Goal: Task Accomplishment & Management: Manage account settings

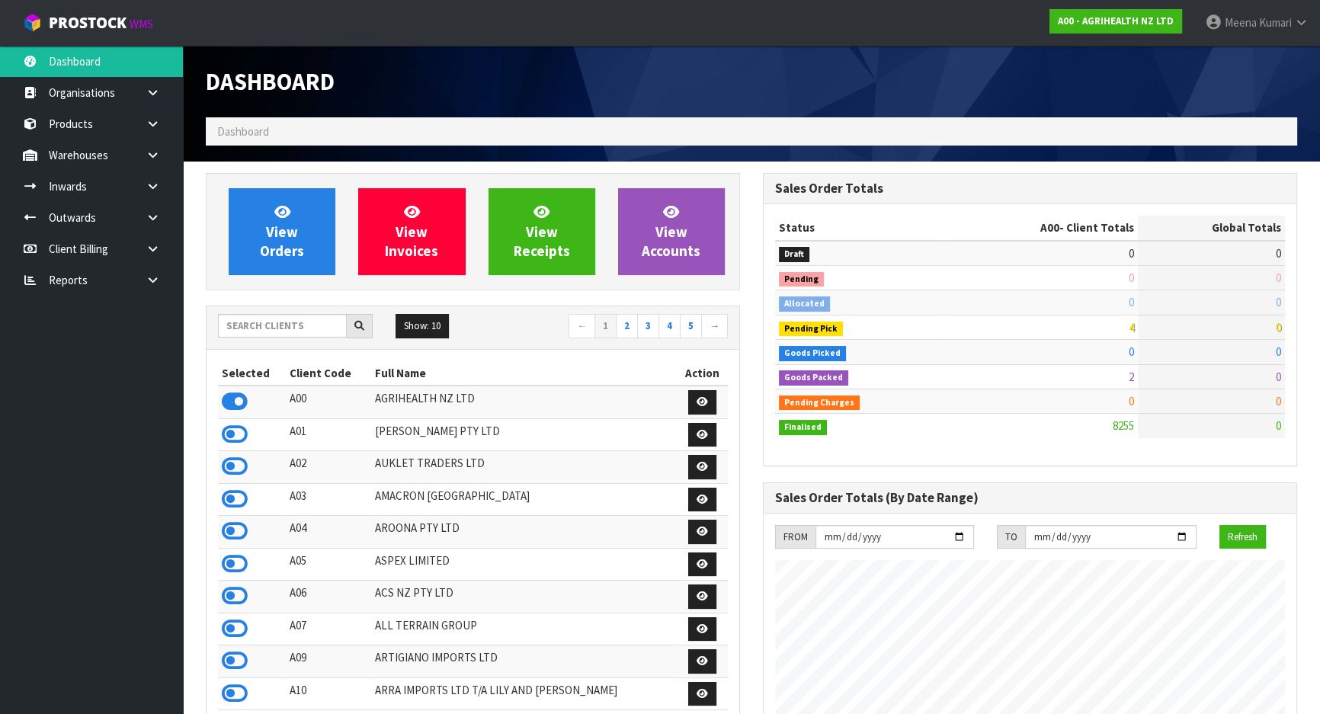
scroll to position [1153, 557]
click at [283, 317] on input "text" at bounding box center [282, 326] width 129 height 24
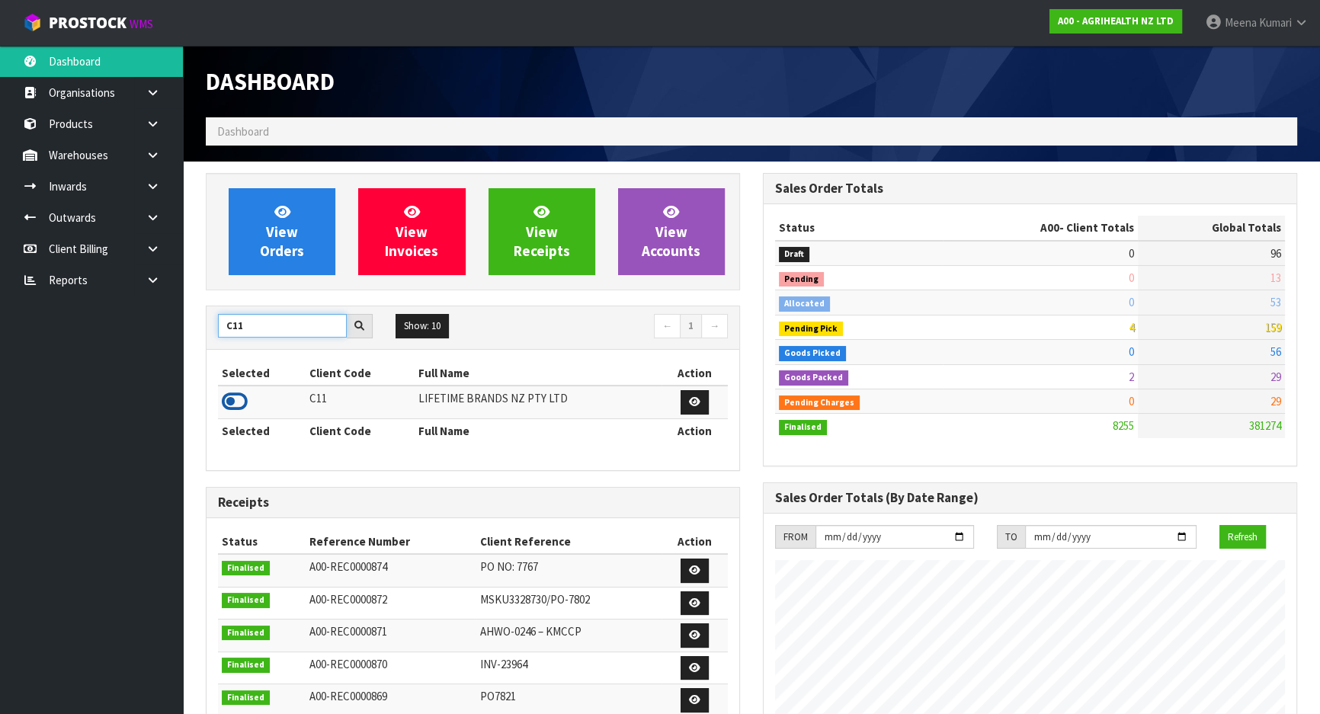
type input "C11"
click at [236, 408] on icon at bounding box center [235, 401] width 26 height 23
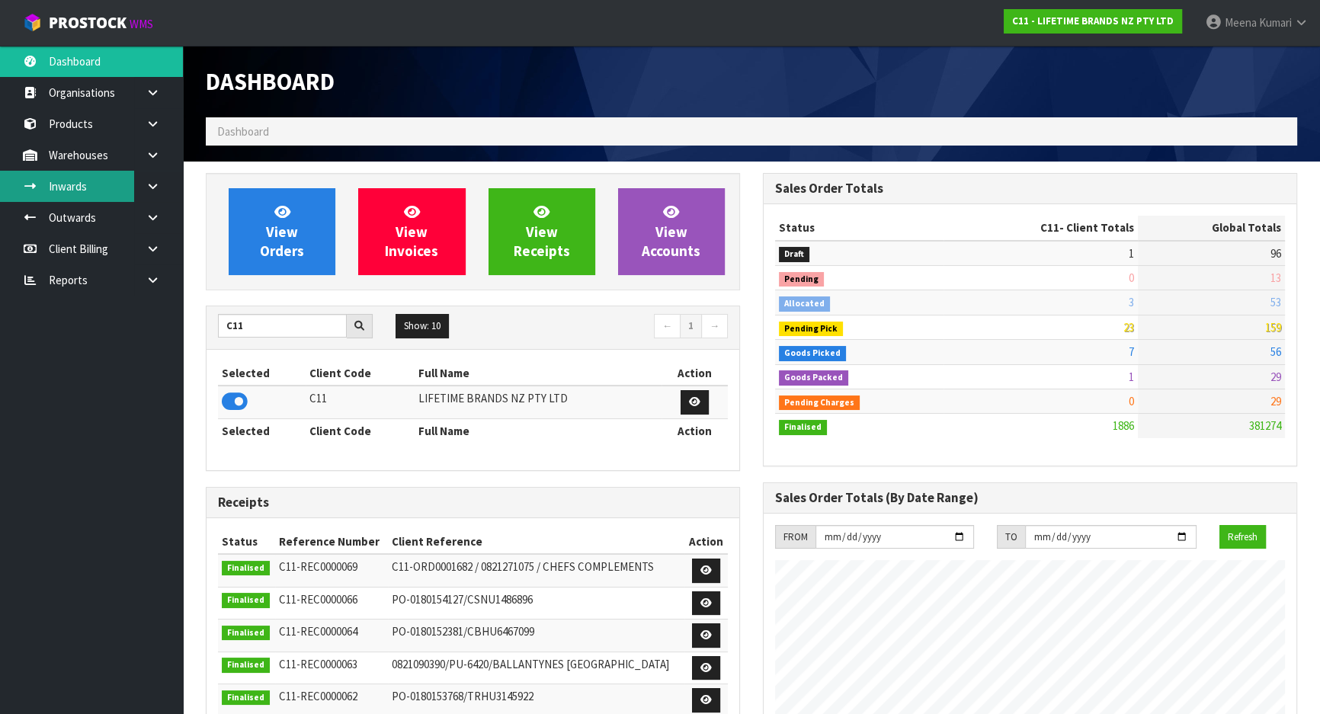
click at [132, 185] on link "Inwards" at bounding box center [91, 186] width 183 height 31
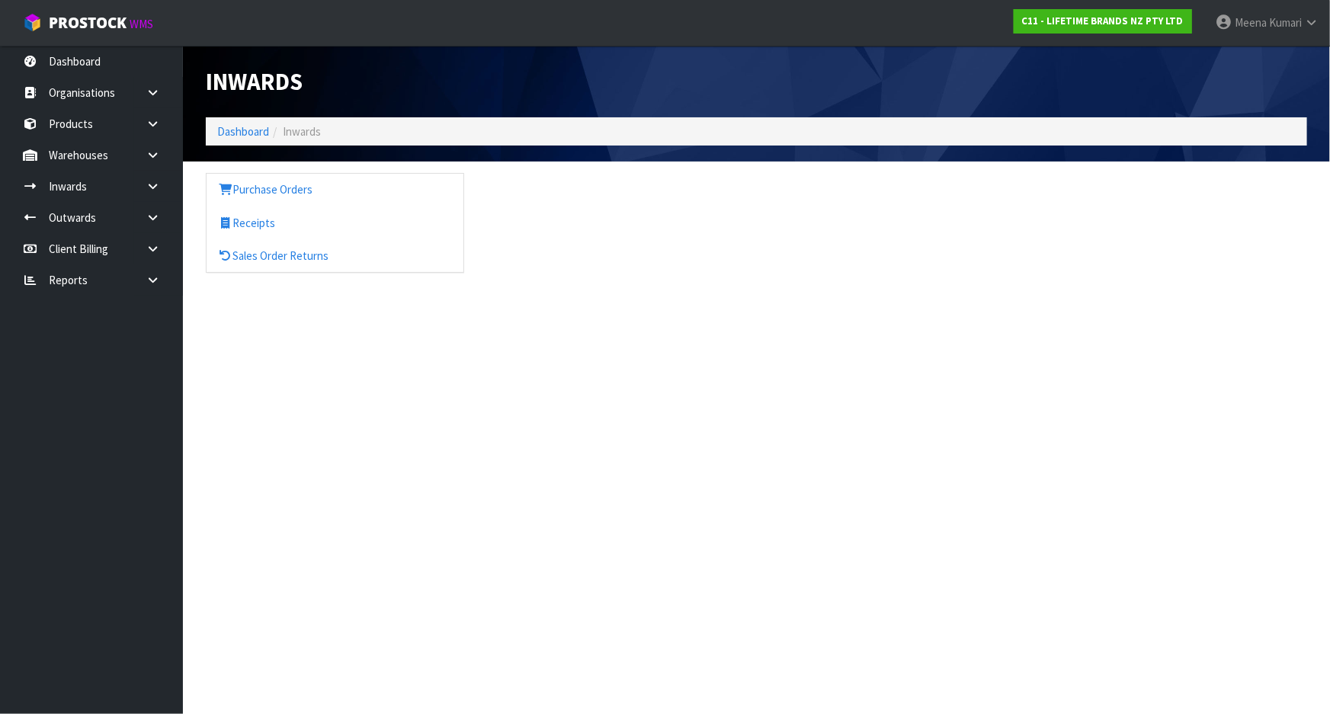
click at [160, 144] on link at bounding box center [158, 155] width 49 height 31
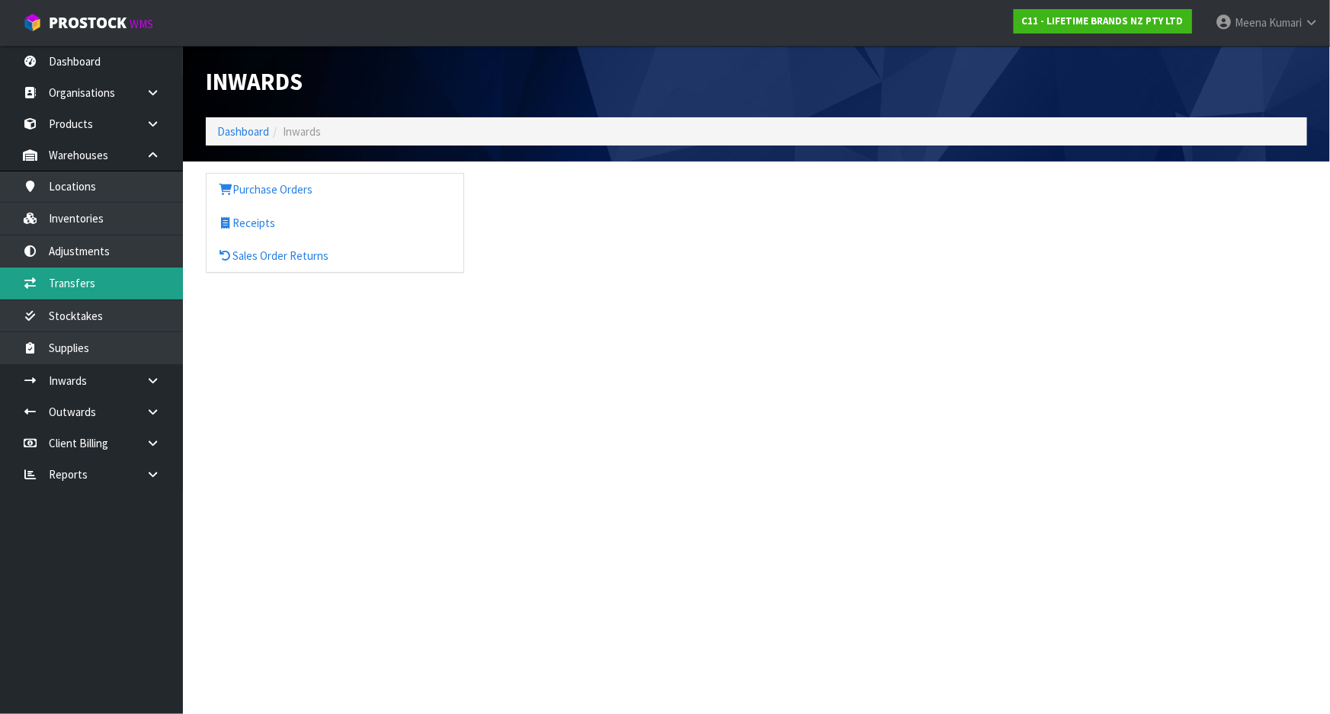
click at [127, 283] on link "Transfers" at bounding box center [91, 283] width 183 height 31
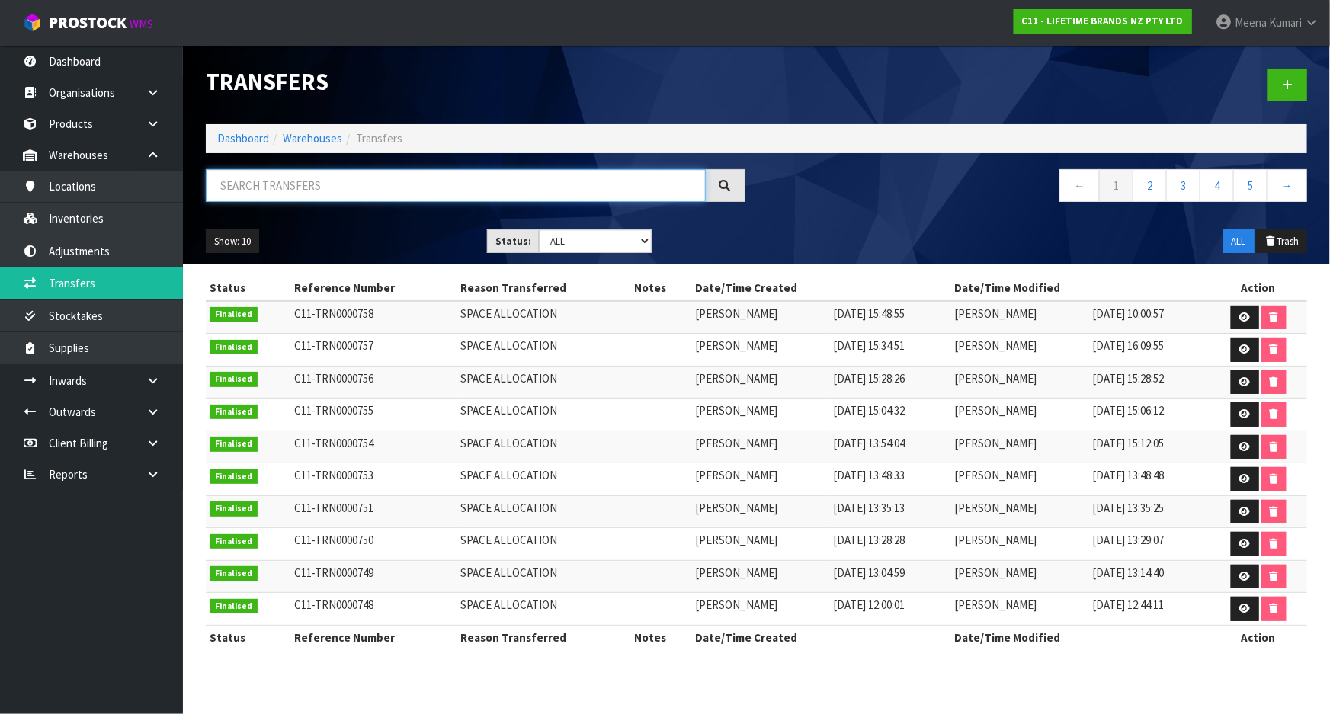
click at [290, 191] on input "text" at bounding box center [456, 185] width 500 height 33
click at [330, 186] on input "text" at bounding box center [456, 185] width 500 height 33
paste input "JOBLSSERVER34"
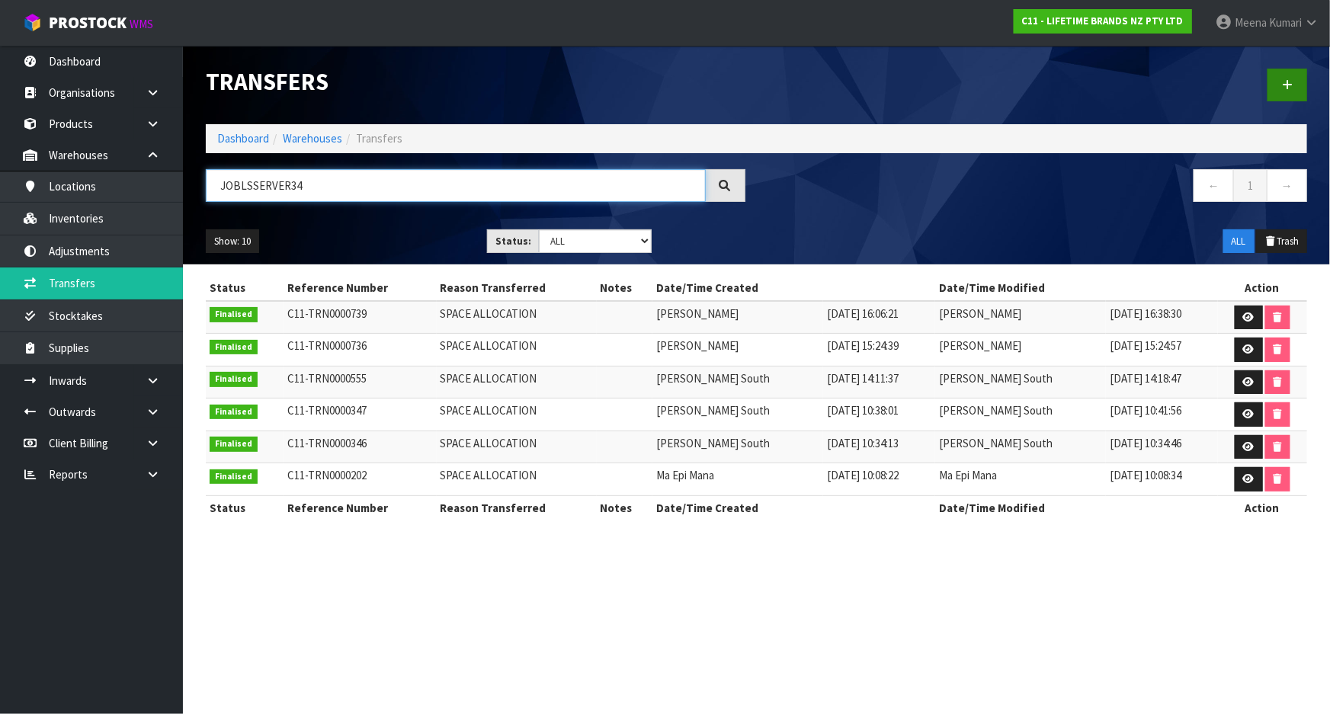
type input "JOBLSSERVER34"
click at [1298, 75] on link at bounding box center [1288, 85] width 40 height 33
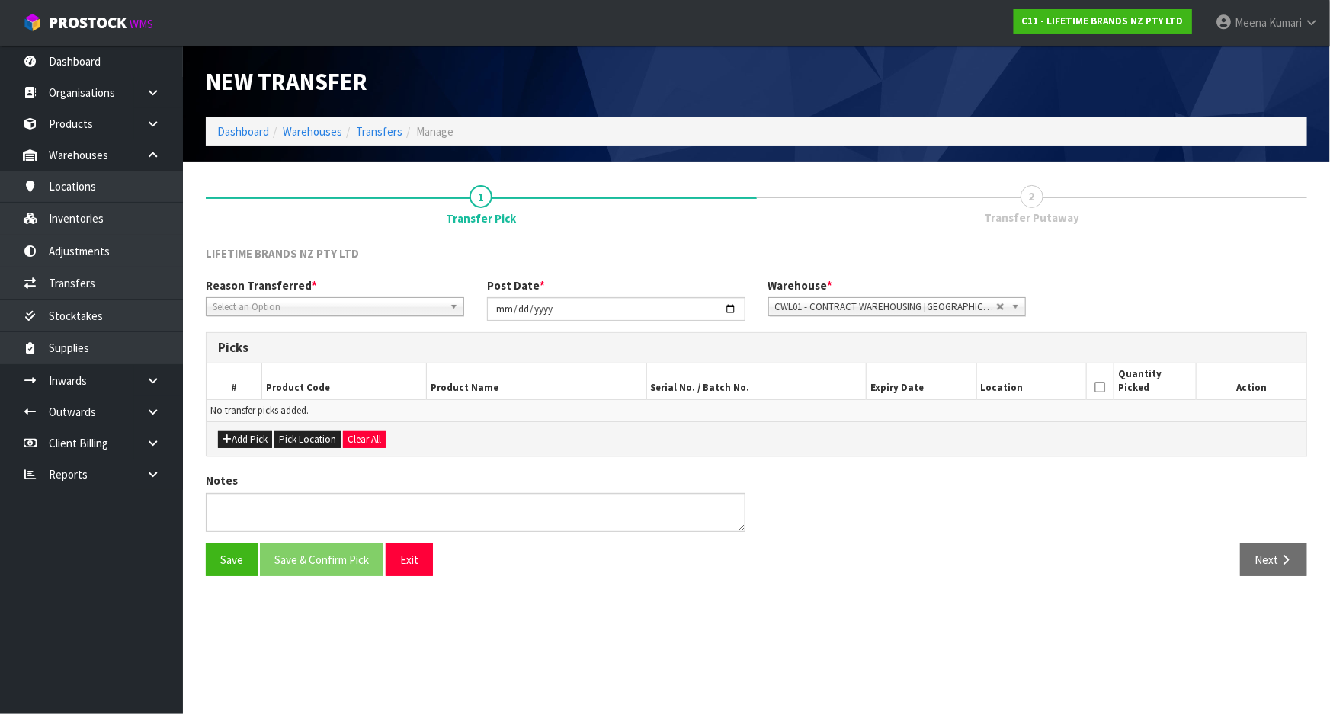
click at [279, 306] on span "Select an Option" at bounding box center [328, 307] width 231 height 18
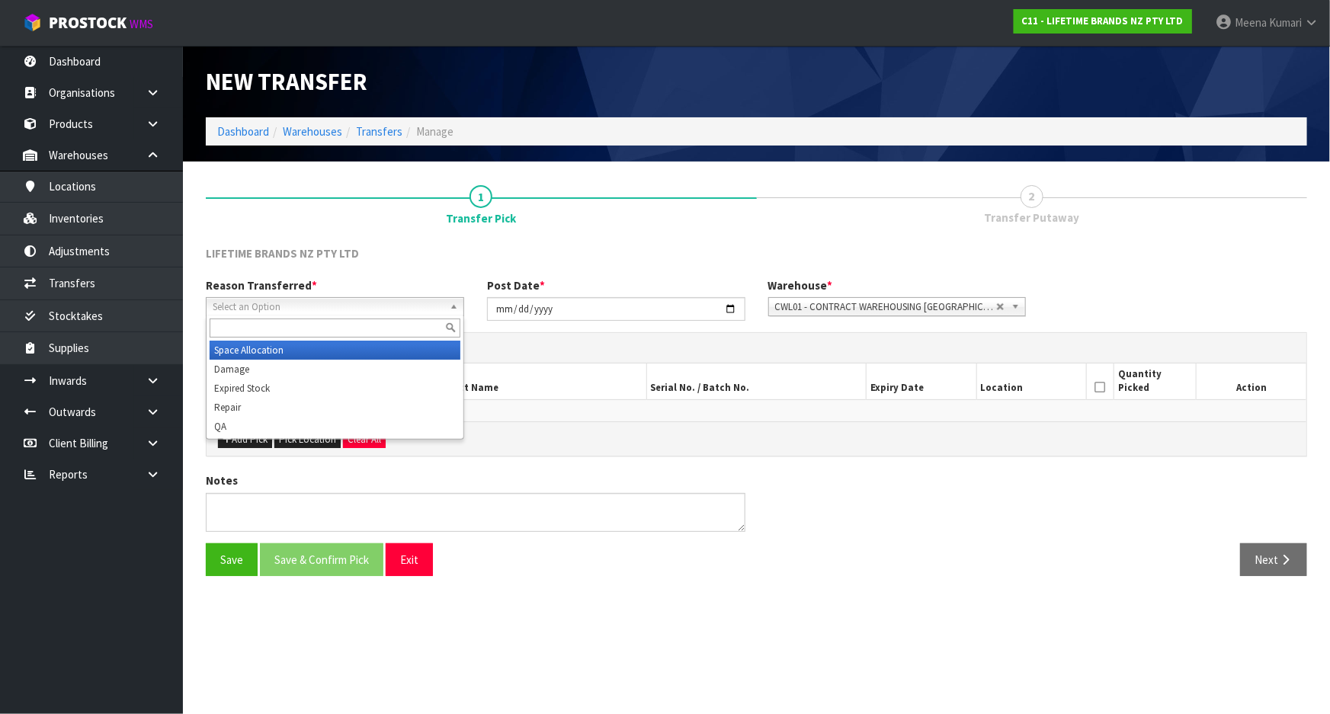
click at [282, 349] on li "Space Allocation" at bounding box center [335, 350] width 251 height 19
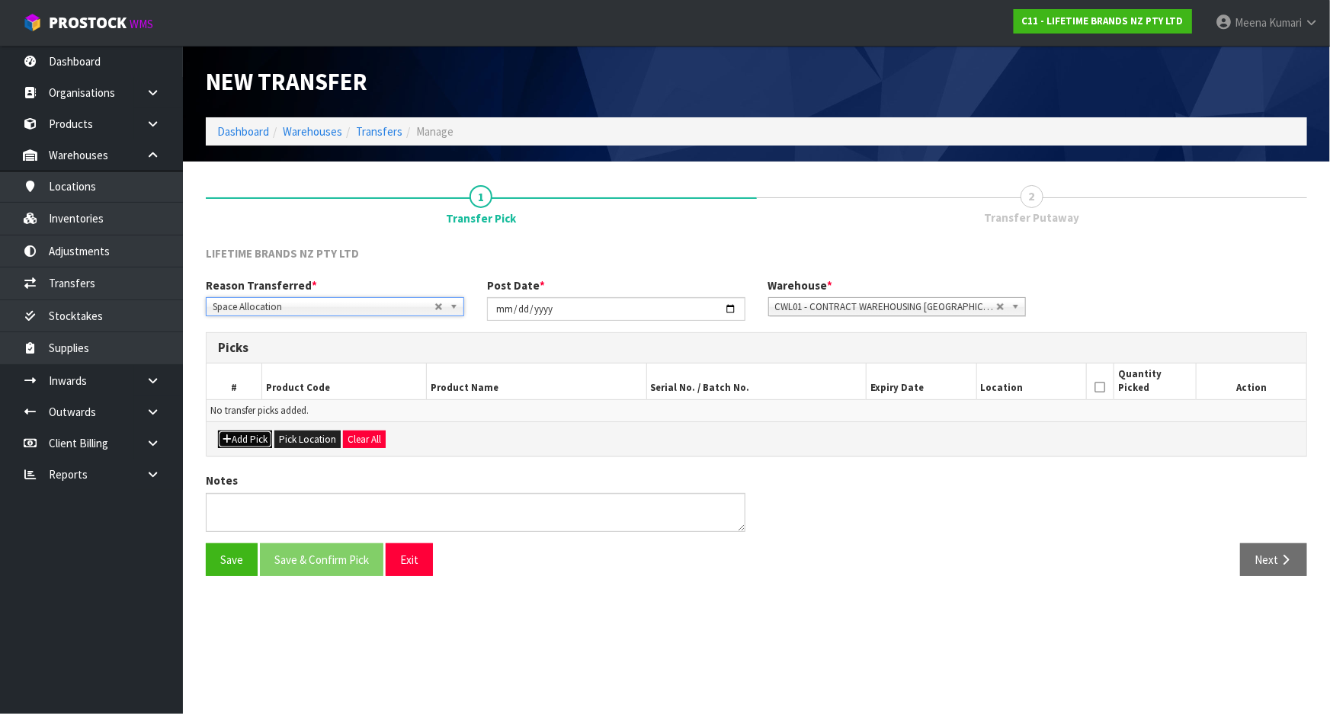
click at [242, 437] on button "Add Pick" at bounding box center [245, 440] width 54 height 18
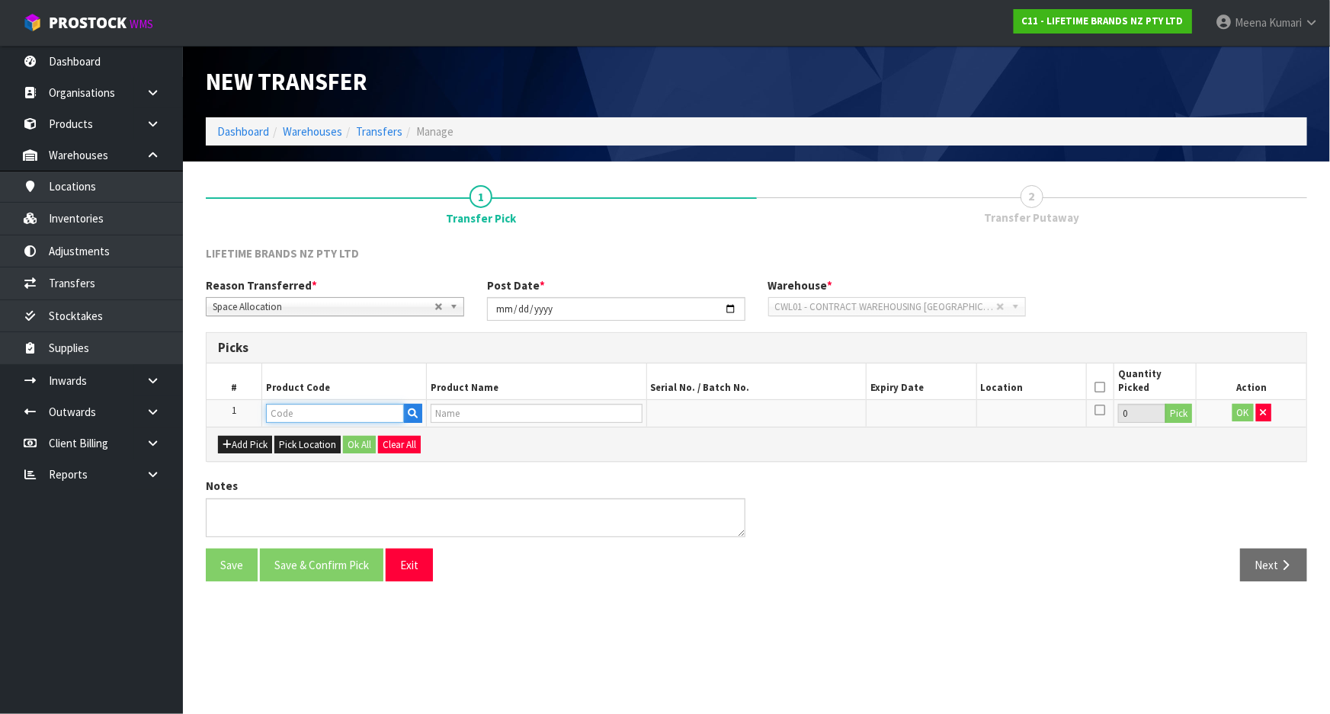
click at [319, 412] on input "text" at bounding box center [335, 413] width 138 height 19
paste input "JOBLSSERVER34"
type input "JOBLSSERVER34"
click at [314, 416] on input "text" at bounding box center [335, 413] width 138 height 19
click at [365, 415] on input "text" at bounding box center [335, 413] width 138 height 19
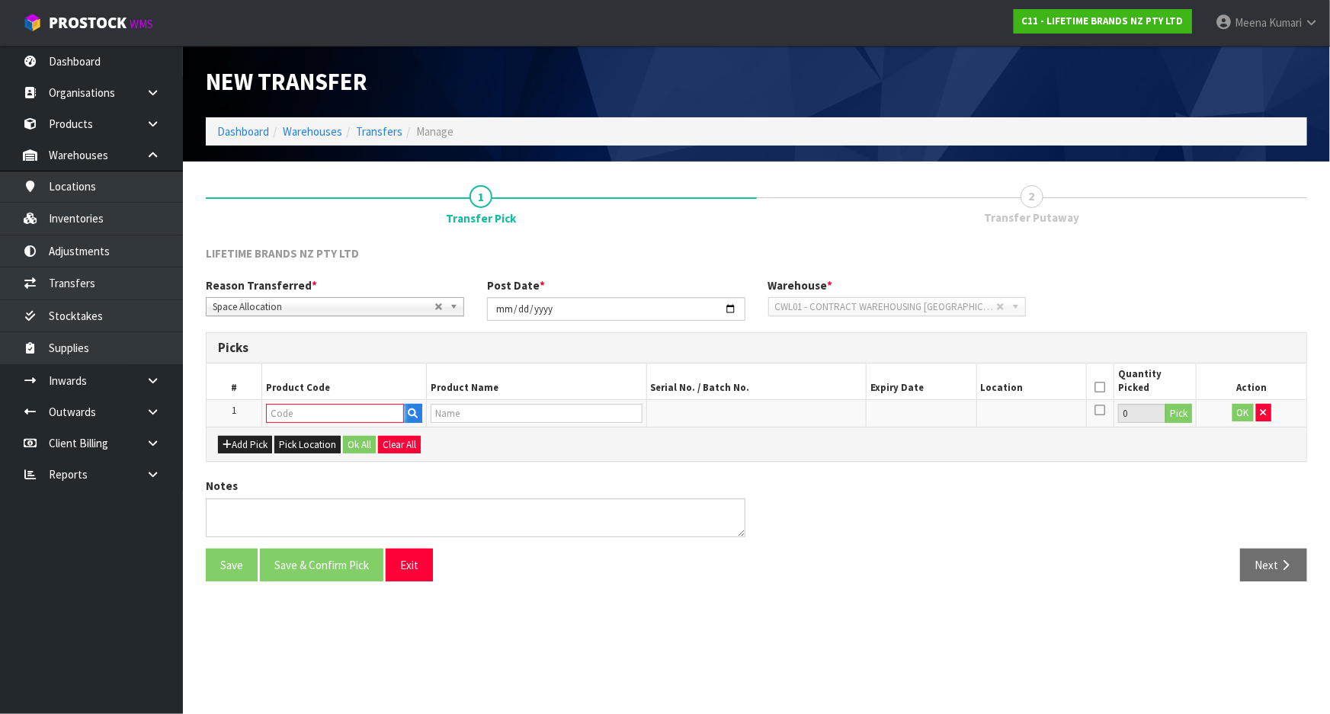
paste input "JOBLSSERVER34"
type input "JOBLSSERVER34"
type input "JO BIG LOVE SUPER SERVER 34CM"
type input "JOBLSSERVER34"
click at [1184, 416] on button "Pick" at bounding box center [1179, 414] width 27 height 20
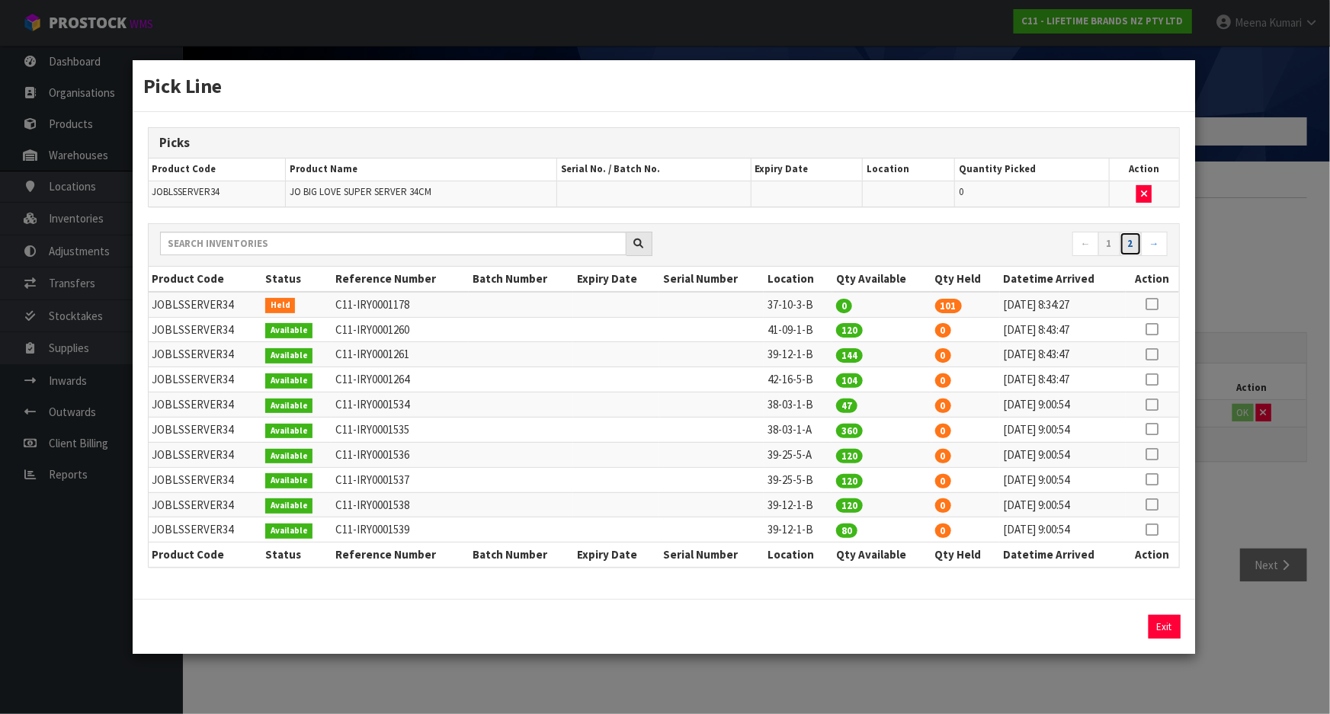
click at [1135, 249] on link "2" at bounding box center [1131, 244] width 22 height 24
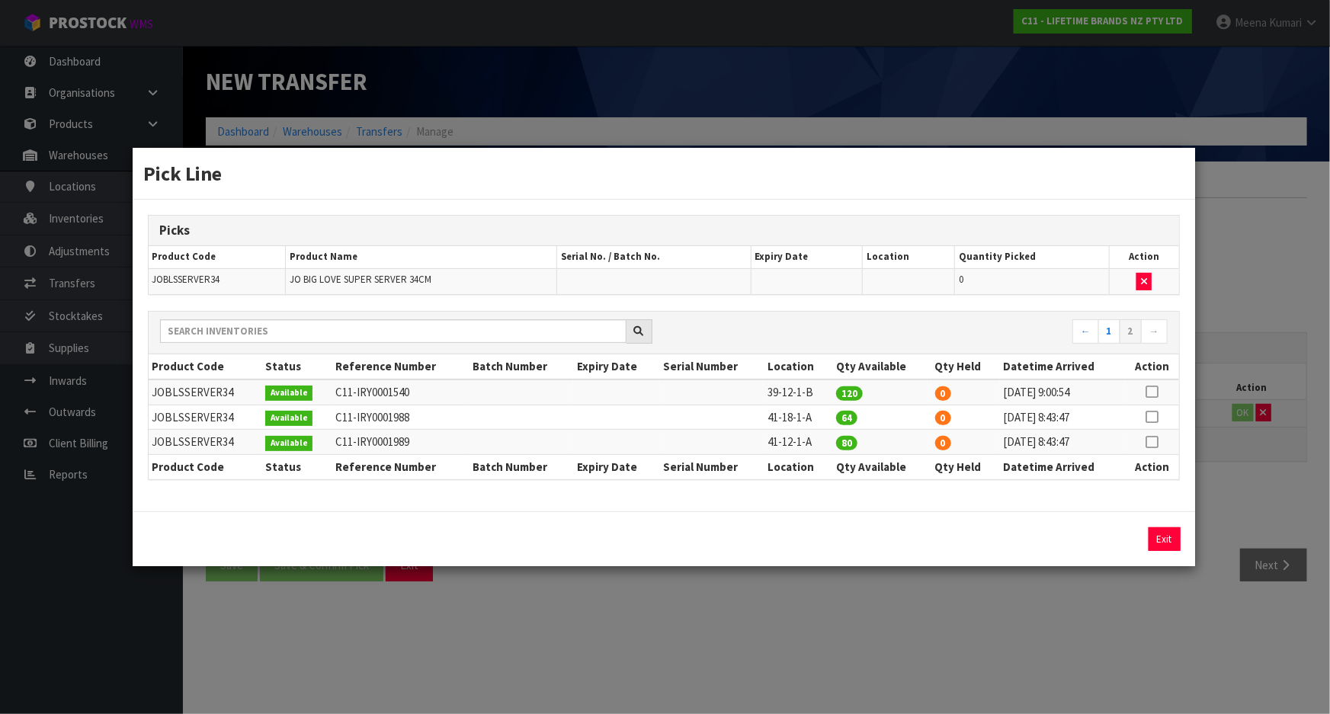
click at [1150, 417] on icon at bounding box center [1153, 417] width 12 height 1
drag, startPoint x: 1030, startPoint y: 543, endPoint x: 785, endPoint y: 563, distance: 246.4
click at [785, 563] on div "64 Assign Pick Exit" at bounding box center [664, 539] width 1063 height 55
type input "4"
click at [1128, 545] on button "Assign Pick" at bounding box center [1113, 540] width 63 height 24
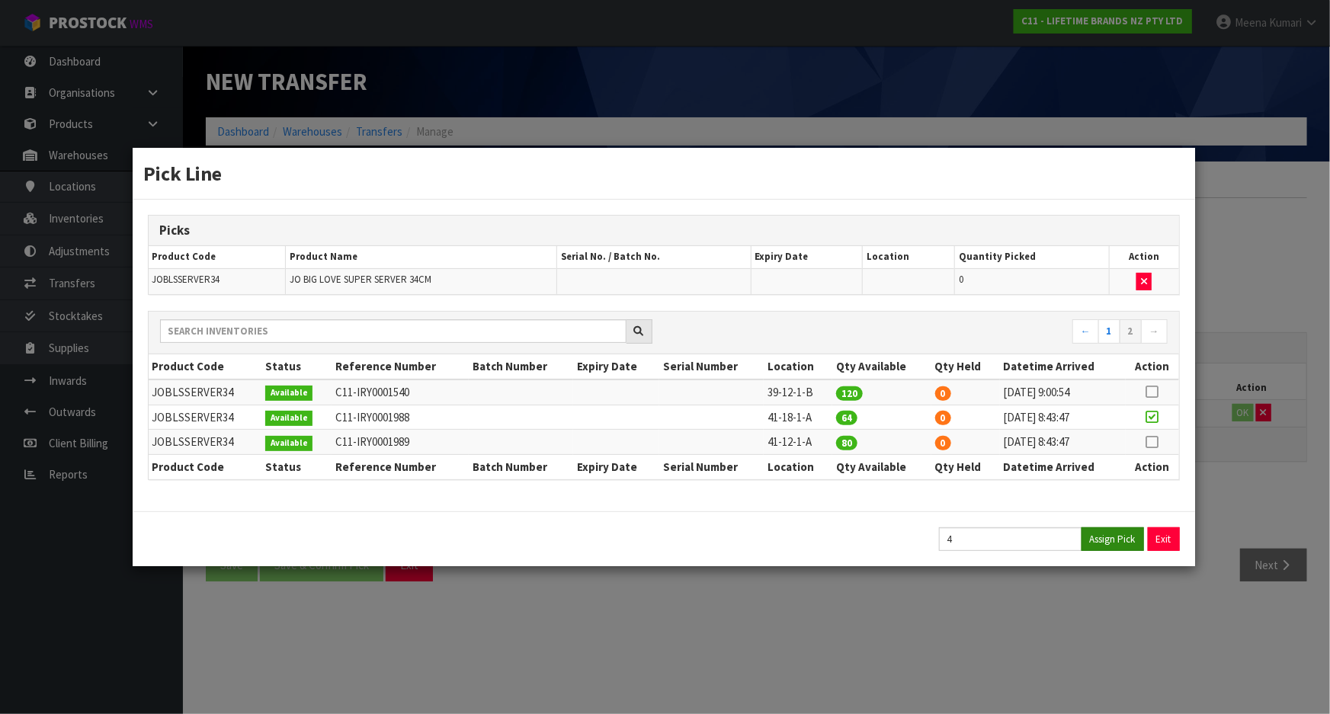
type input "4"
click at [1120, 641] on div "Pick Line Picks Product Code Product Name Serial No. / Batch No. Expiry Date Lo…" at bounding box center [665, 357] width 1330 height 714
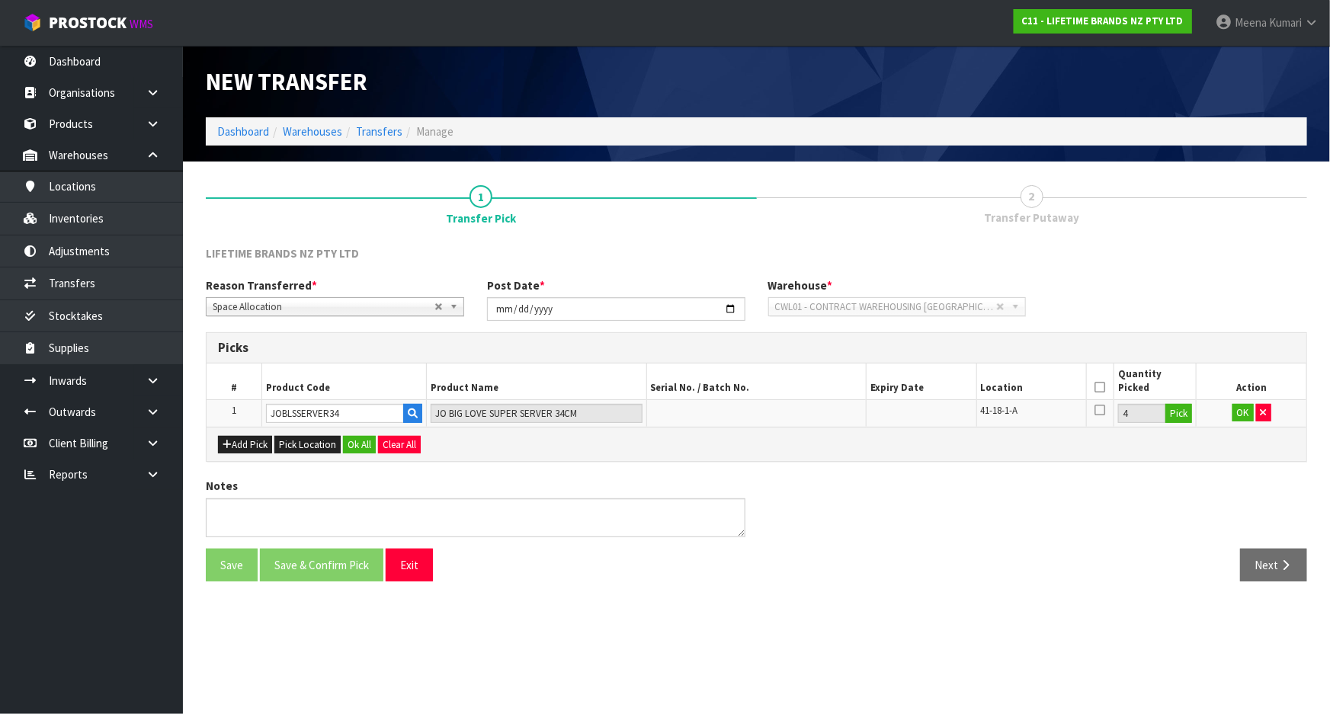
click at [1099, 387] on icon at bounding box center [1100, 387] width 11 height 1
click at [1244, 412] on button "OK" at bounding box center [1243, 413] width 21 height 18
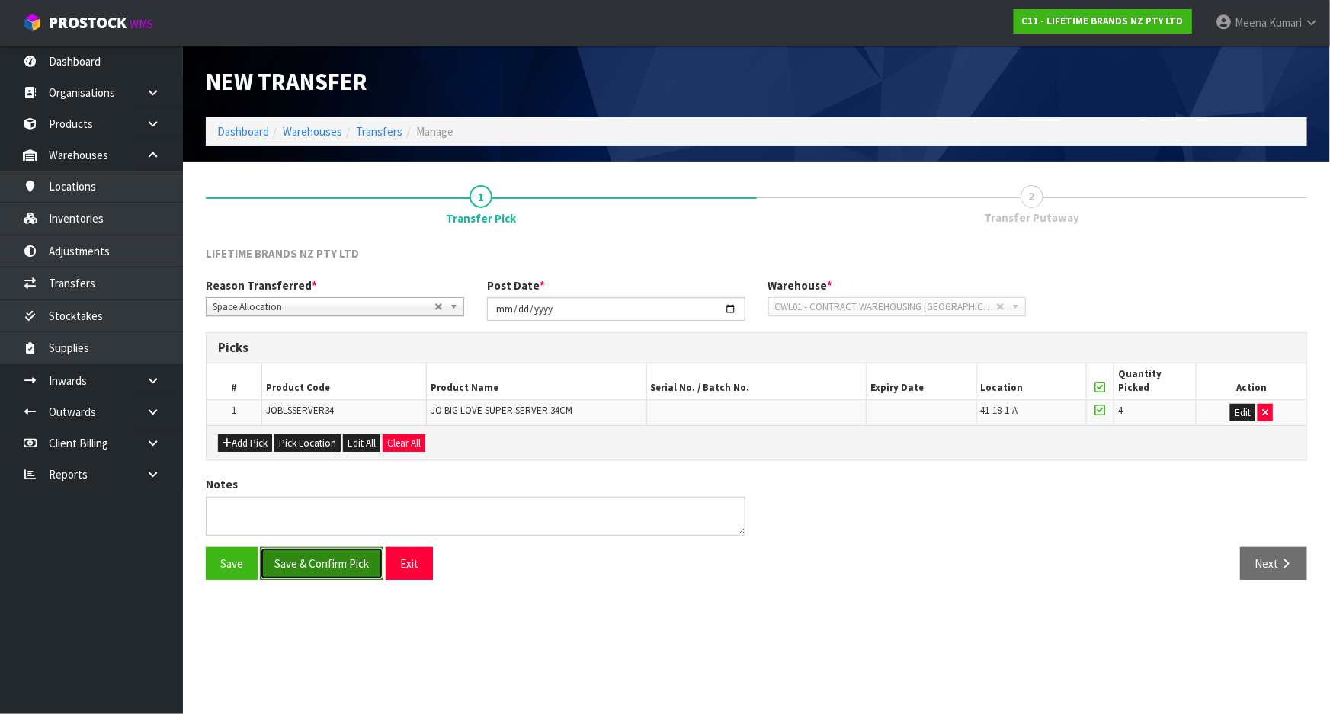
click at [329, 579] on button "Save & Confirm Pick" at bounding box center [322, 563] width 124 height 33
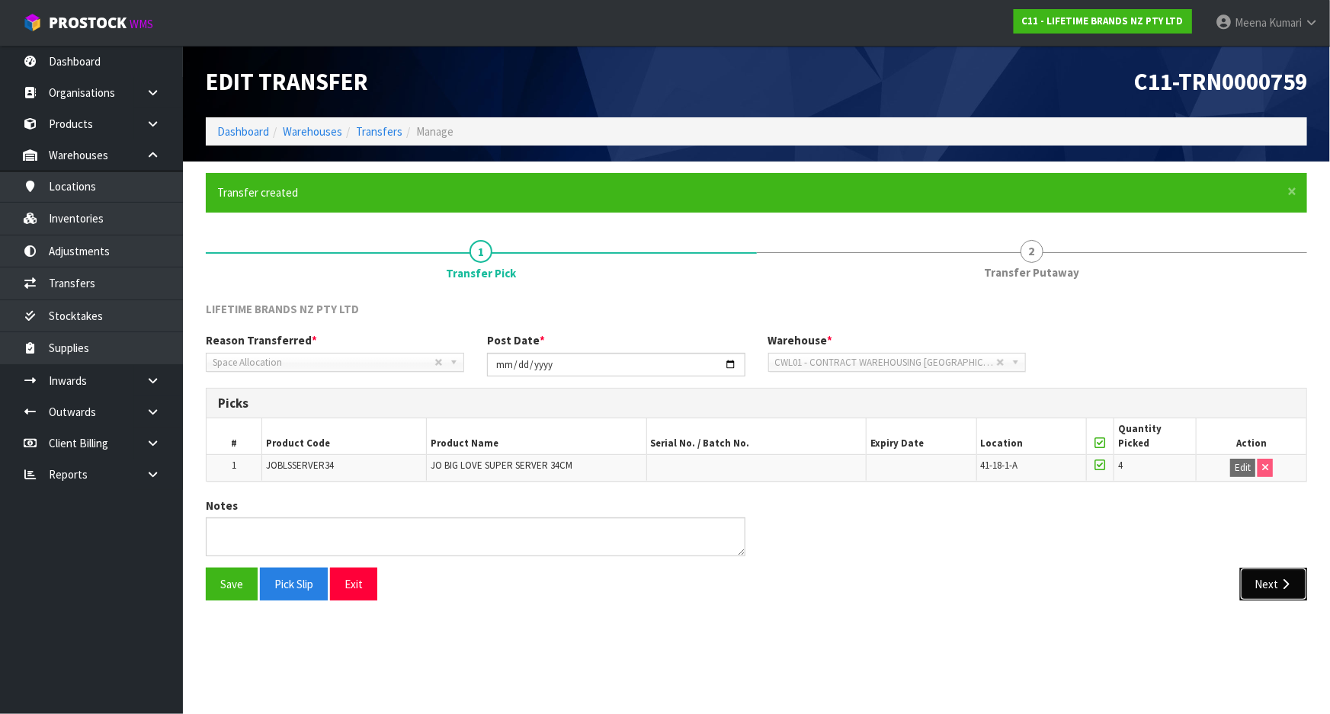
click at [1291, 579] on icon "button" at bounding box center [1286, 584] width 14 height 11
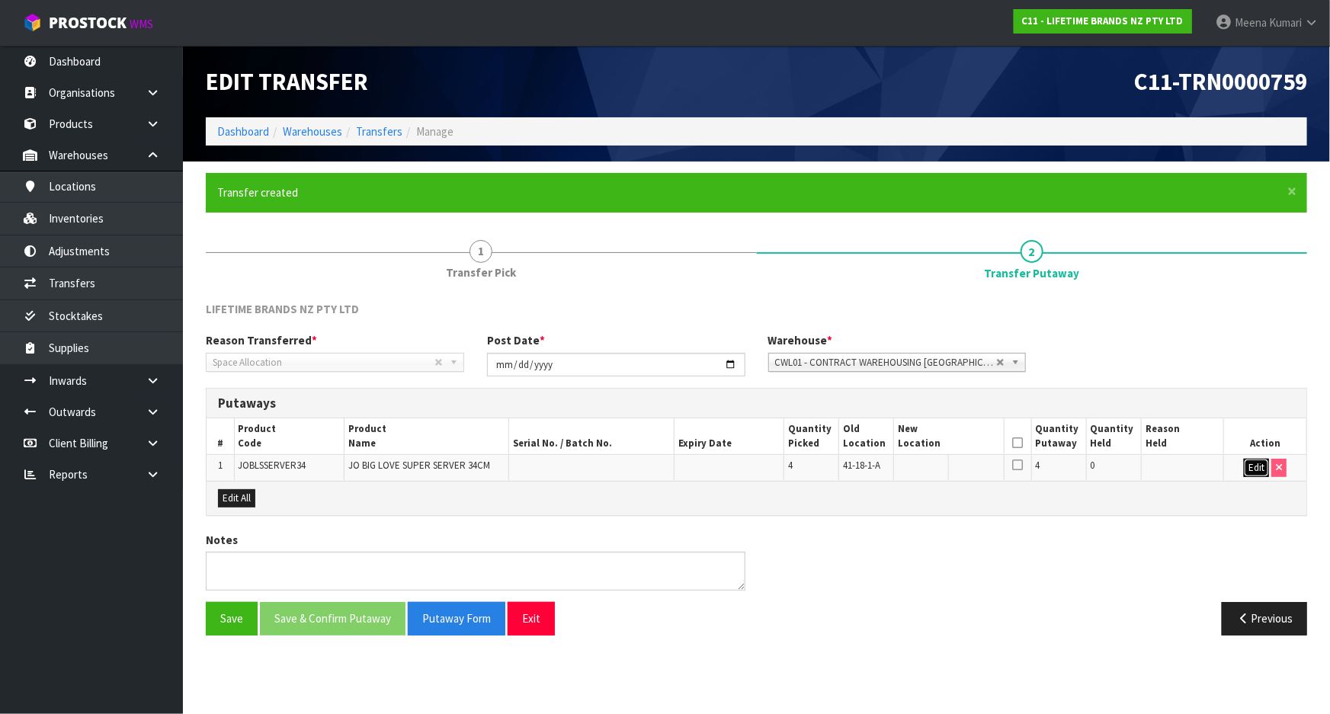
click at [1259, 469] on button "Edit" at bounding box center [1256, 468] width 25 height 18
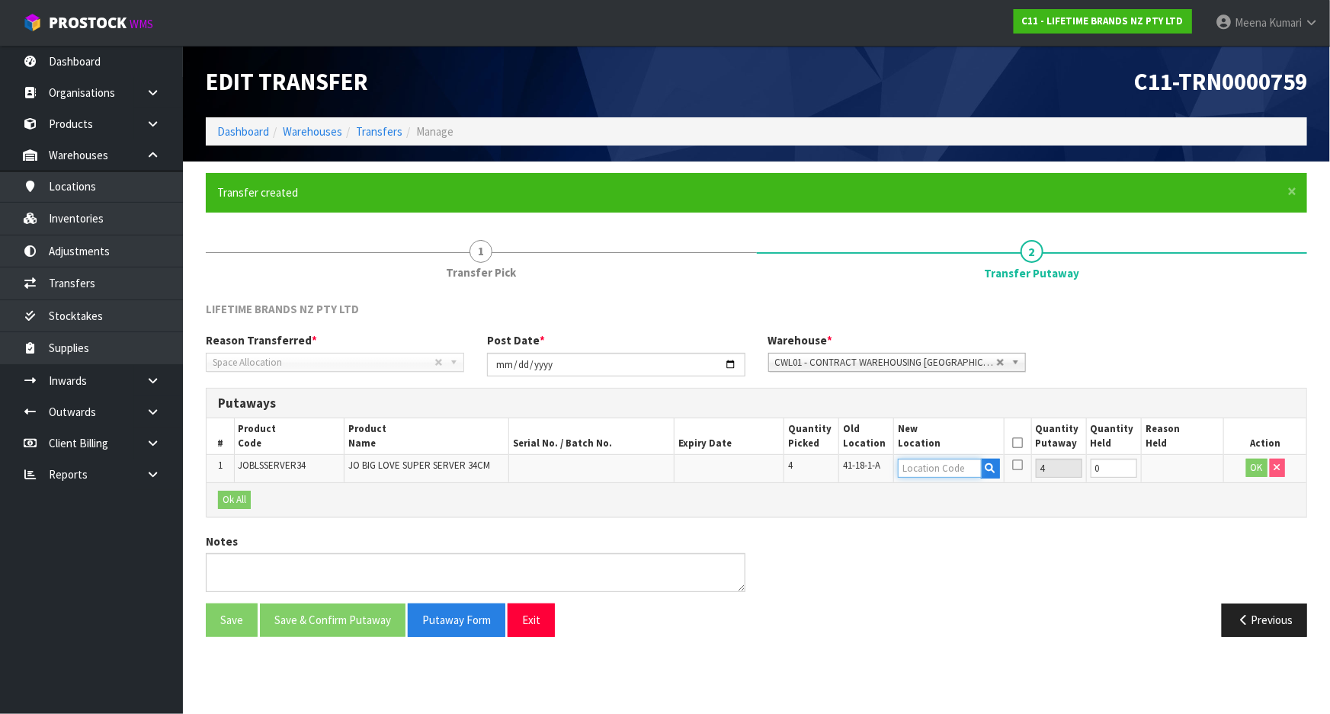
click at [923, 465] on input "text" at bounding box center [939, 468] width 83 height 19
type input "51-03-2-C"
click at [1255, 462] on button "OK" at bounding box center [1257, 468] width 21 height 18
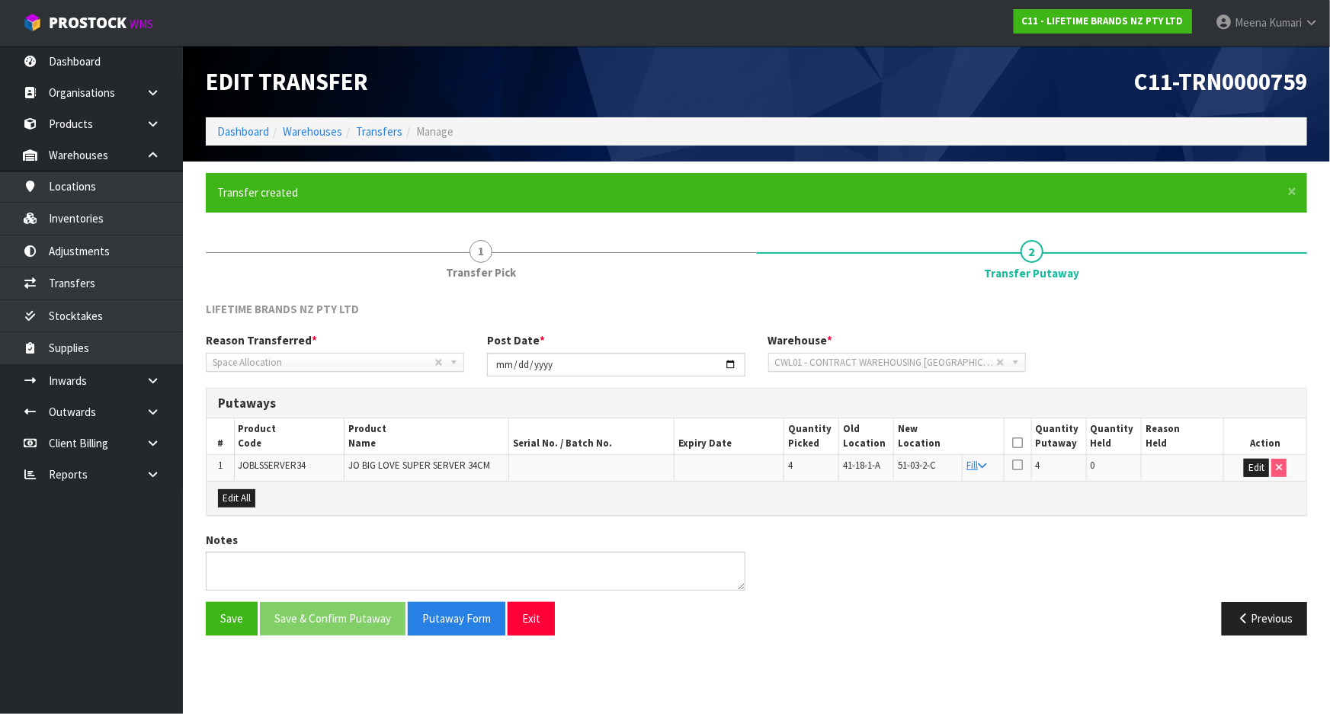
click at [1019, 443] on icon at bounding box center [1017, 443] width 11 height 1
click at [1258, 460] on button "Edit" at bounding box center [1256, 468] width 25 height 18
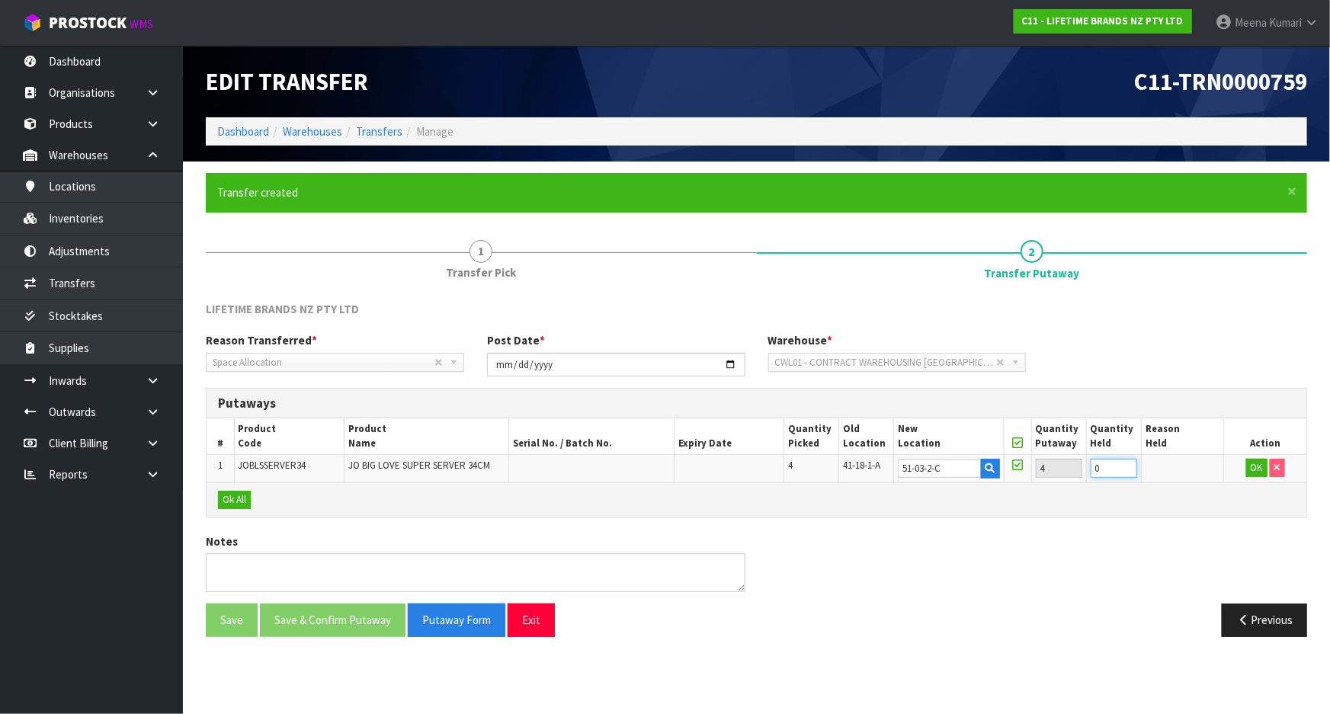
drag, startPoint x: 1100, startPoint y: 467, endPoint x: 1058, endPoint y: 477, distance: 43.3
click at [1058, 477] on tr "1 JOBLSSERVER34 JO BIG LOVE SUPER SERVER 34CM 4 41-18-1-A 51-03-2-C 4 0 OK" at bounding box center [757, 468] width 1100 height 27
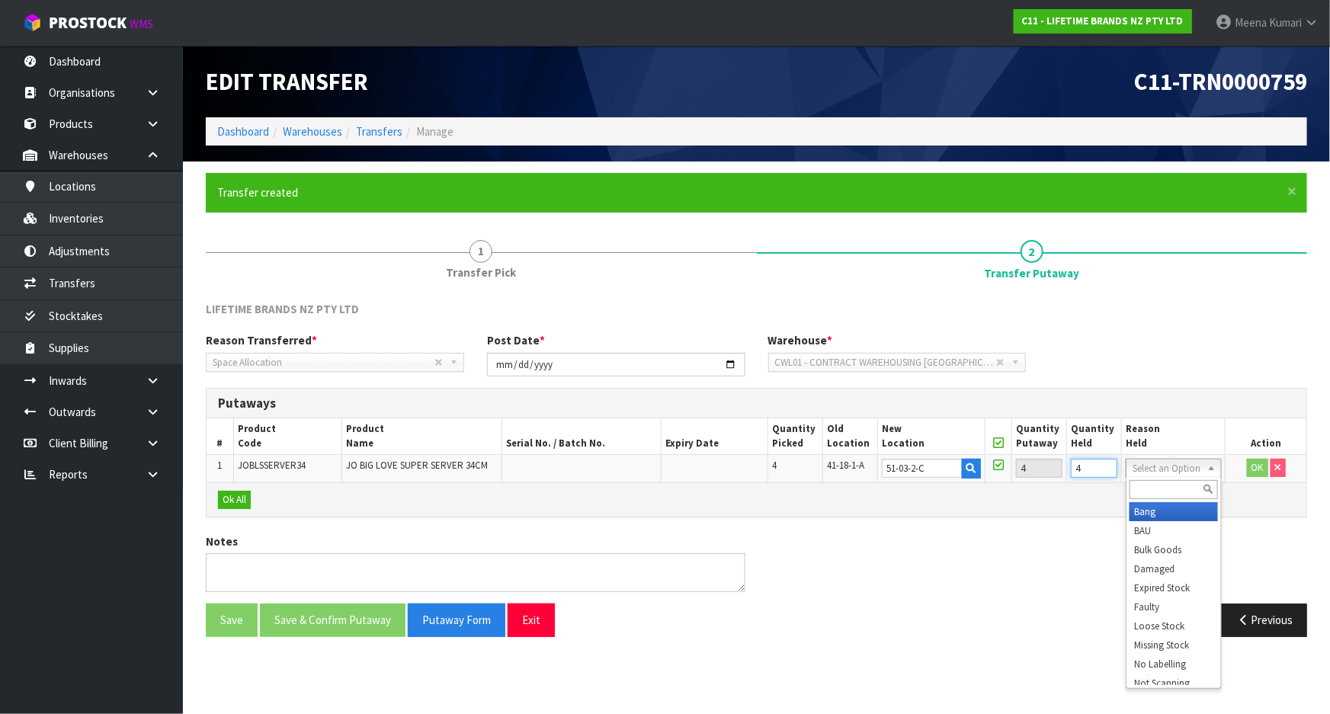
type input "4"
click at [1186, 486] on input "text" at bounding box center [1174, 489] width 88 height 19
type input "da"
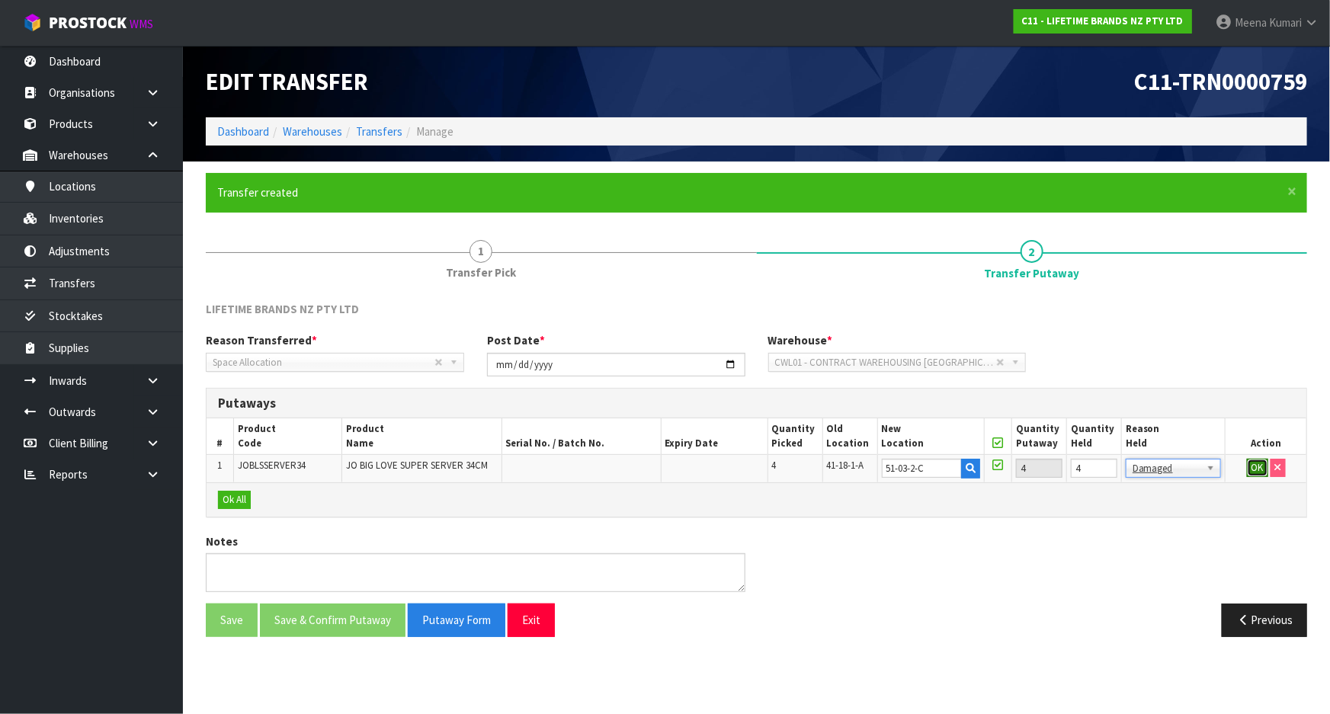
click at [1256, 467] on button "OK" at bounding box center [1257, 468] width 21 height 18
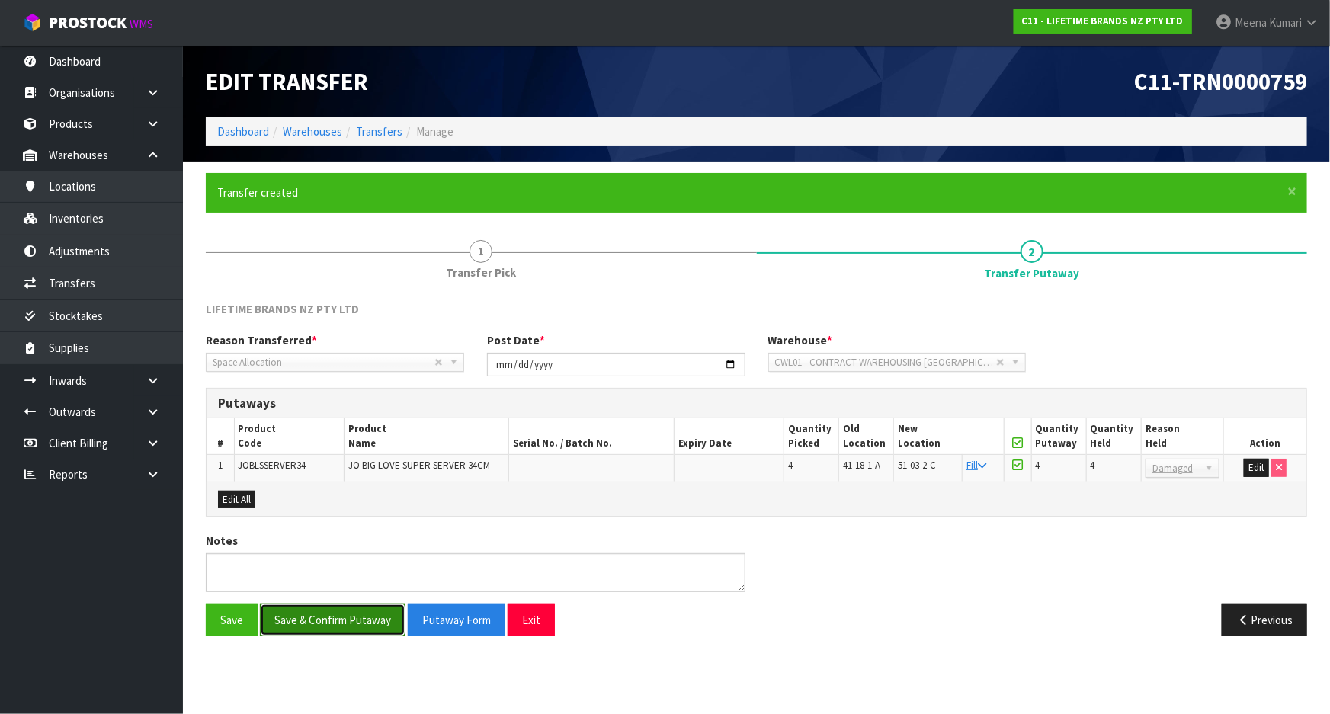
click at [374, 613] on button "Save & Confirm Putaway" at bounding box center [333, 620] width 146 height 33
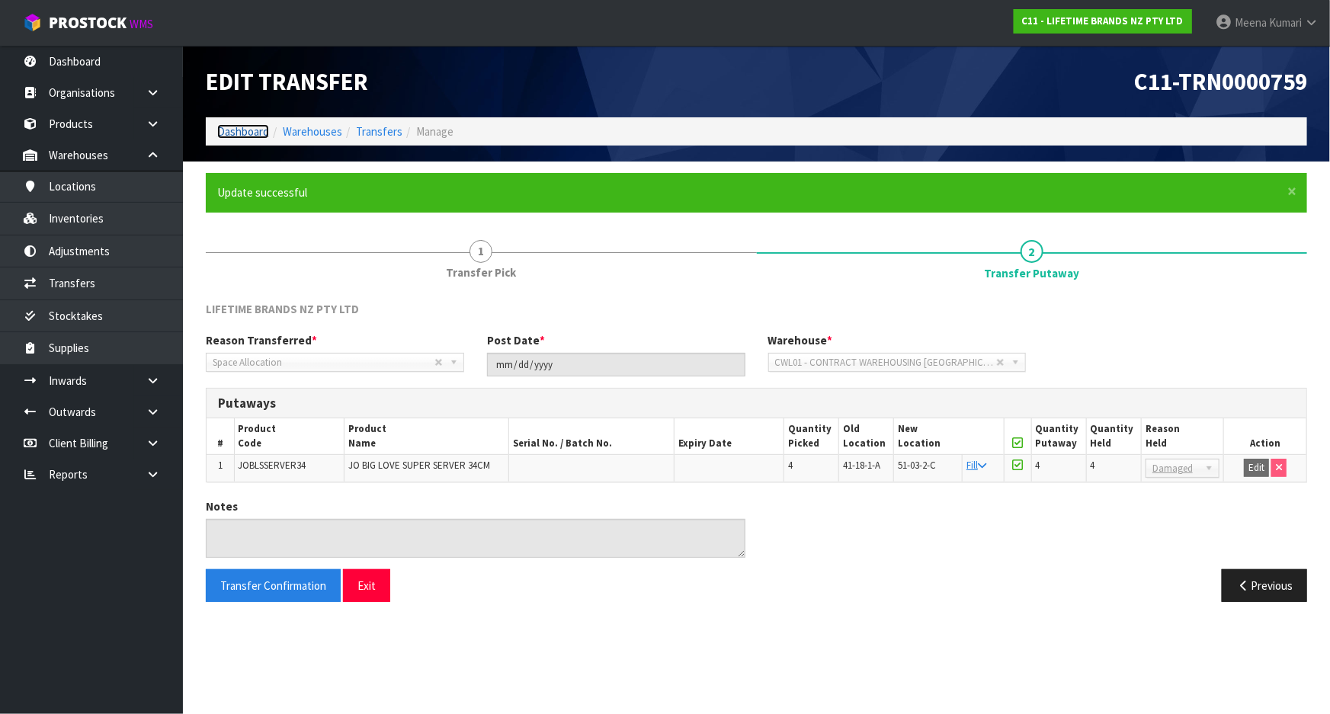
click at [262, 131] on link "Dashboard" at bounding box center [243, 131] width 52 height 14
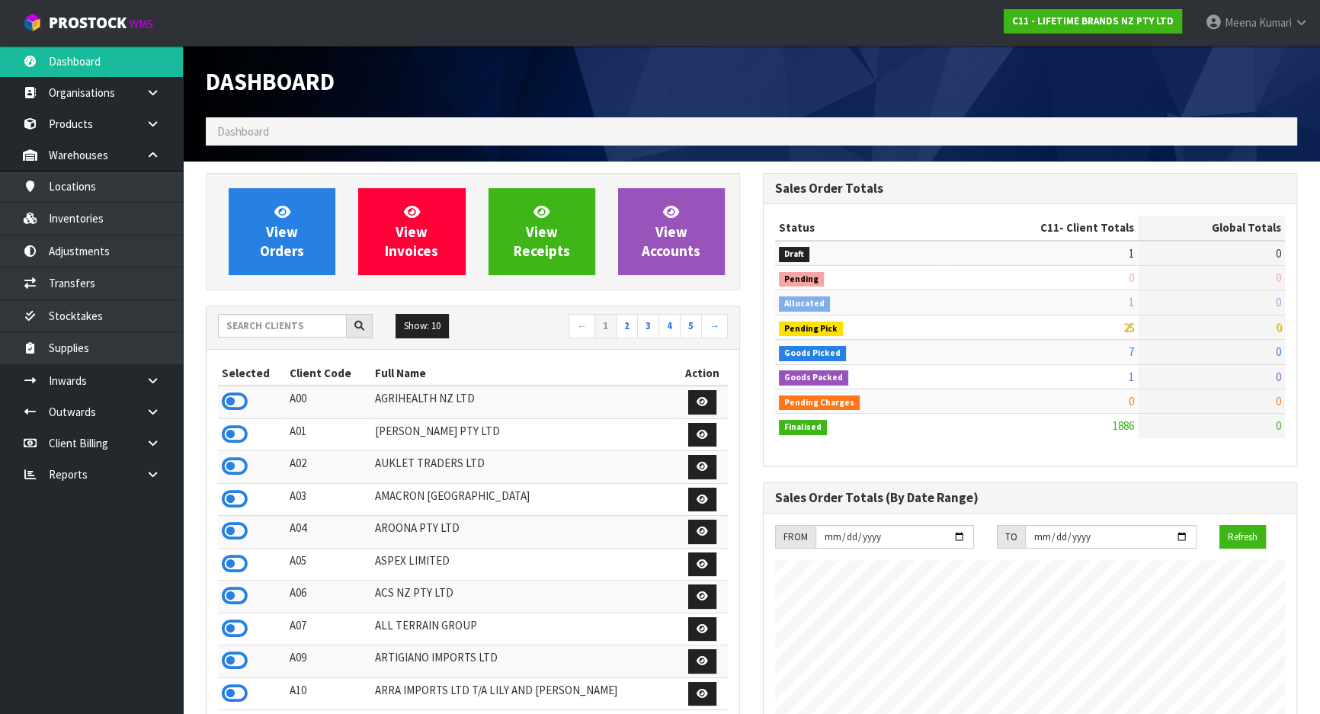
scroll to position [1153, 557]
click at [281, 331] on input "text" at bounding box center [282, 326] width 129 height 24
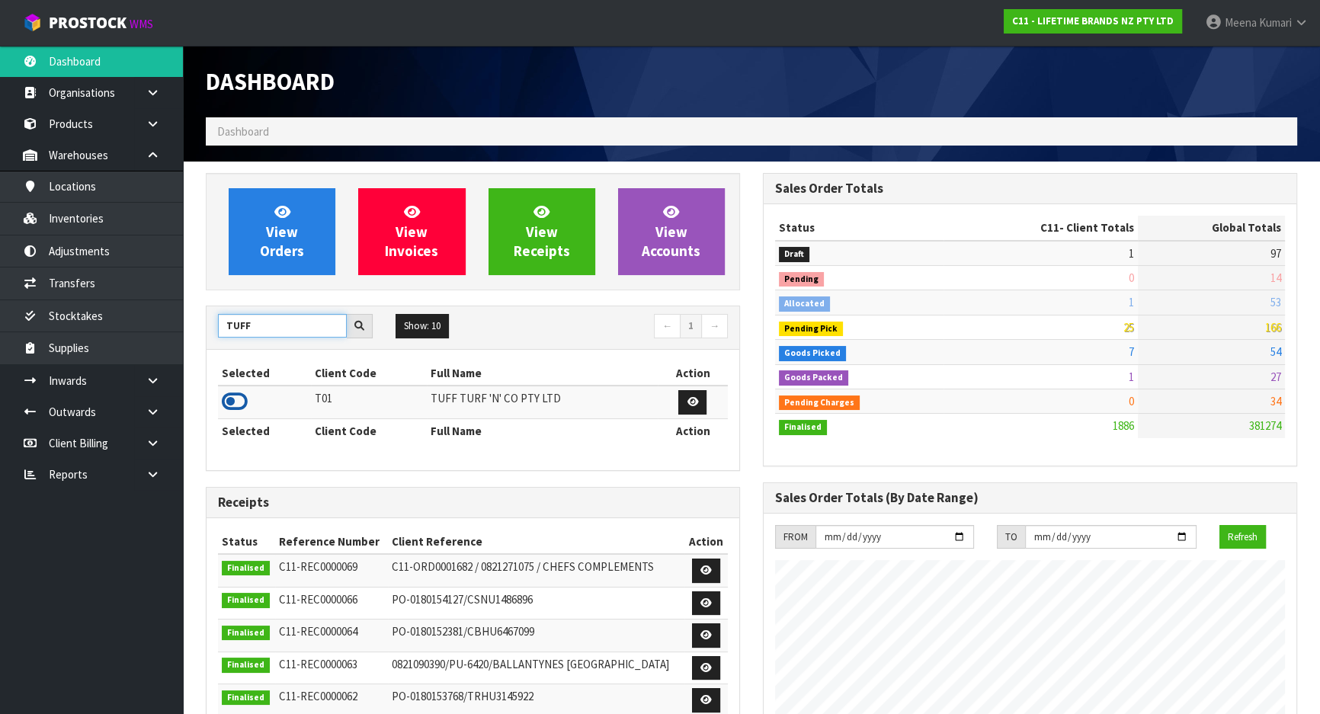
type input "TUFF"
click at [235, 398] on icon at bounding box center [235, 401] width 26 height 23
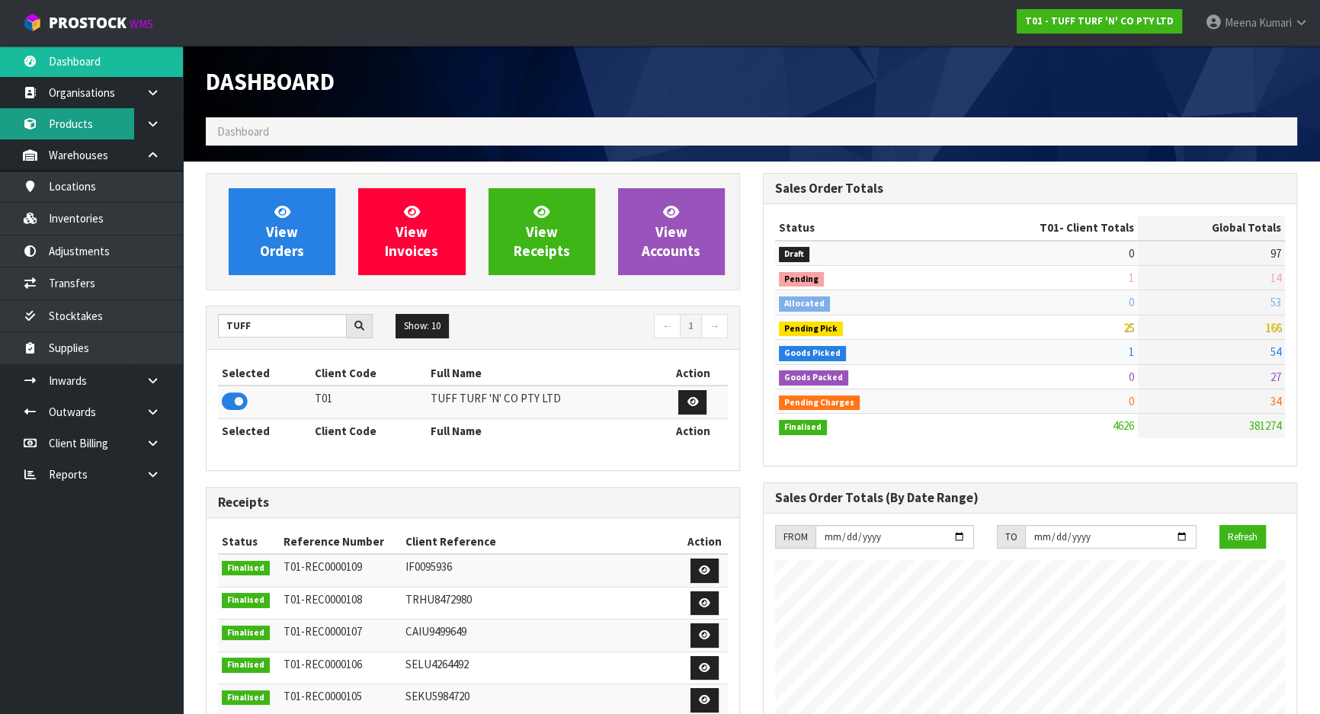
click at [97, 132] on link "Products" at bounding box center [91, 123] width 183 height 31
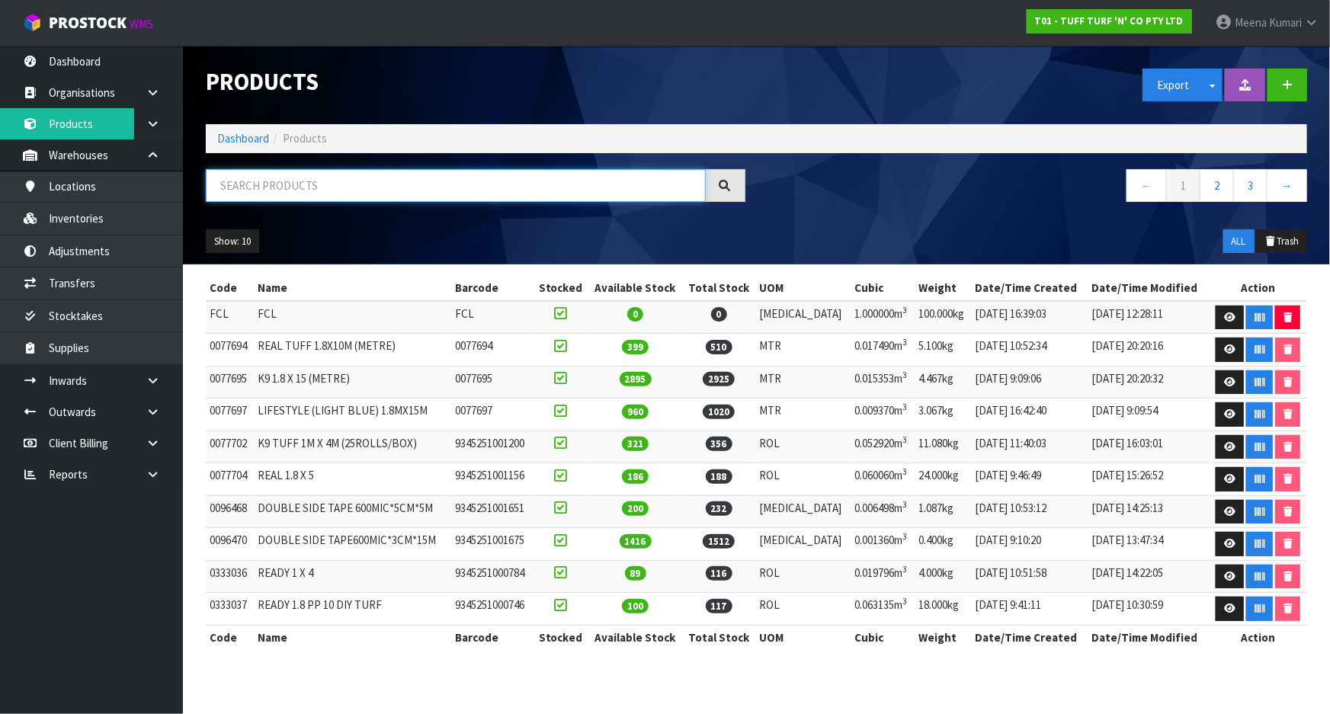
click at [316, 191] on input "text" at bounding box center [456, 185] width 500 height 33
paste input "0077694"
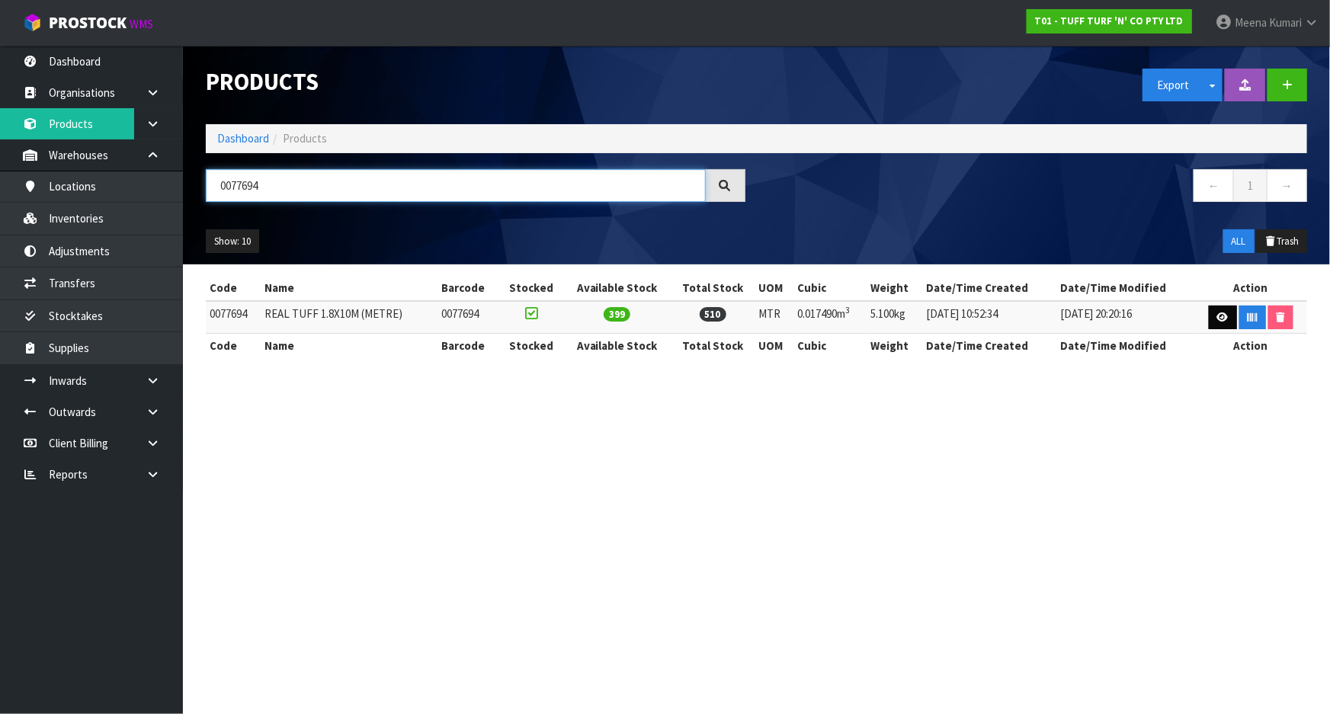
type input "0077694"
click at [1215, 314] on link at bounding box center [1223, 318] width 28 height 24
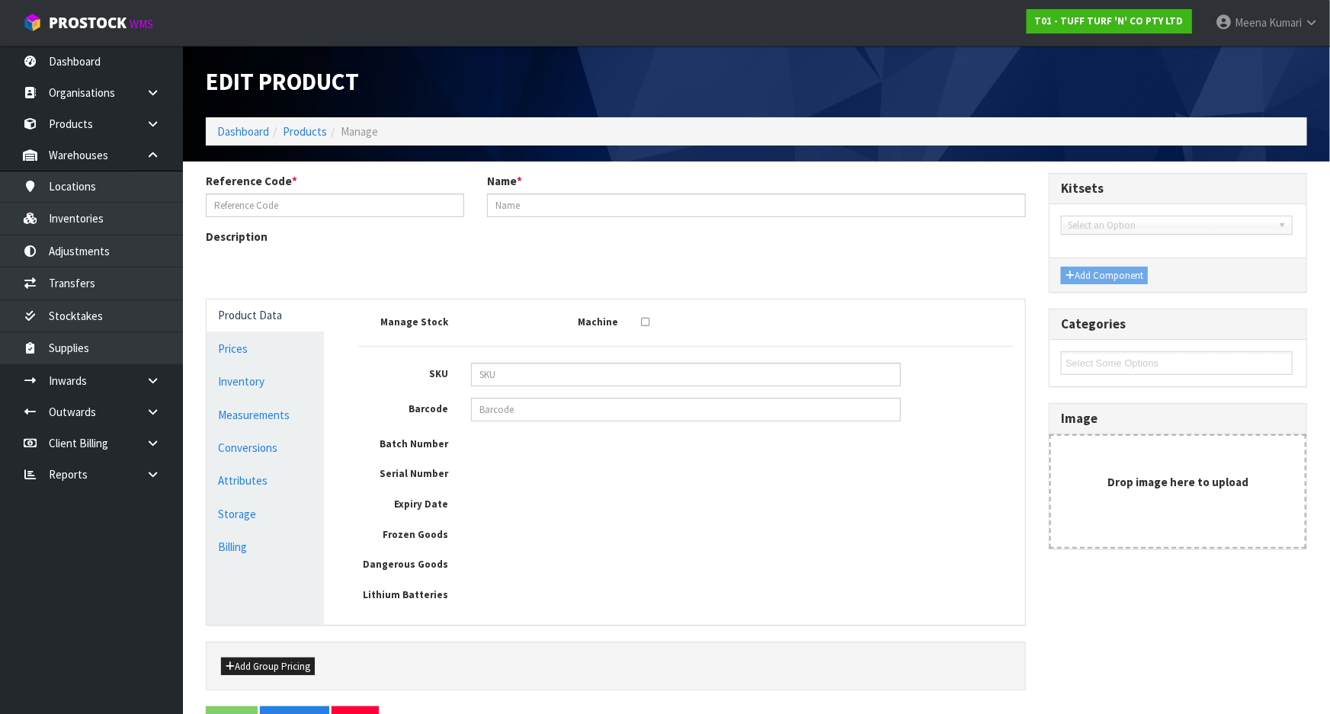
type input "0077694"
type input "REAL TUFF 1.8X10M (METRE)"
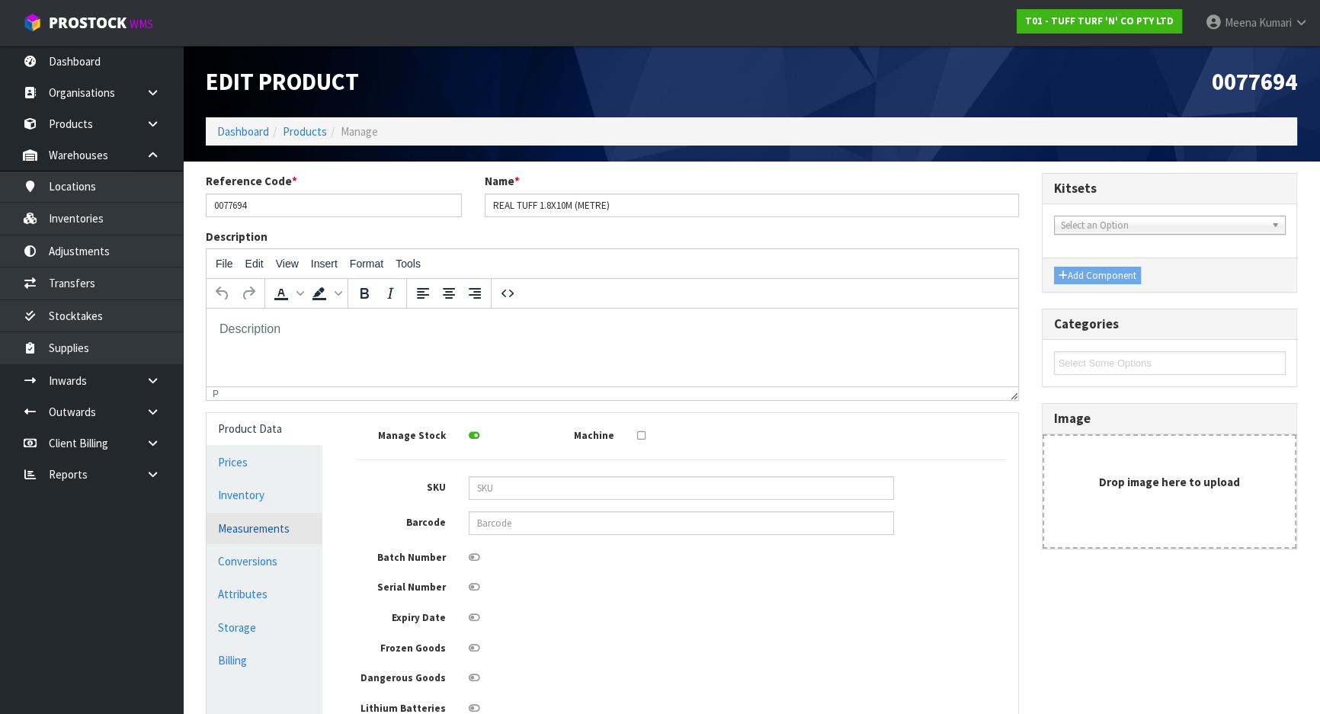
click at [294, 534] on link "Measurements" at bounding box center [265, 528] width 116 height 31
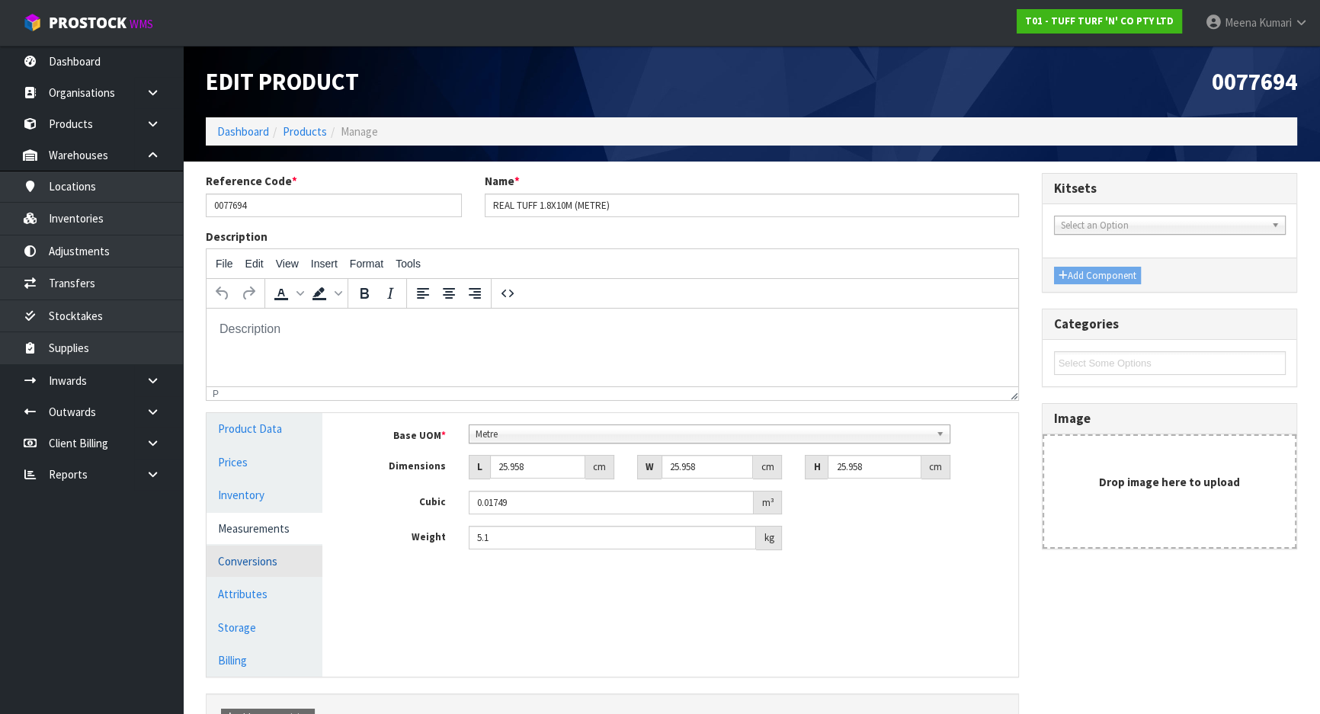
click at [286, 554] on link "Conversions" at bounding box center [265, 561] width 116 height 31
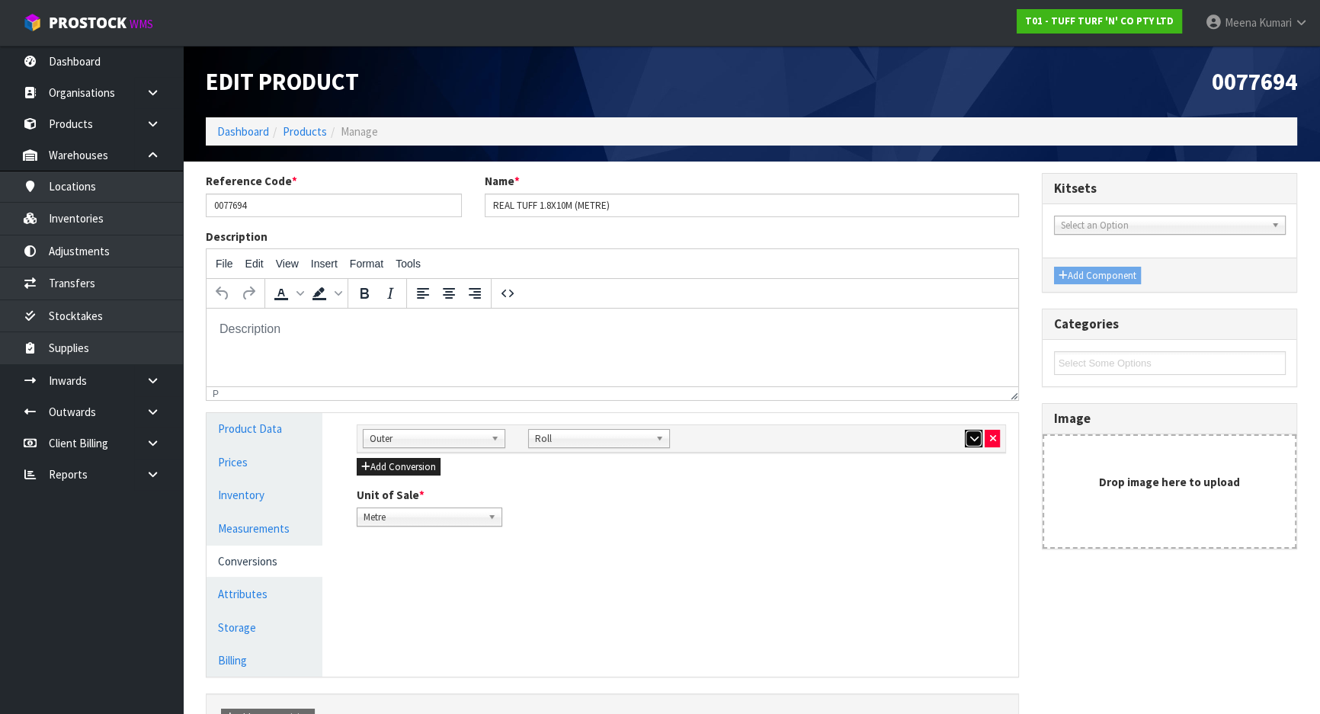
click at [968, 438] on button "button" at bounding box center [974, 439] width 18 height 18
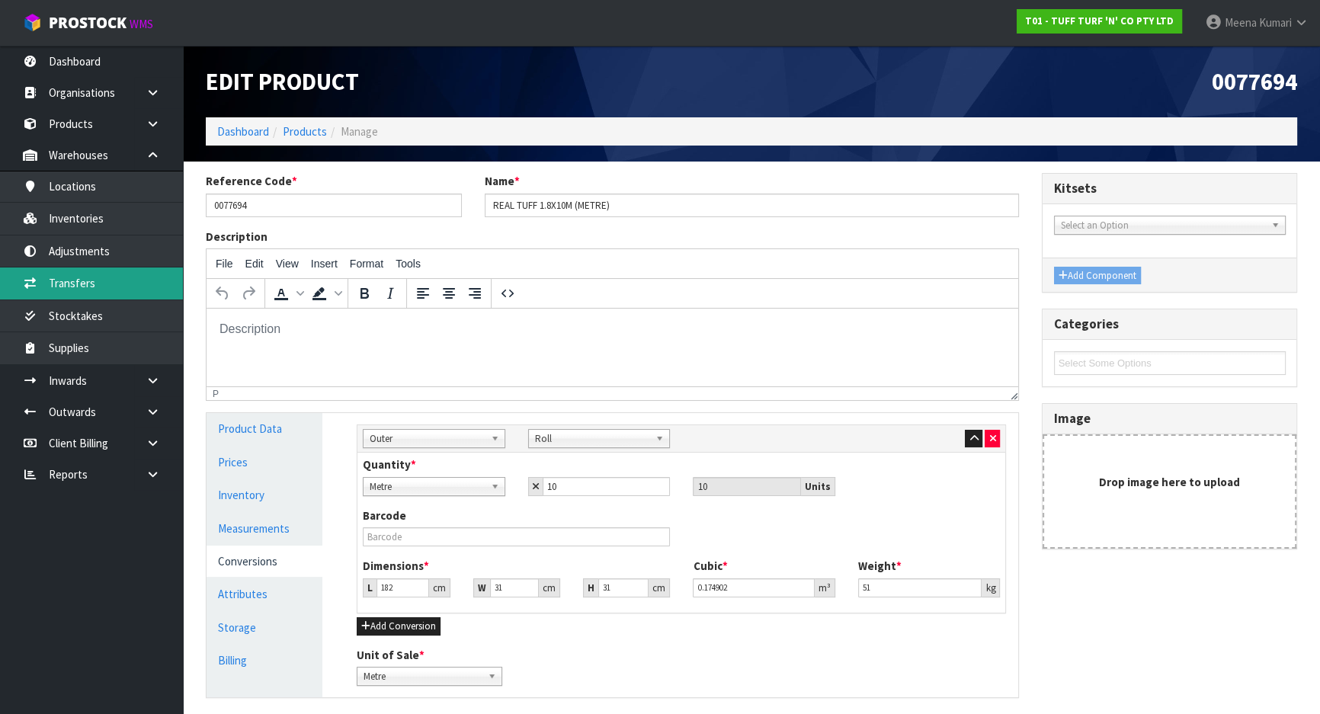
click at [124, 281] on link "Transfers" at bounding box center [91, 283] width 183 height 31
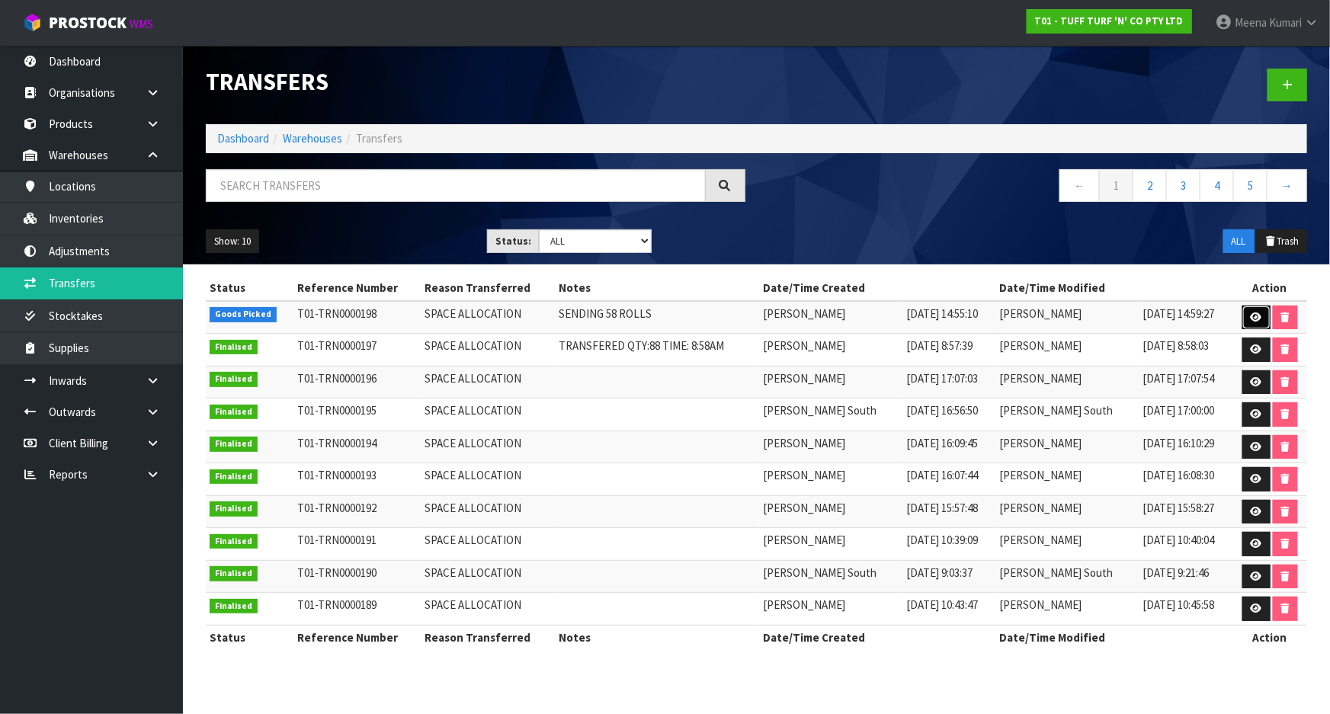
click at [1259, 315] on icon at bounding box center [1256, 318] width 11 height 10
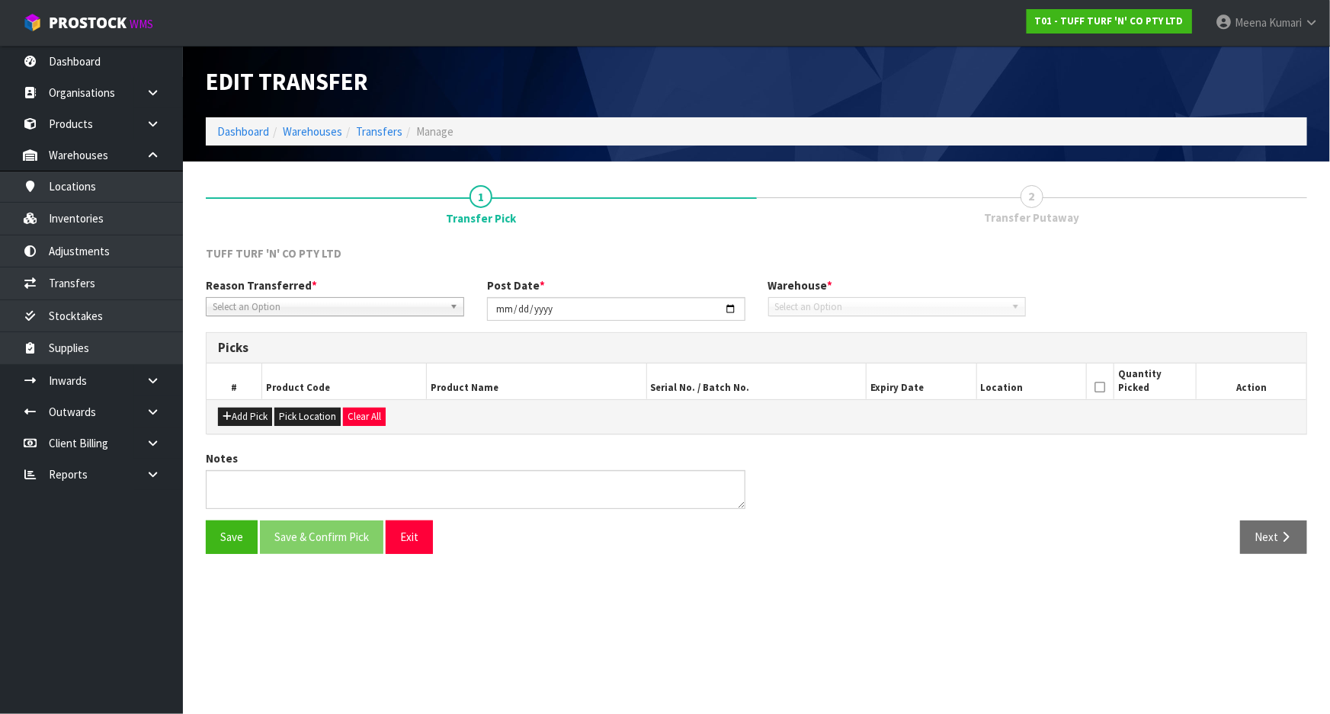
type input "[DATE]"
type textarea "SENDING 58 ROLLS"
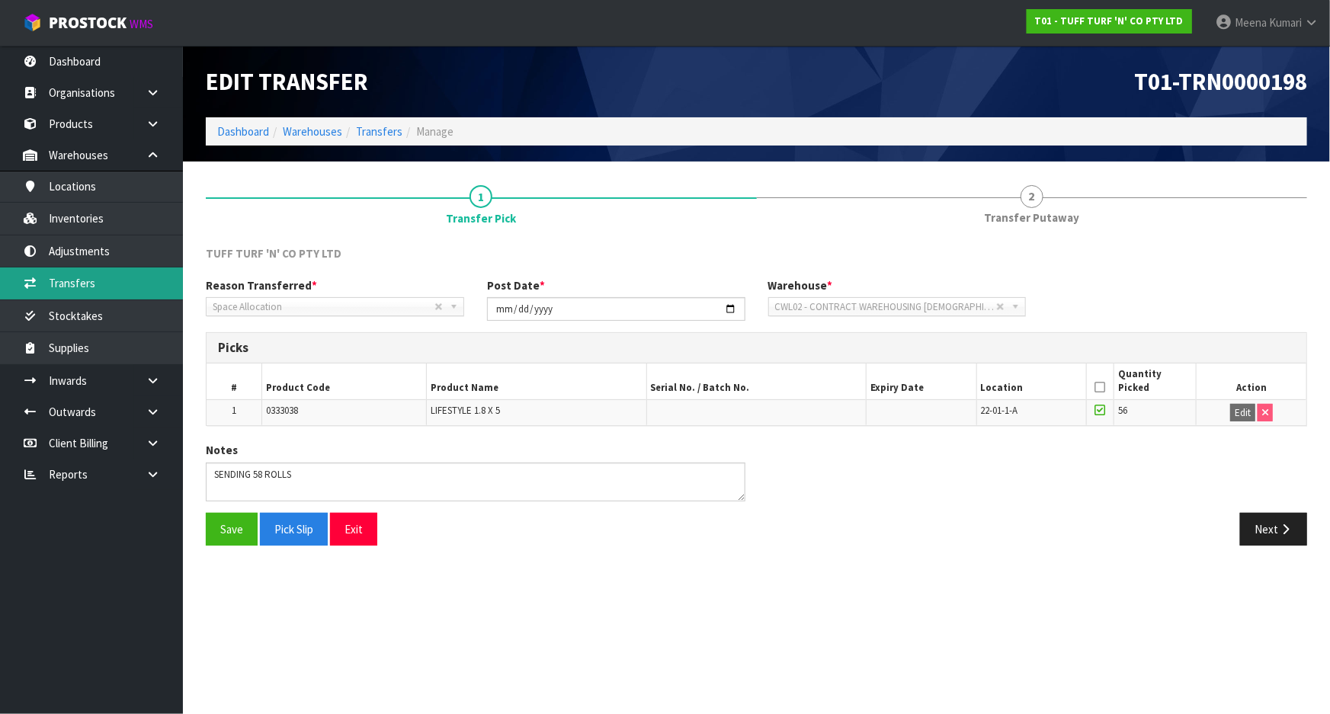
click at [126, 285] on link "Transfers" at bounding box center [91, 283] width 183 height 31
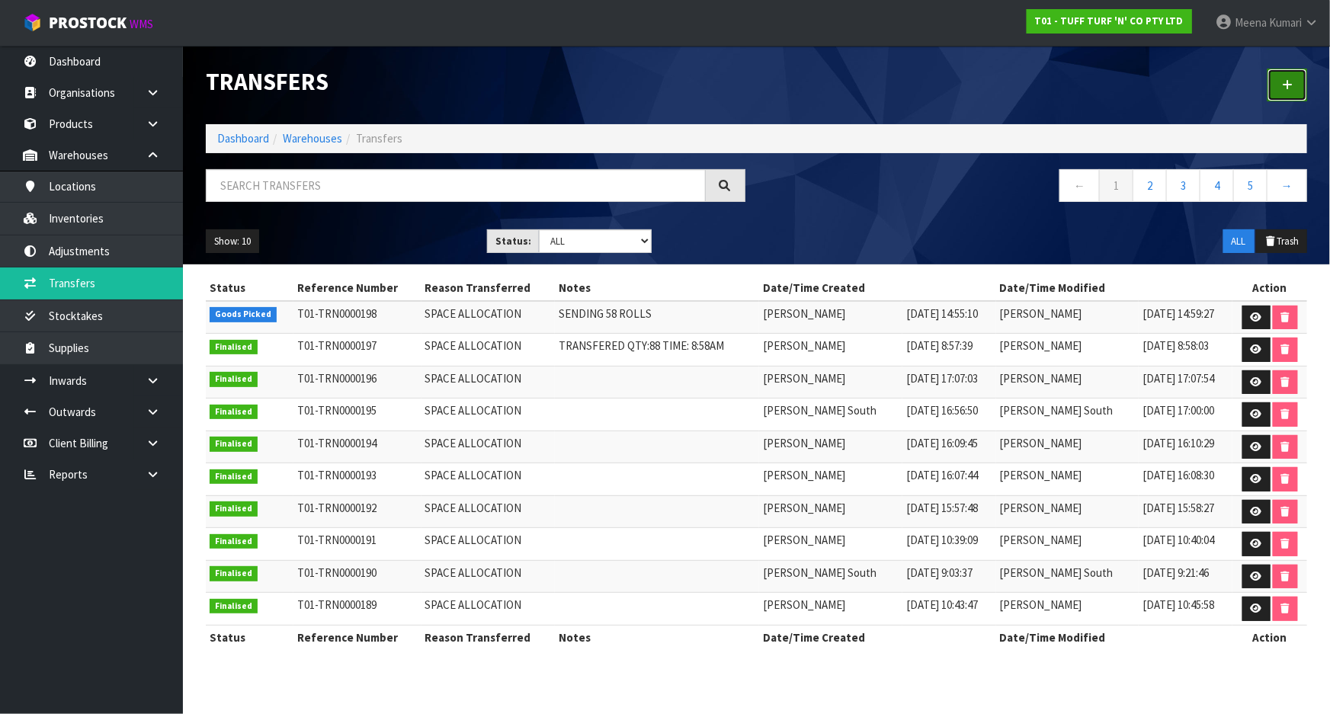
click at [1282, 88] on link at bounding box center [1288, 85] width 40 height 33
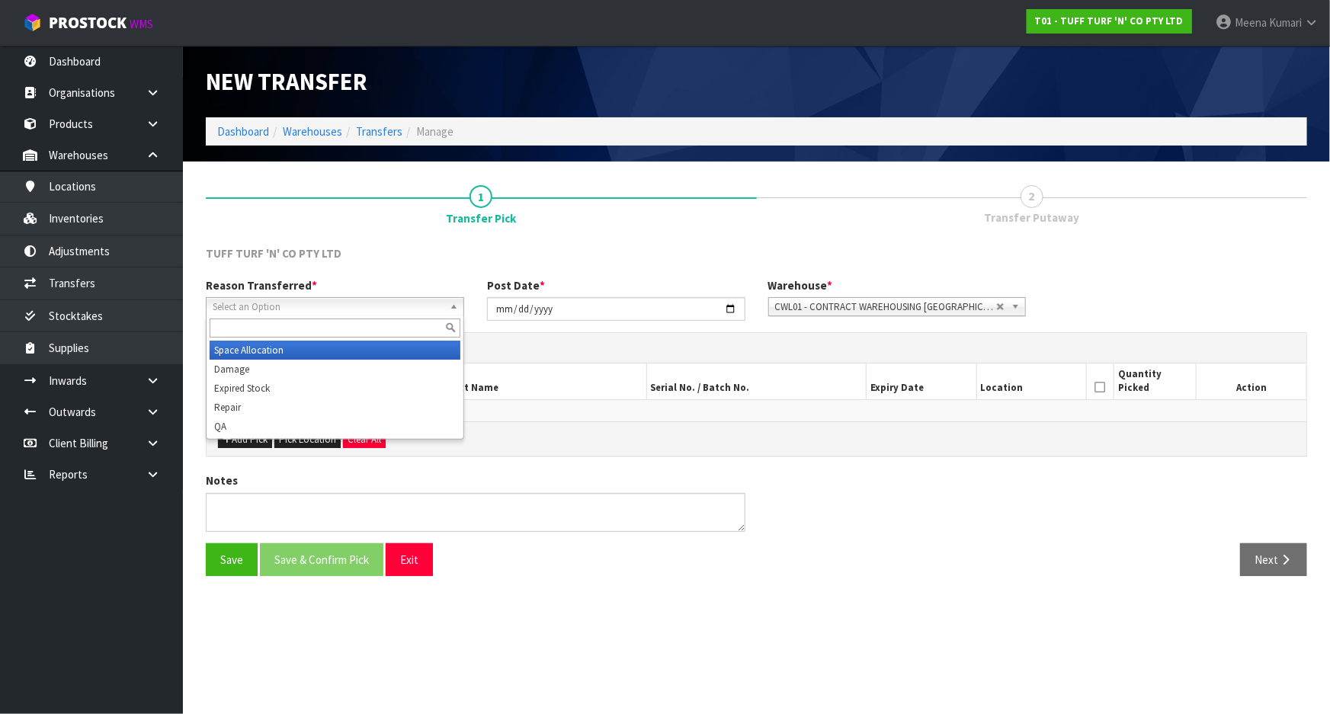
click at [355, 313] on span "Select an Option" at bounding box center [328, 307] width 231 height 18
click at [340, 348] on li "Space Allocation" at bounding box center [335, 350] width 251 height 19
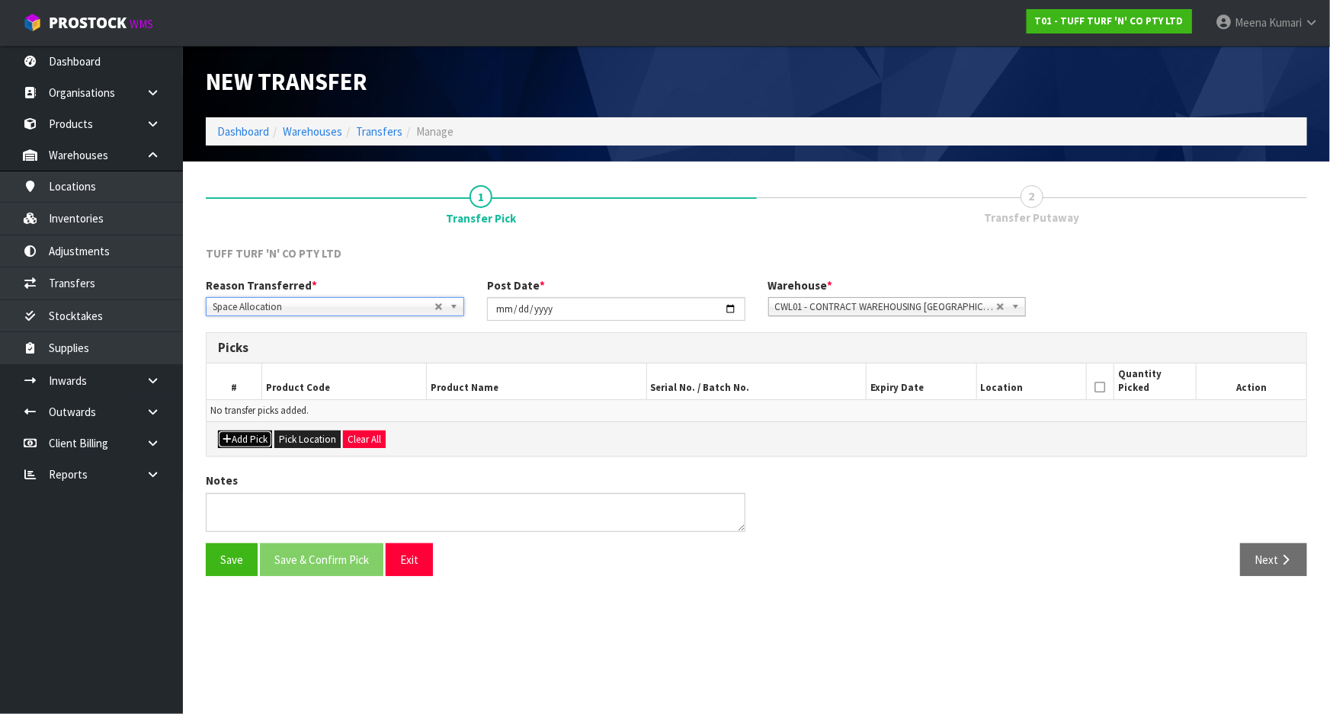
click at [257, 431] on button "Add Pick" at bounding box center [245, 440] width 54 height 18
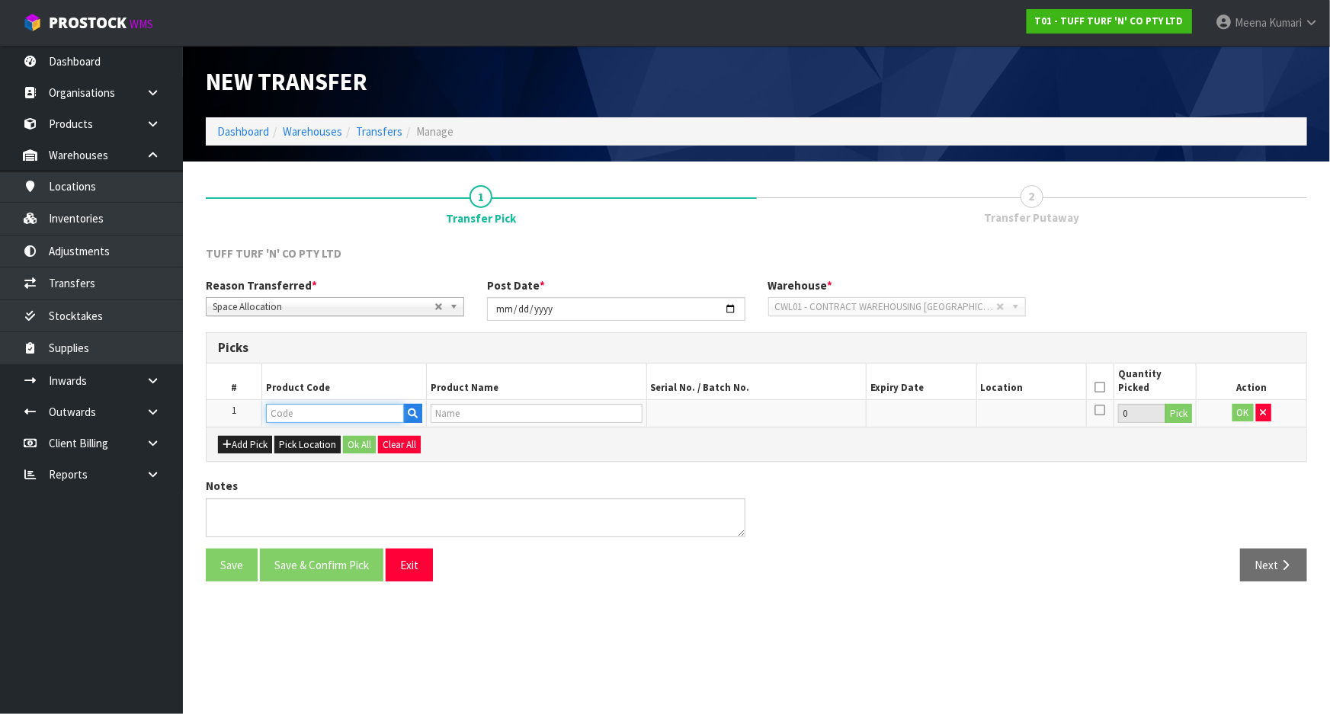
click at [306, 412] on input "text" at bounding box center [335, 413] width 138 height 19
paste input "0077694"
type input "0077694"
type input "REAL TUFF 1.8X10M (METRE)"
type input "0077694"
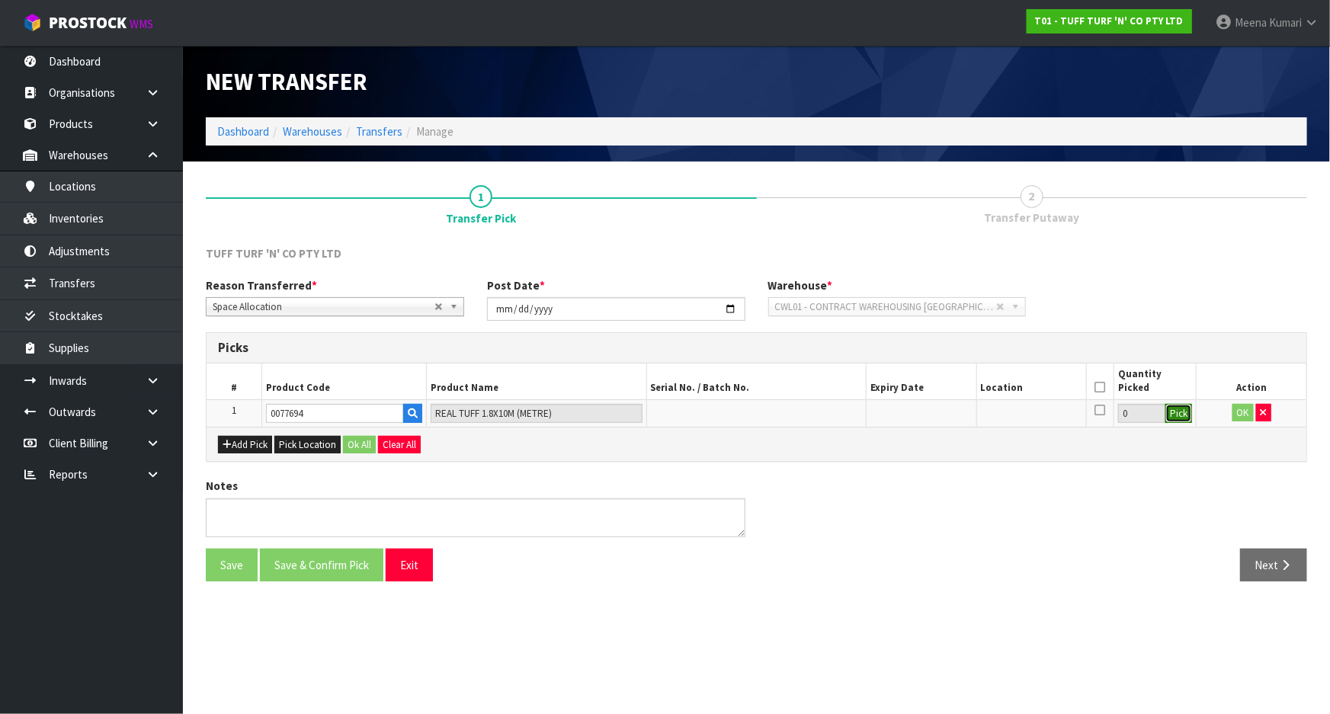
click at [1179, 409] on button "Pick" at bounding box center [1179, 414] width 27 height 20
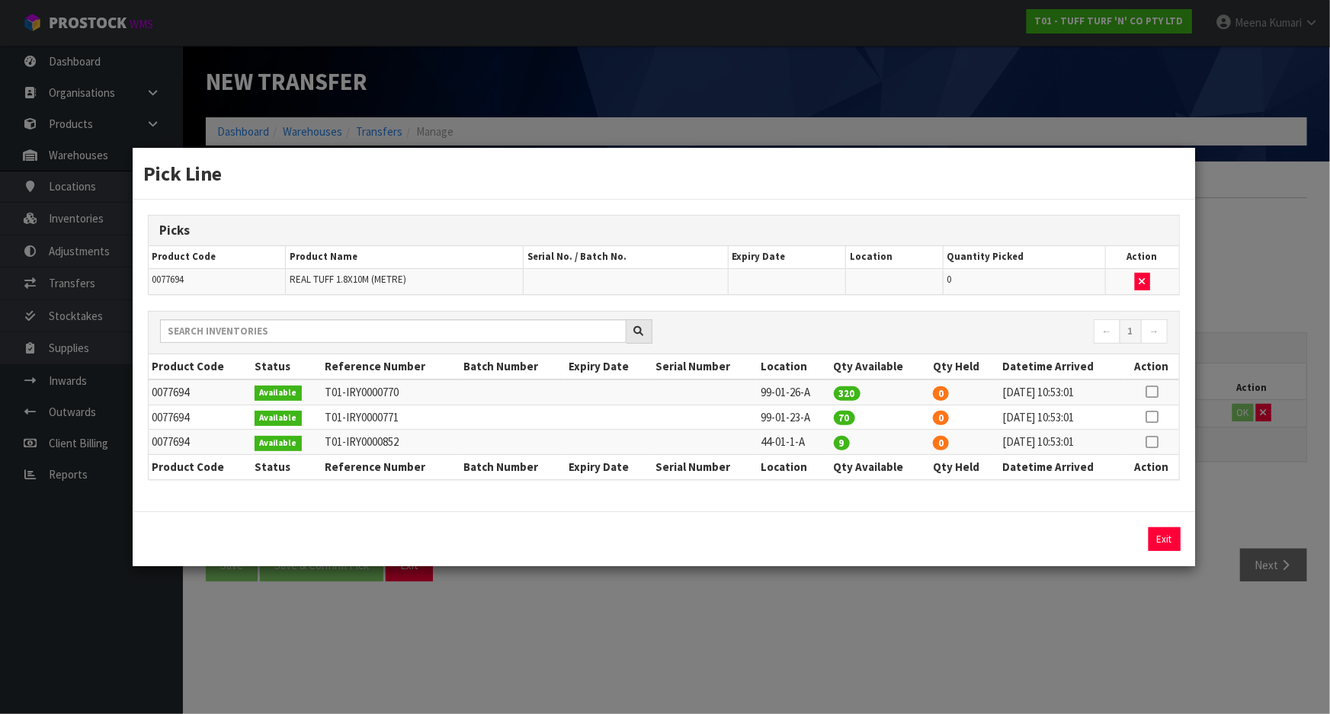
click at [1153, 392] on icon at bounding box center [1152, 392] width 12 height 1
drag, startPoint x: 983, startPoint y: 537, endPoint x: 866, endPoint y: 554, distance: 118.7
click at [866, 554] on div "320 Assign Pick Exit" at bounding box center [664, 539] width 1063 height 55
type input "40"
click at [1119, 541] on button "Assign Pick" at bounding box center [1113, 540] width 63 height 24
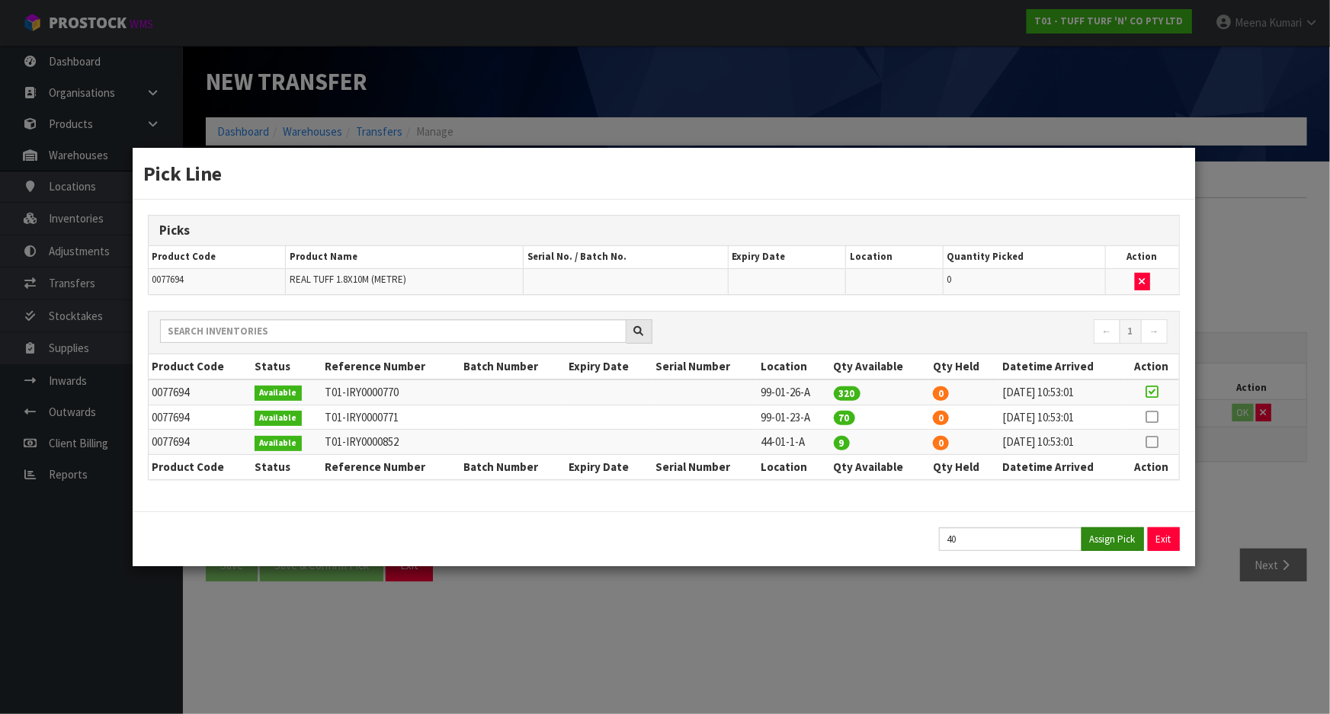
type input "40"
click at [502, 625] on div "Pick Line Picks Product Code Product Name Serial No. / Batch No. Expiry Date Lo…" at bounding box center [665, 357] width 1330 height 714
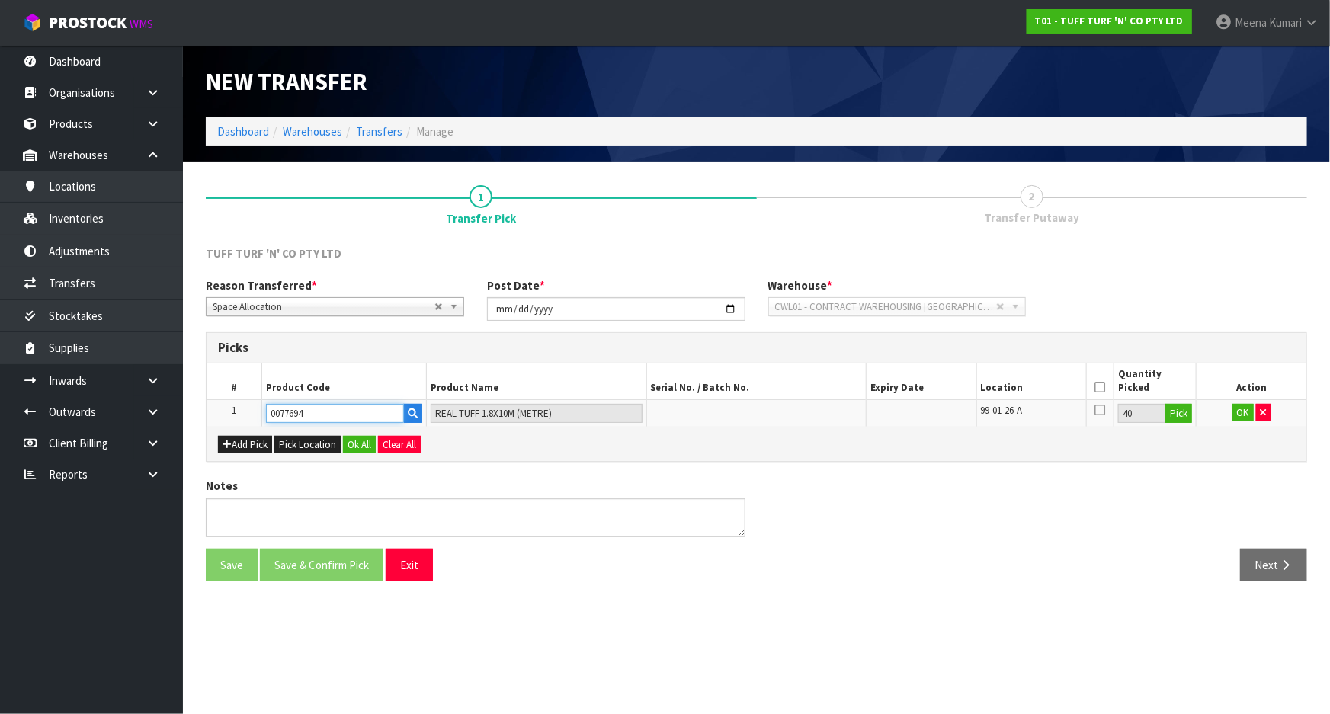
click at [310, 412] on input "0077694" at bounding box center [335, 413] width 138 height 19
click at [1174, 415] on button "Pick" at bounding box center [1179, 414] width 27 height 20
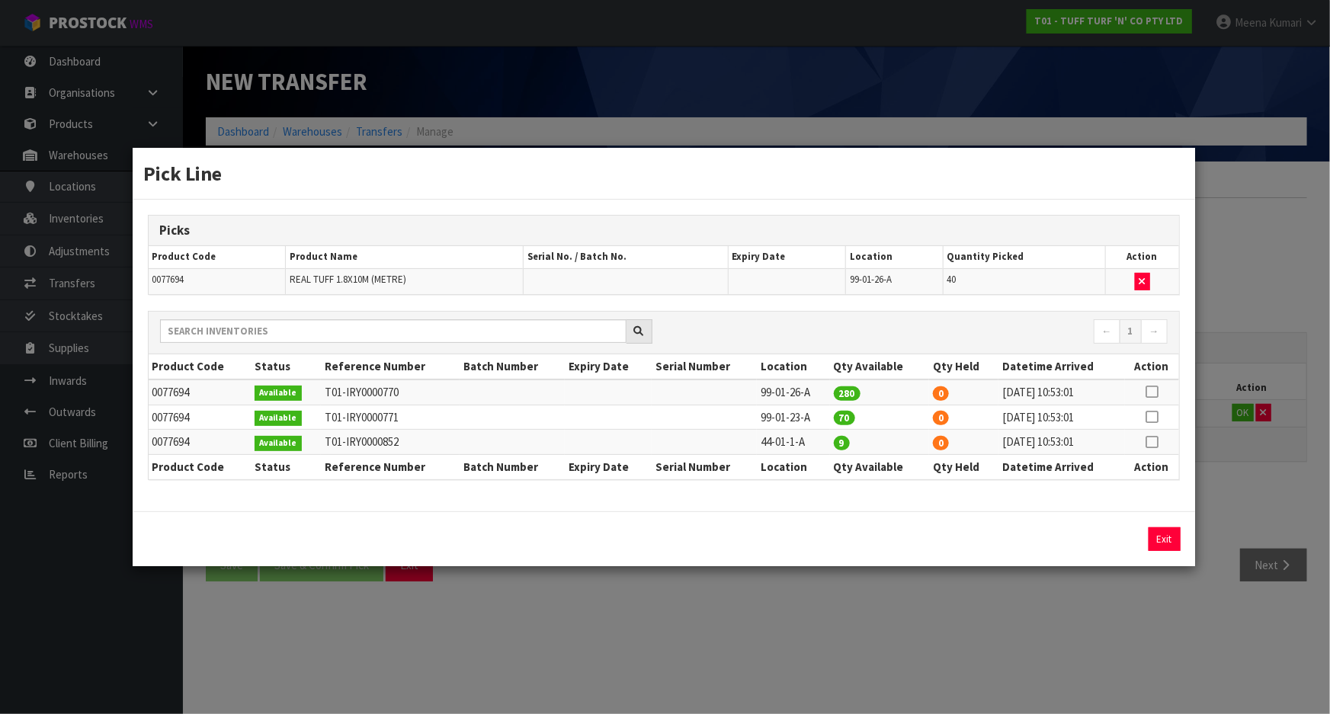
click at [1155, 418] on icon at bounding box center [1152, 417] width 12 height 1
drag, startPoint x: 968, startPoint y: 534, endPoint x: 913, endPoint y: 534, distance: 54.9
click at [913, 534] on div "70 Assign Pick Exit" at bounding box center [663, 540] width 1055 height 24
type input "40"
click at [1121, 542] on button "Assign Pick" at bounding box center [1113, 540] width 63 height 24
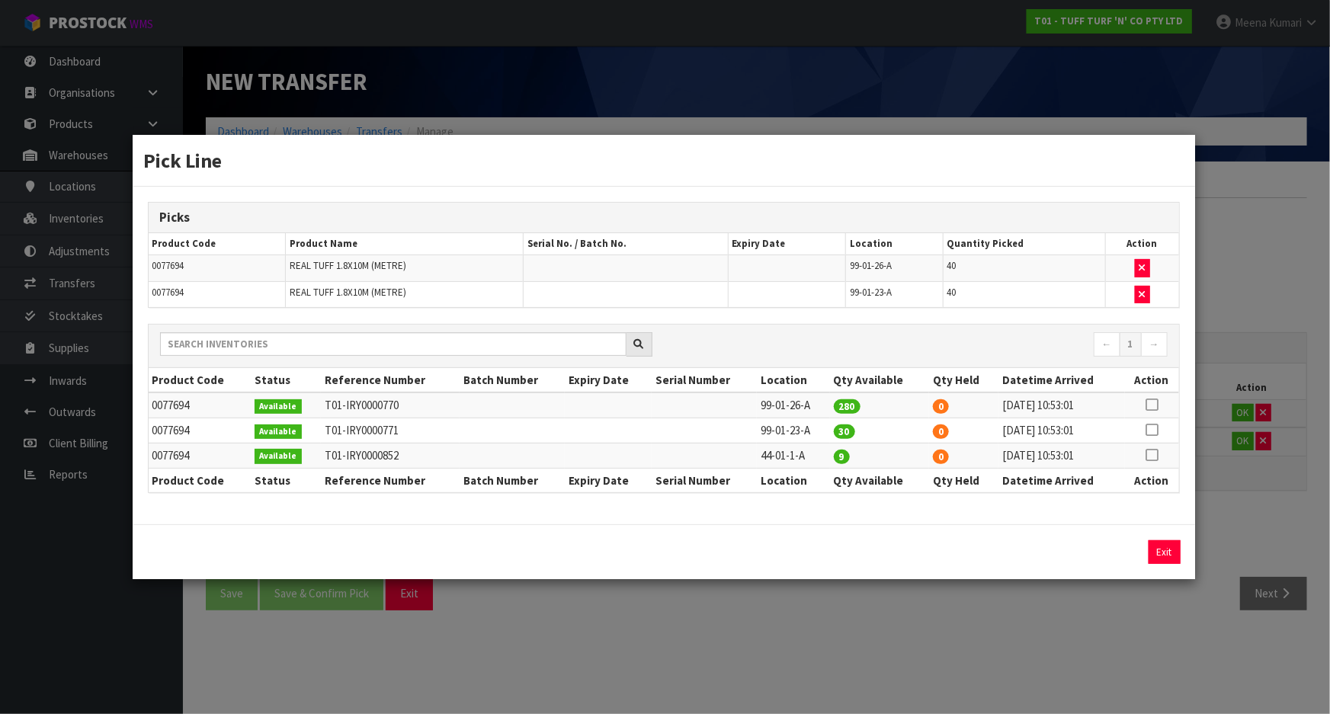
drag, startPoint x: 736, startPoint y: 647, endPoint x: 364, endPoint y: 526, distance: 391.8
click at [733, 644] on div "Pick Line Picks Product Code Product Name Serial No. / Batch No. Expiry Date Lo…" at bounding box center [665, 357] width 1330 height 714
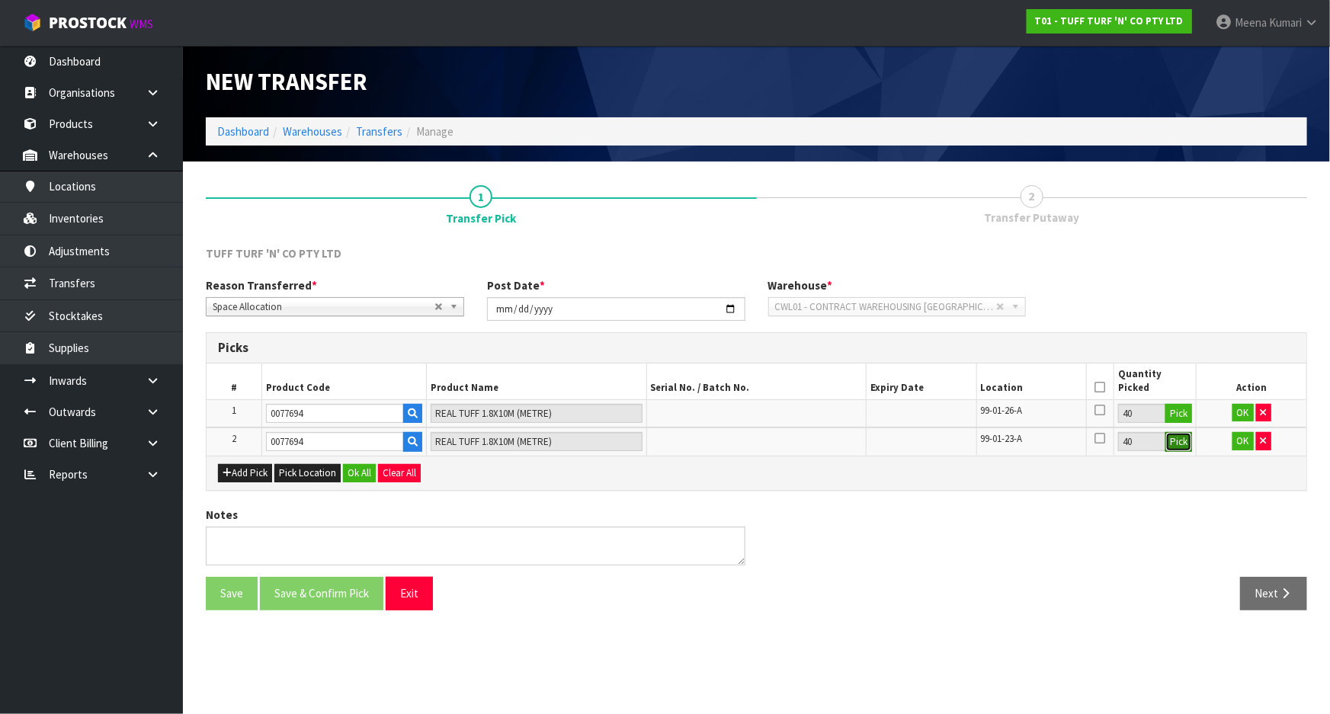
click at [1183, 447] on button "Pick" at bounding box center [1179, 442] width 27 height 20
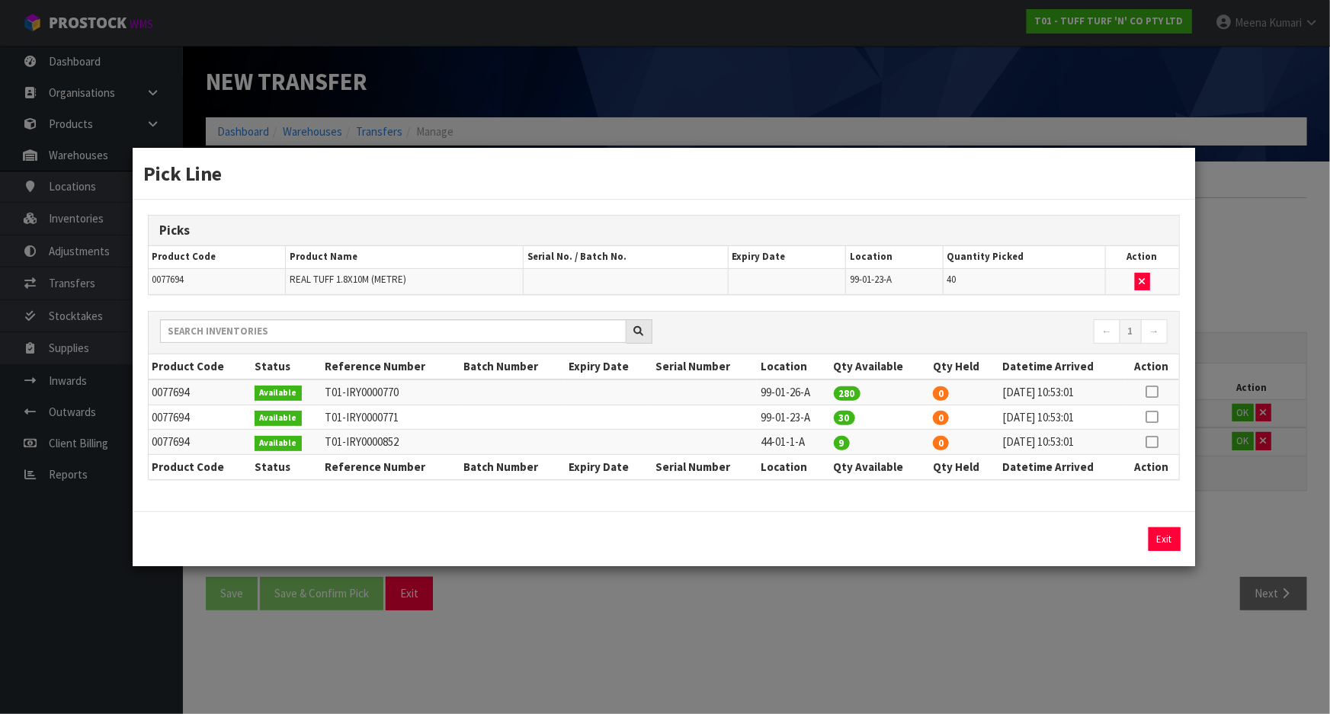
click at [1152, 443] on icon at bounding box center [1152, 442] width 12 height 1
click at [1113, 541] on button "Assign Pick" at bounding box center [1113, 540] width 63 height 24
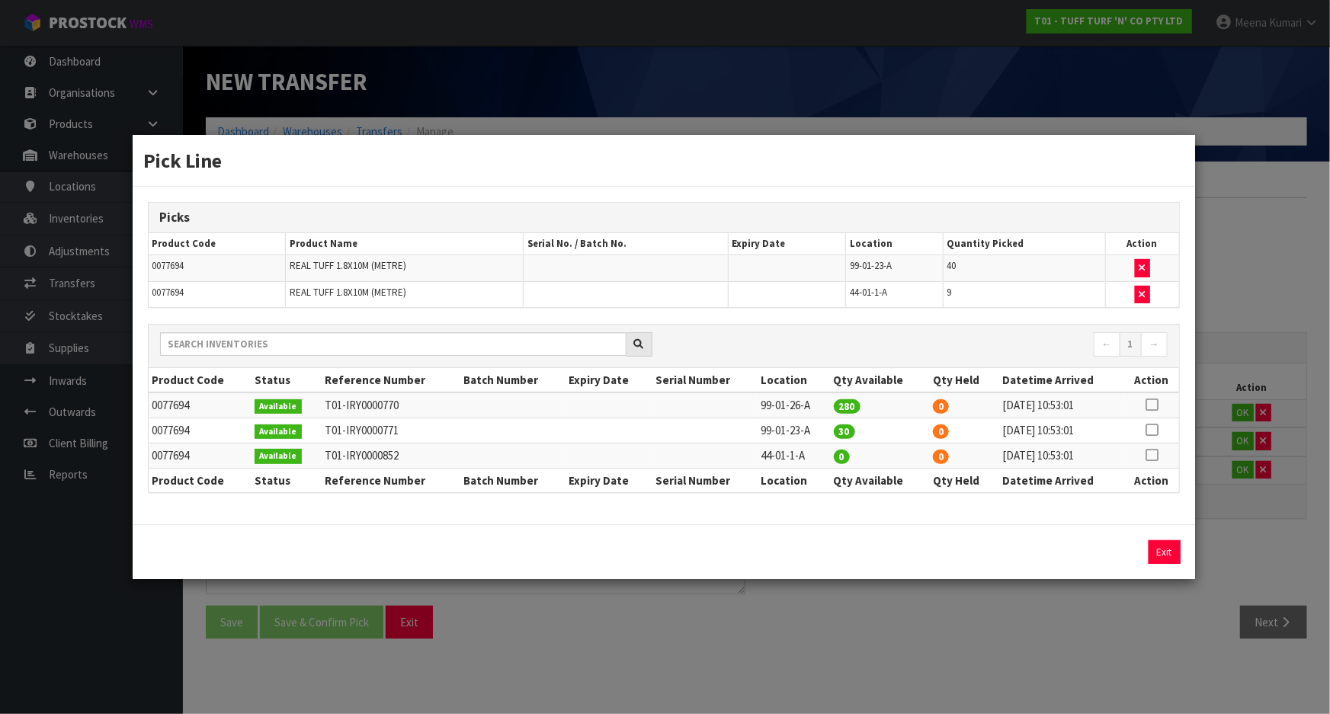
click at [1067, 660] on div "Pick Line Picks Product Code Product Name Serial No. / Batch No. Expiry Date Lo…" at bounding box center [665, 357] width 1330 height 714
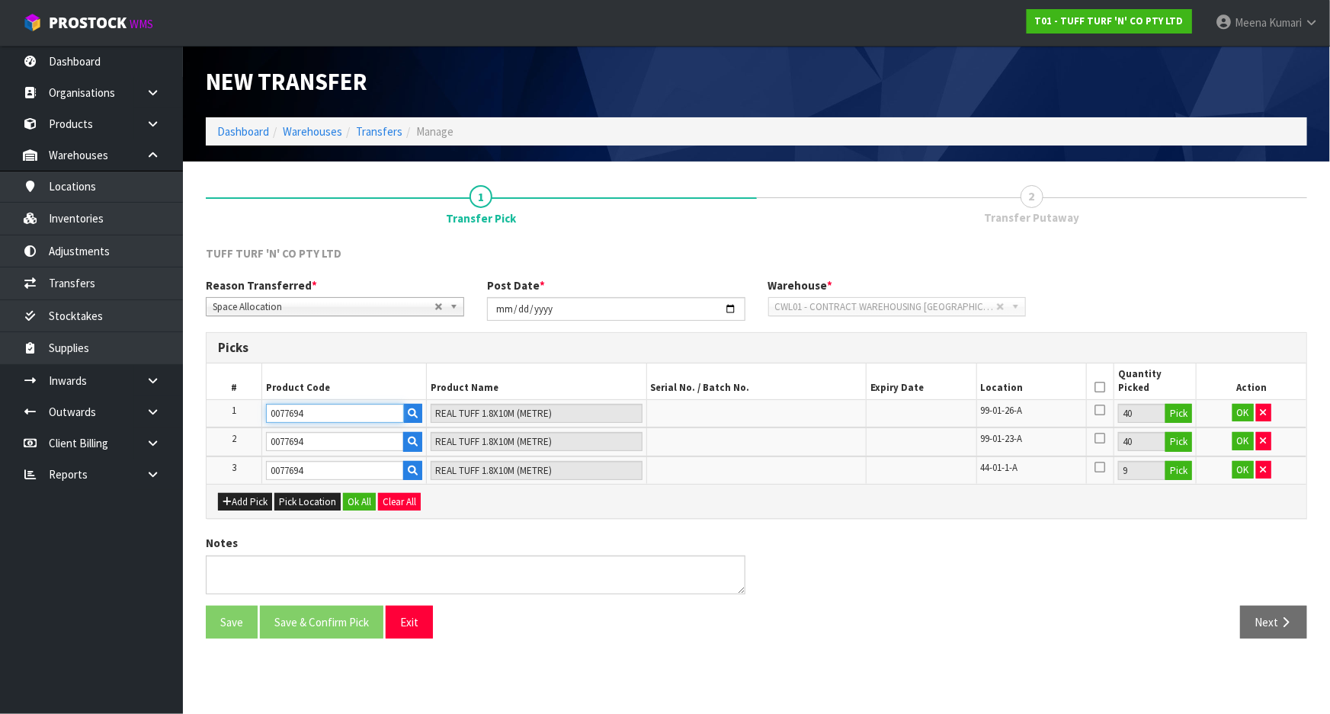
click at [319, 417] on input "0077694" at bounding box center [335, 413] width 138 height 19
click at [1242, 413] on button "OK" at bounding box center [1243, 413] width 21 height 18
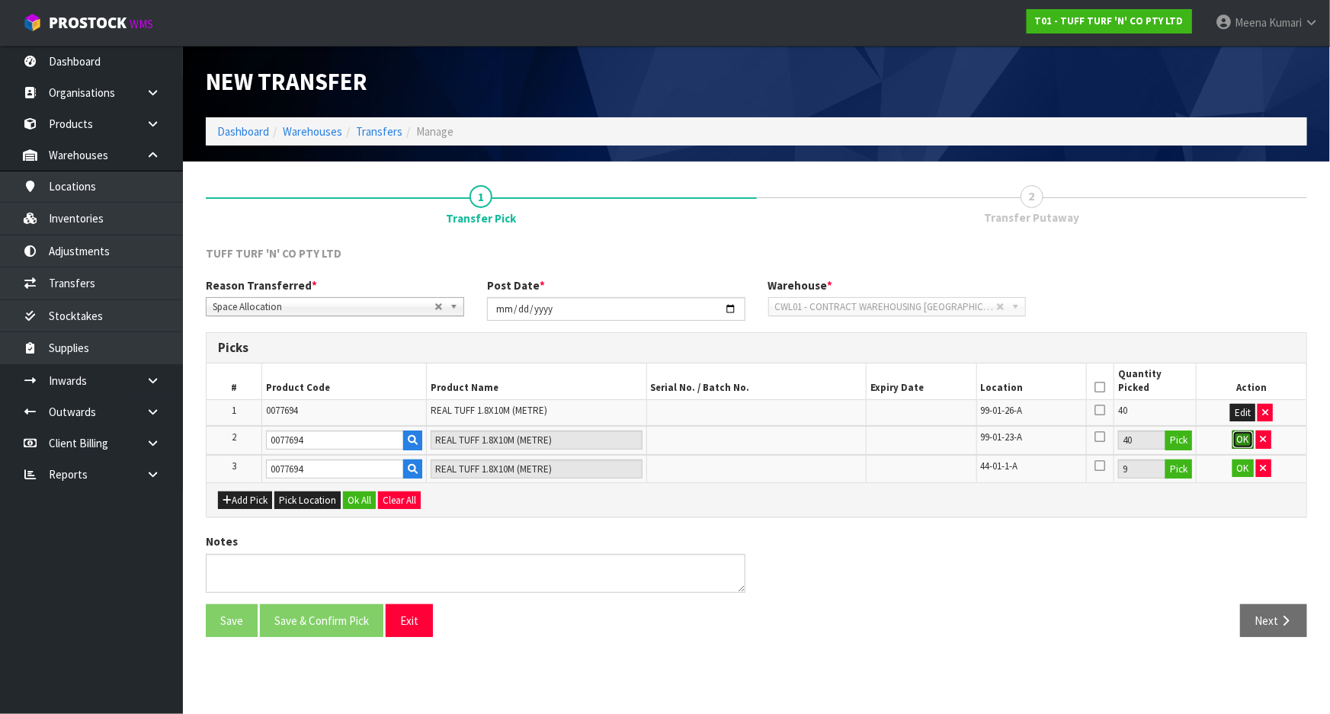
click at [1244, 441] on button "OK" at bounding box center [1243, 440] width 21 height 18
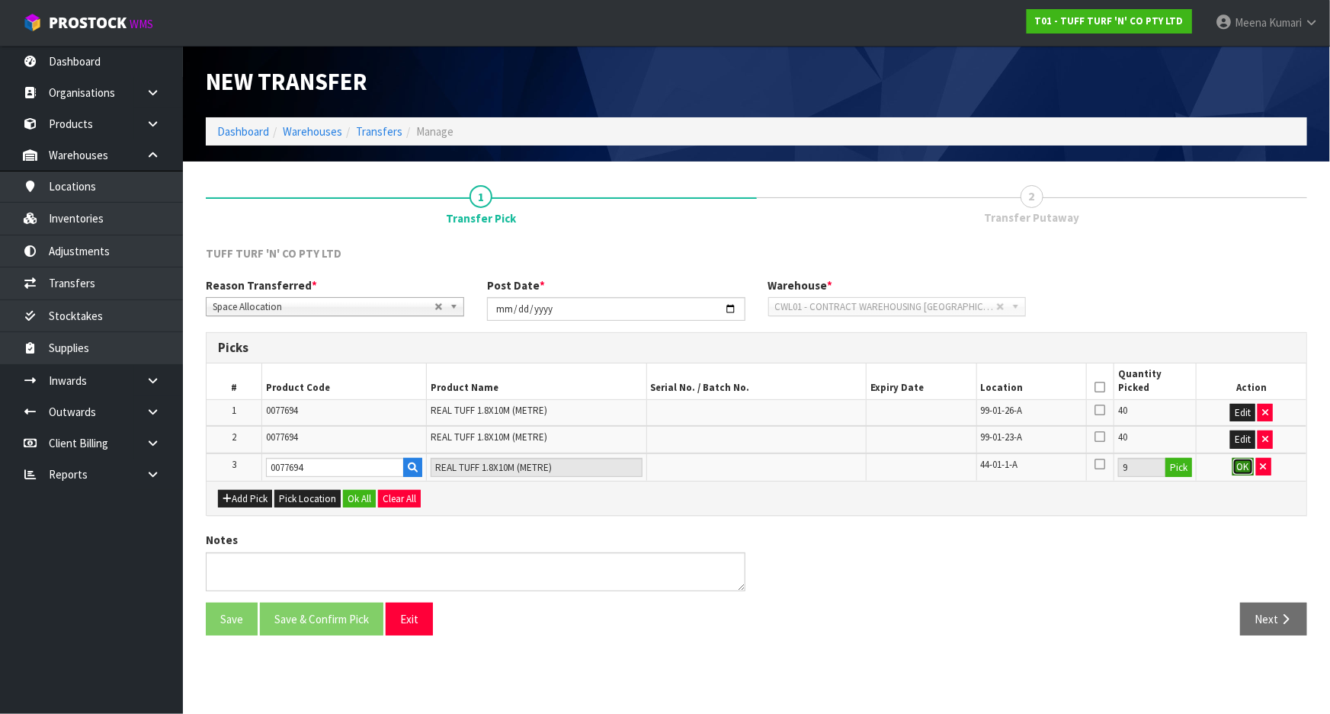
click at [1241, 465] on button "OK" at bounding box center [1243, 467] width 21 height 18
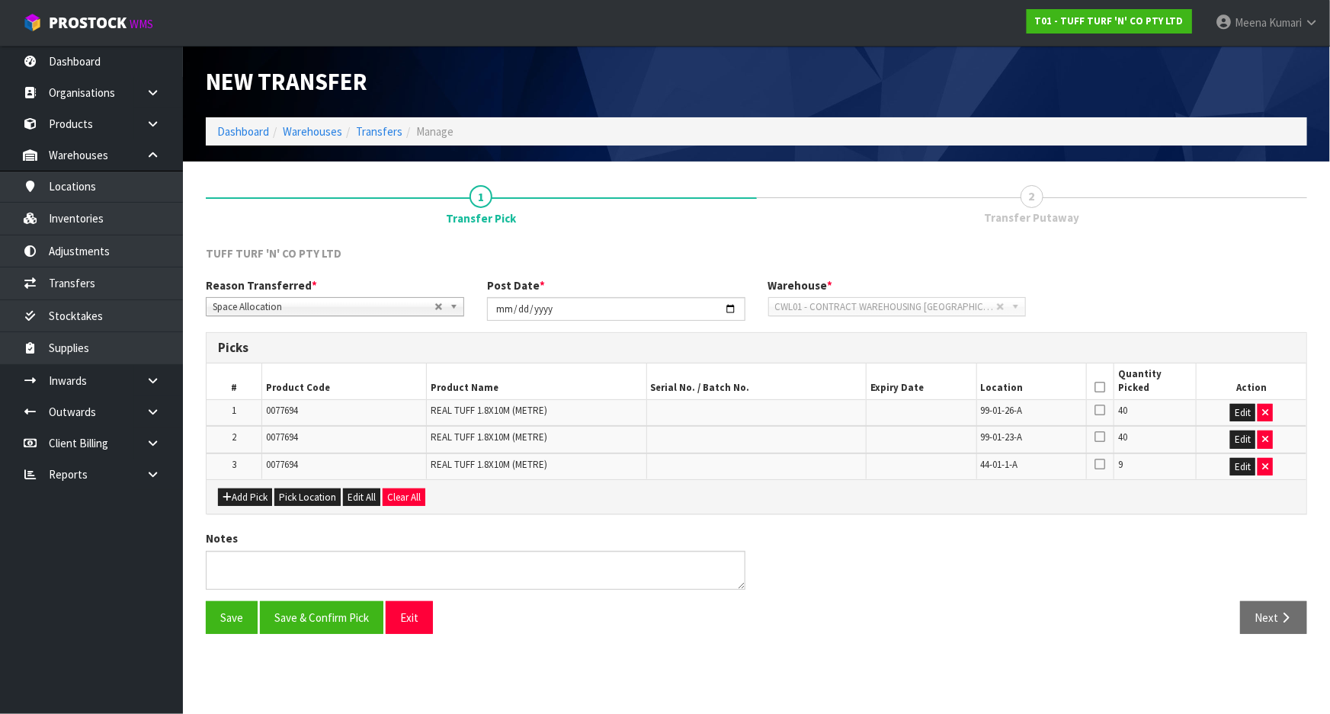
click at [1102, 387] on icon at bounding box center [1100, 387] width 11 height 1
click at [335, 618] on button "Save & Confirm Pick" at bounding box center [322, 618] width 124 height 33
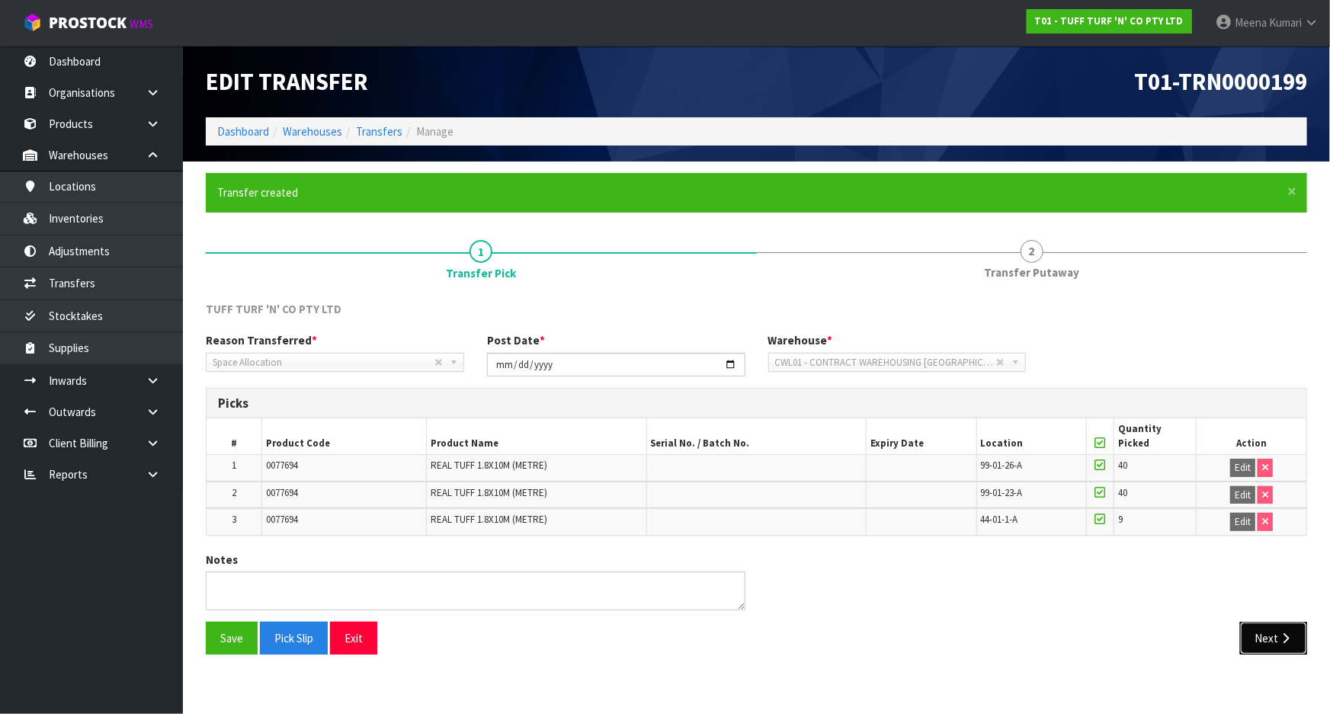
click at [1292, 640] on icon "button" at bounding box center [1286, 638] width 14 height 11
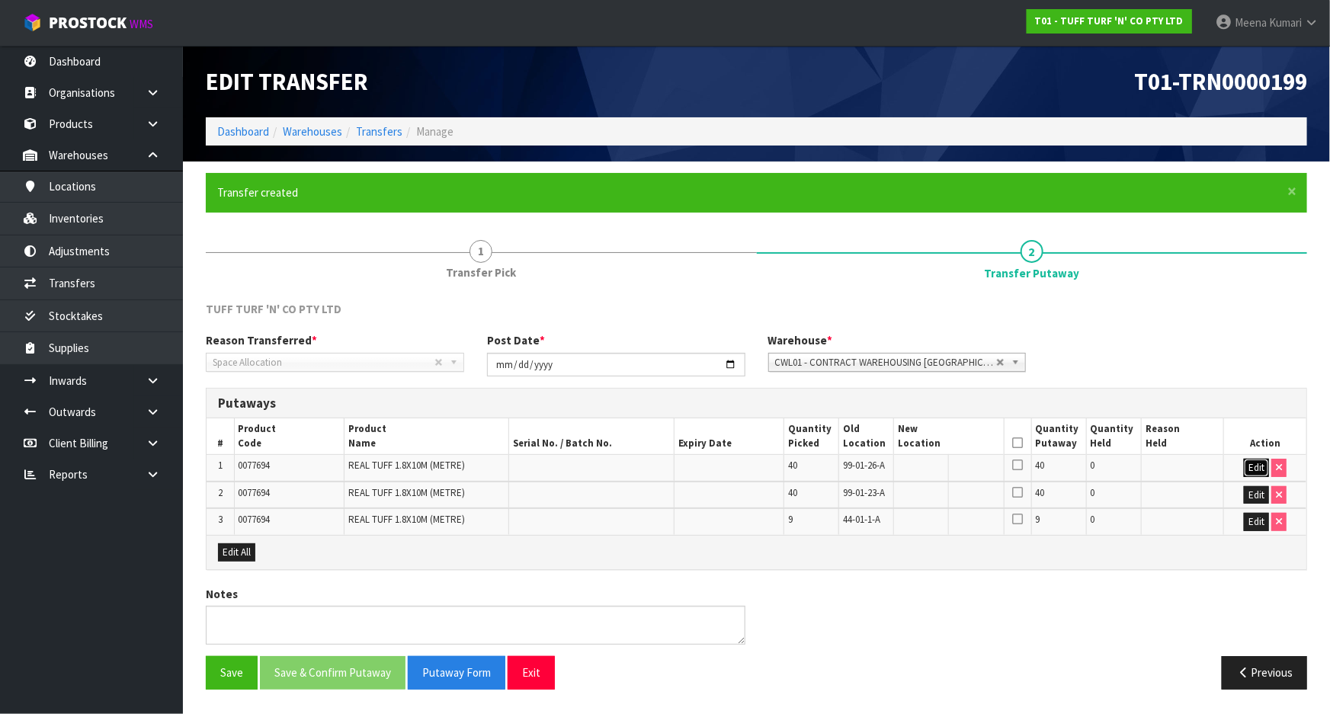
click at [1257, 466] on button "Edit" at bounding box center [1256, 468] width 25 height 18
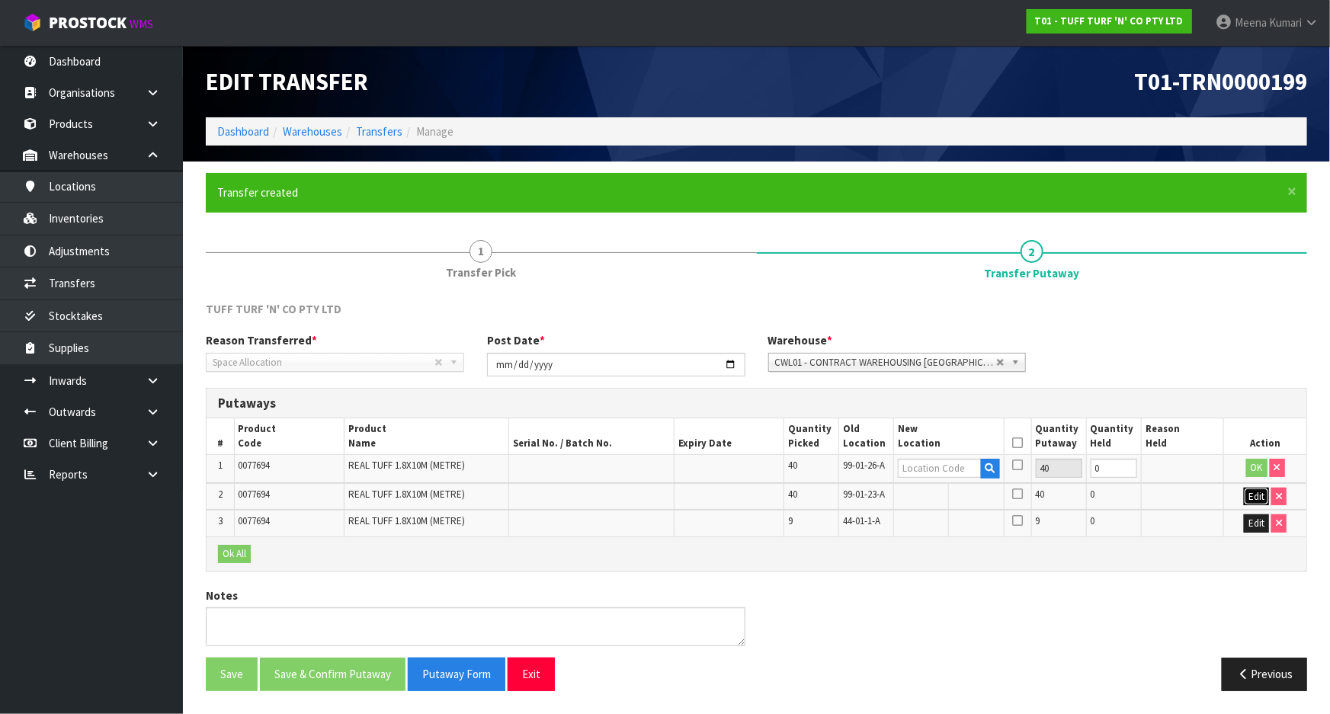
click at [1254, 498] on button "Edit" at bounding box center [1256, 497] width 25 height 18
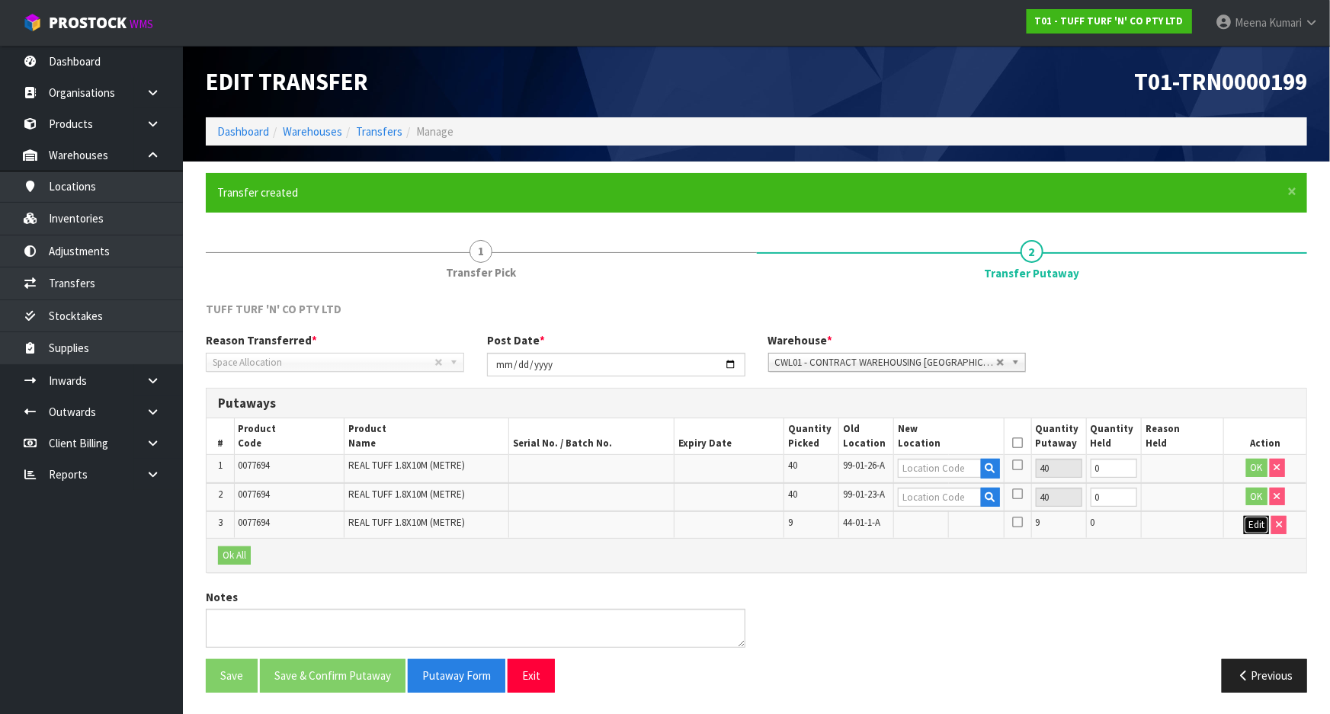
click at [1257, 521] on button "Edit" at bounding box center [1256, 525] width 25 height 18
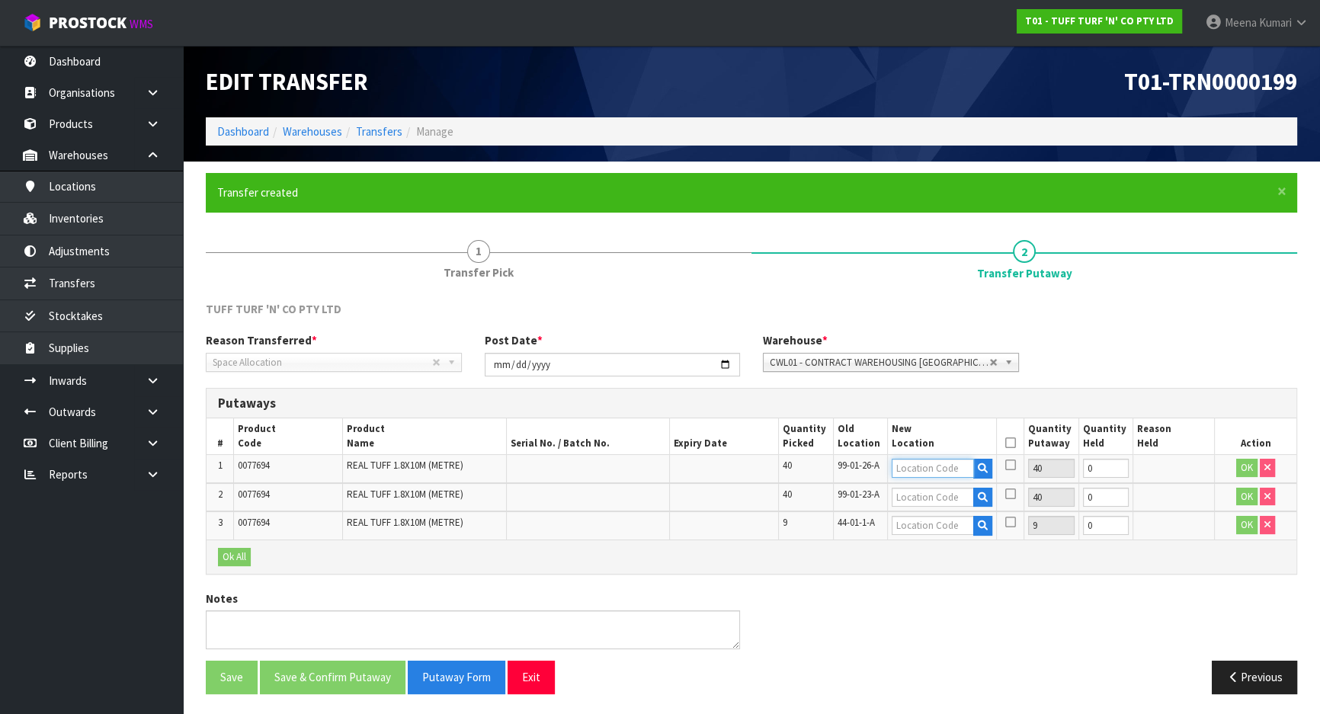
click at [936, 477] on input "text" at bounding box center [933, 468] width 82 height 19
drag, startPoint x: 947, startPoint y: 470, endPoint x: 768, endPoint y: 469, distance: 179.2
click at [768, 469] on tr "1 0077694 REAL TUFF 1.8X10M (METRE) 40 99-01-26-A 22-09-3-A 40 0 OK" at bounding box center [752, 469] width 1090 height 28
type input "22-09-3-A"
click at [951, 499] on input "text" at bounding box center [933, 497] width 82 height 19
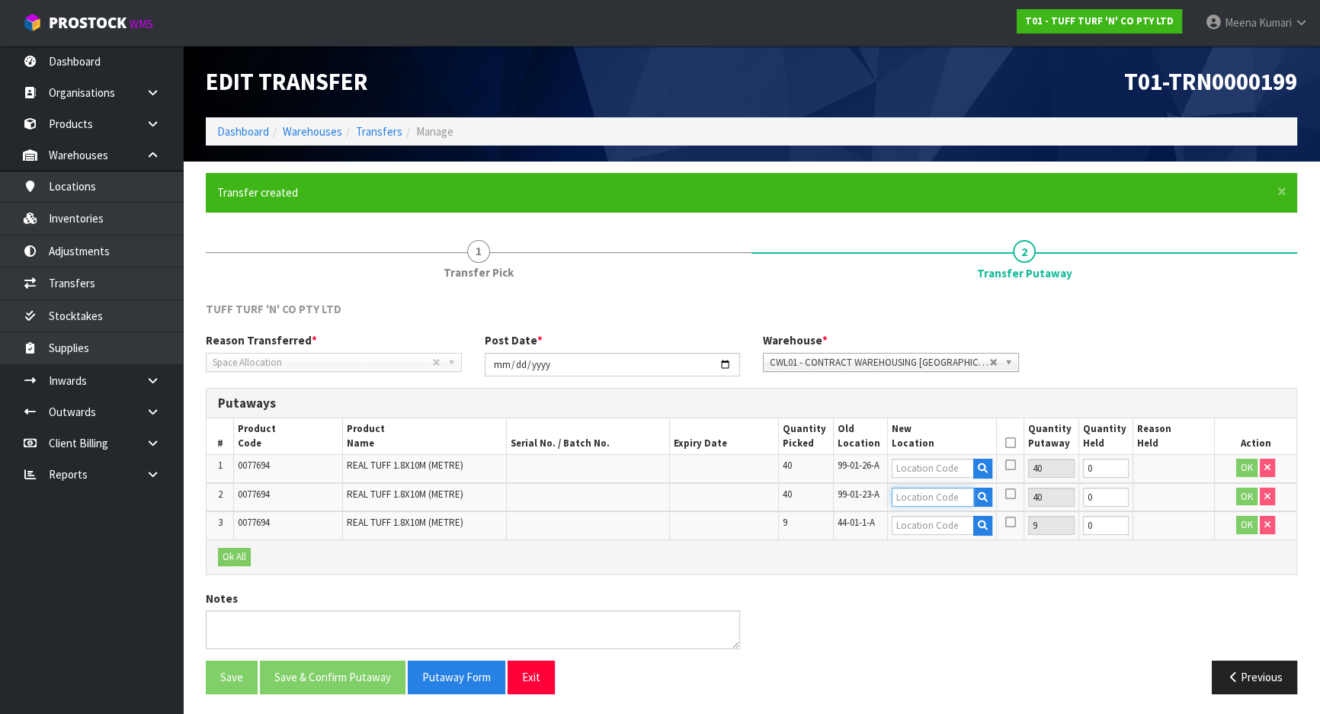
paste input "22-09-3-A"
type input "22-09-3-A"
click at [945, 519] on input "text" at bounding box center [933, 525] width 82 height 19
paste input "22-09-3-A"
type input "22-09-3-A"
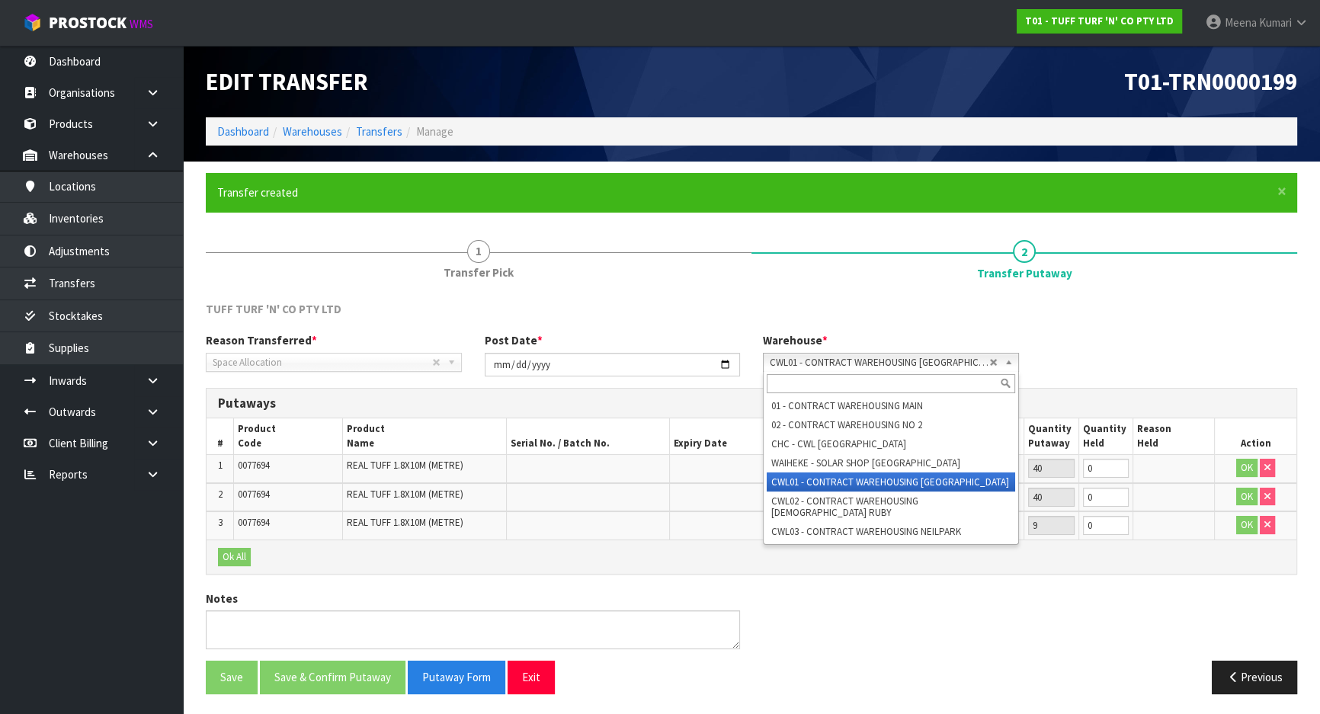
click at [929, 360] on span "CWL01 - CONTRACT WAREHOUSING [GEOGRAPHIC_DATA]" at bounding box center [880, 363] width 220 height 18
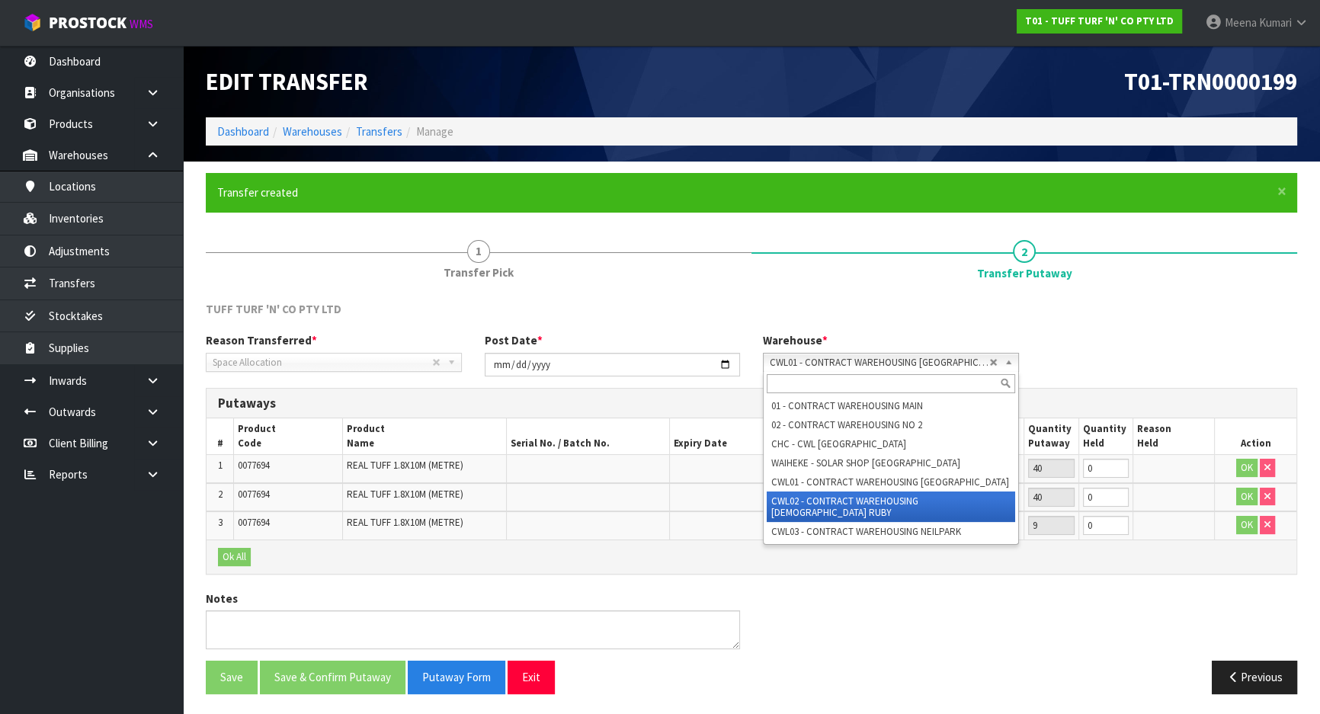
click at [859, 503] on li "CWL02 - CONTRACT WAREHOUSING [DEMOGRAPHIC_DATA] RUBY" at bounding box center [891, 507] width 249 height 30
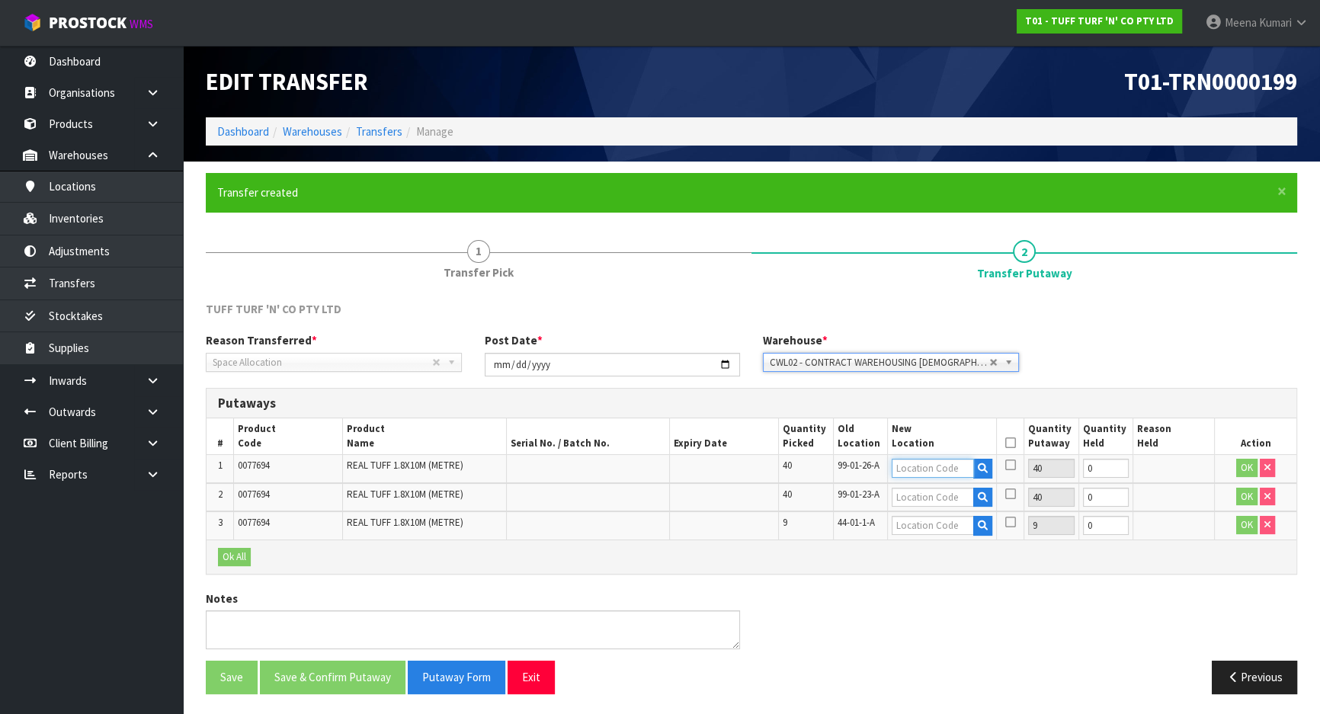
click at [966, 474] on input "text" at bounding box center [933, 468] width 82 height 19
paste input "22-09-3-A"
drag, startPoint x: 864, startPoint y: 457, endPoint x: 697, endPoint y: 460, distance: 167.0
click at [697, 460] on tr "1 0077694 REAL TUFF 1.8X10M (METRE) 40 99-01-26-A 22-09-3-A 40 0 OK" at bounding box center [752, 469] width 1090 height 28
type input "22-09-3-A"
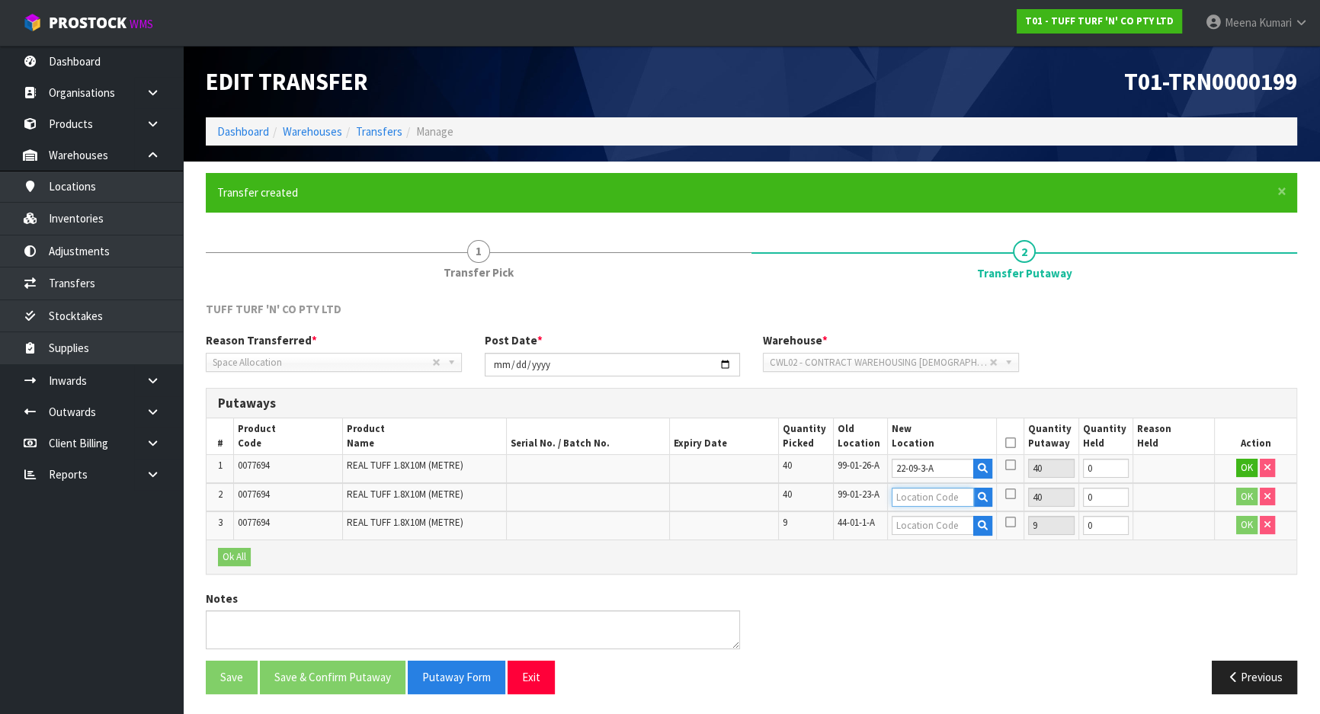
click at [907, 496] on input "text" at bounding box center [933, 497] width 82 height 19
paste input "22-09-3-A"
type input "22-09-3-A"
click at [928, 518] on input "text" at bounding box center [933, 525] width 82 height 19
paste input "22-09-3-A"
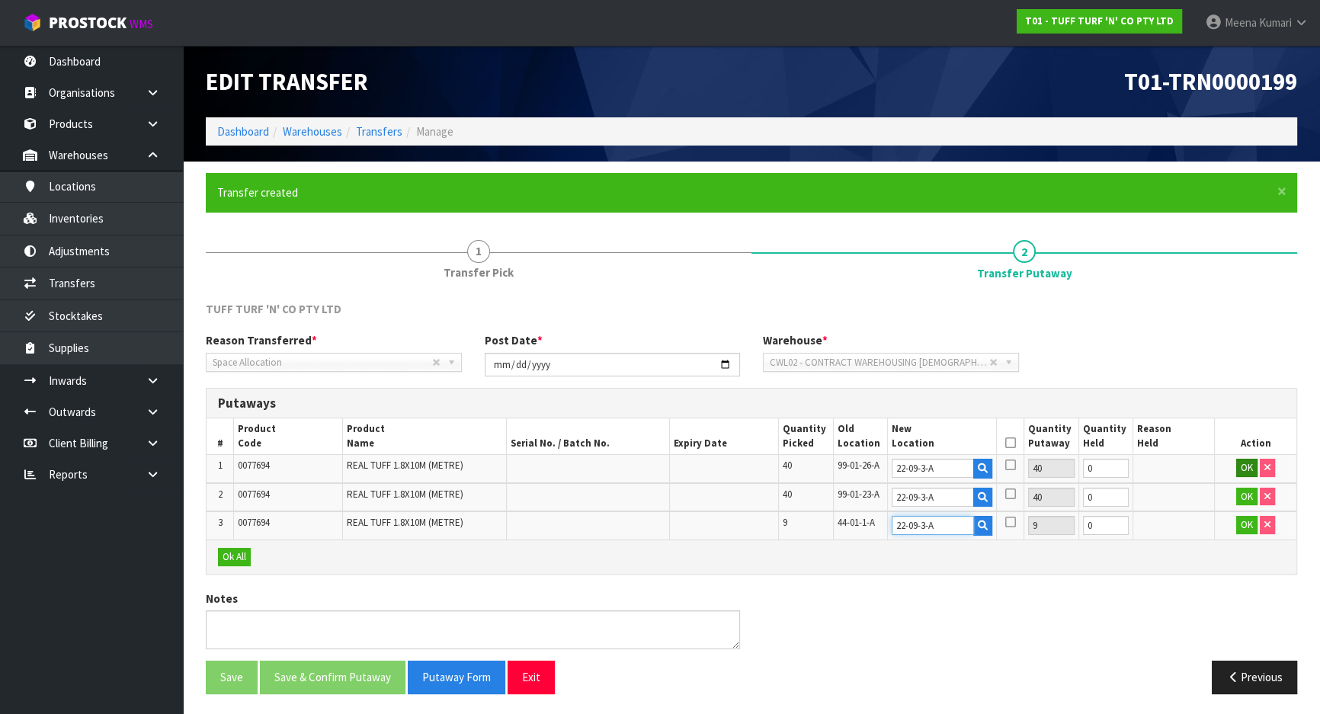
type input "22-09-3-A"
click at [1242, 471] on button "OK" at bounding box center [1247, 468] width 21 height 18
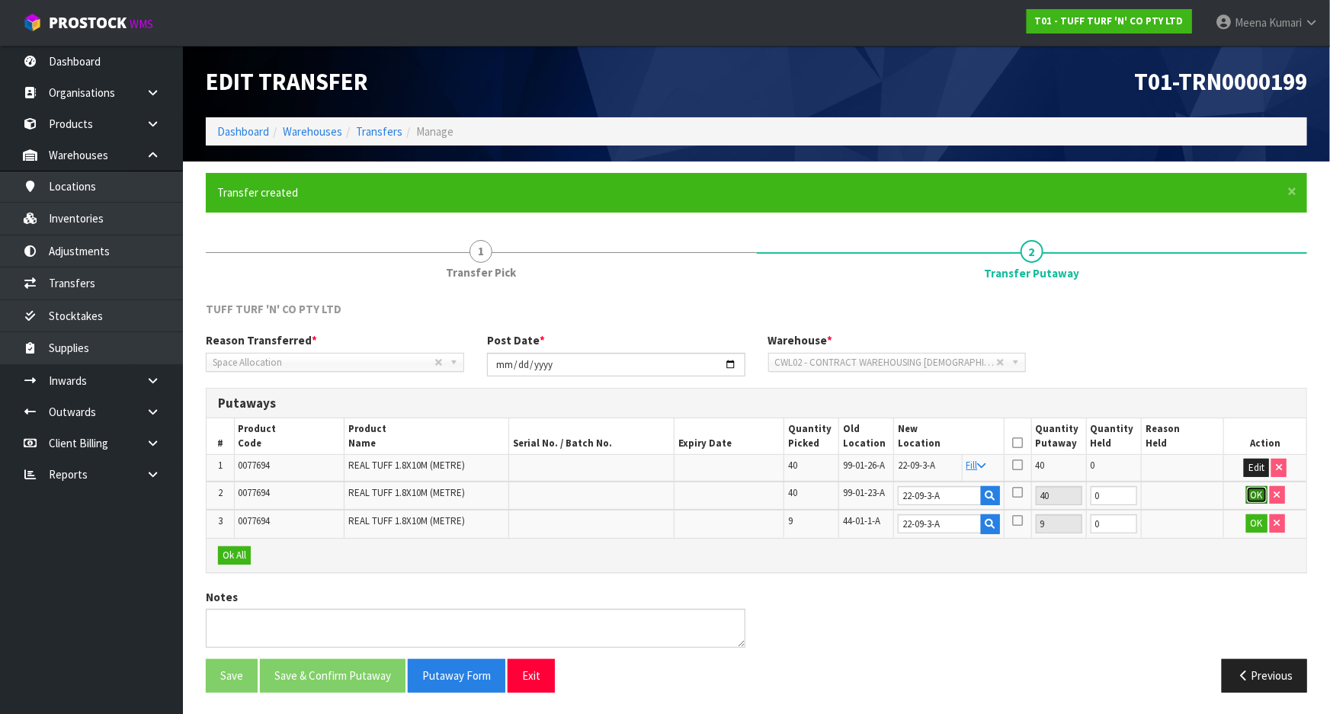
click at [1255, 502] on button "OK" at bounding box center [1257, 495] width 21 height 18
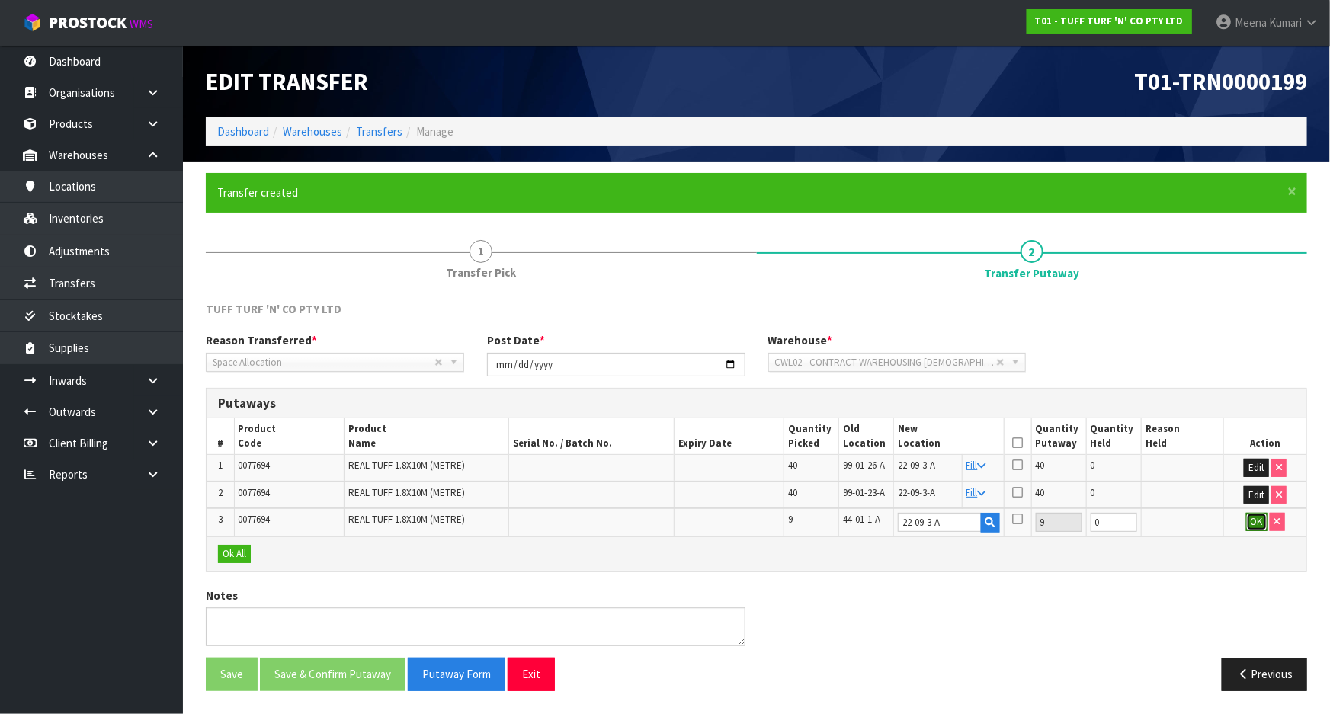
click at [1259, 522] on button "OK" at bounding box center [1257, 522] width 21 height 18
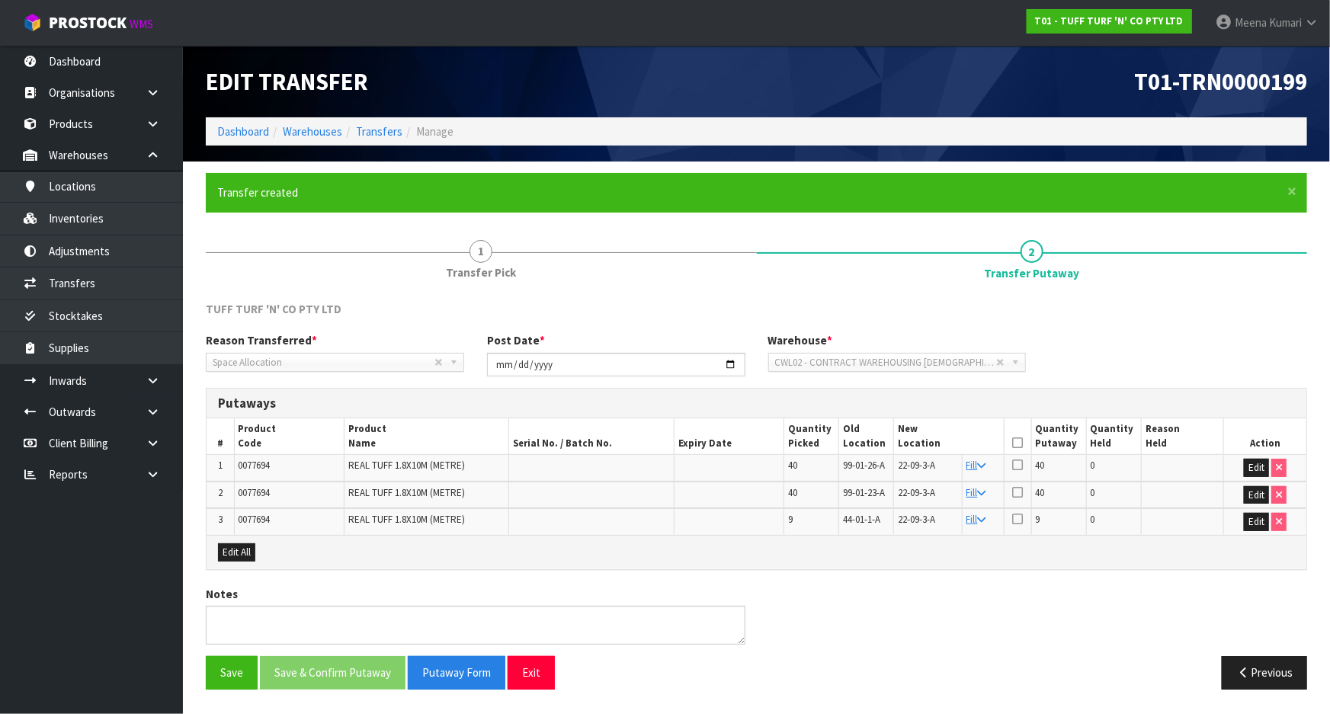
click at [1014, 443] on icon at bounding box center [1017, 443] width 11 height 1
click at [335, 663] on button "Save & Confirm Putaway" at bounding box center [333, 672] width 146 height 33
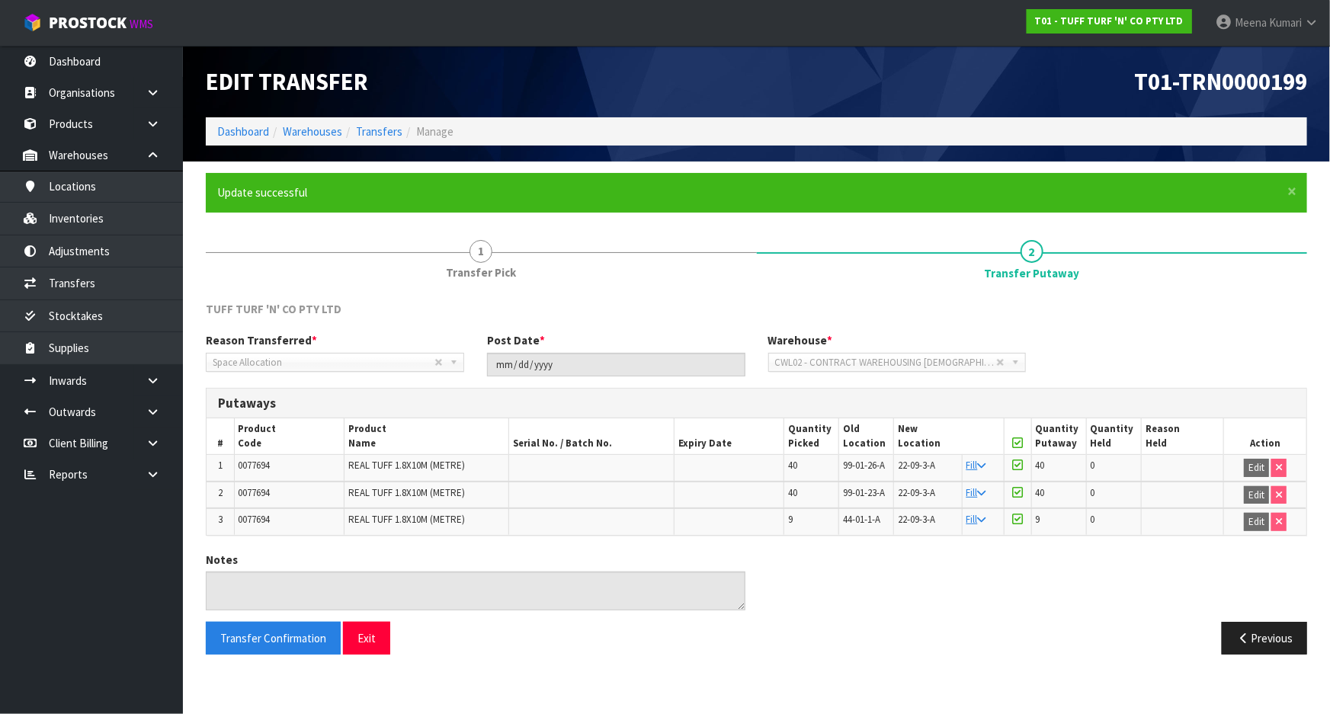
click at [265, 467] on span "0077694" at bounding box center [255, 465] width 32 height 13
copy span "0077694"
click at [43, 300] on link "Stocktakes" at bounding box center [91, 315] width 183 height 31
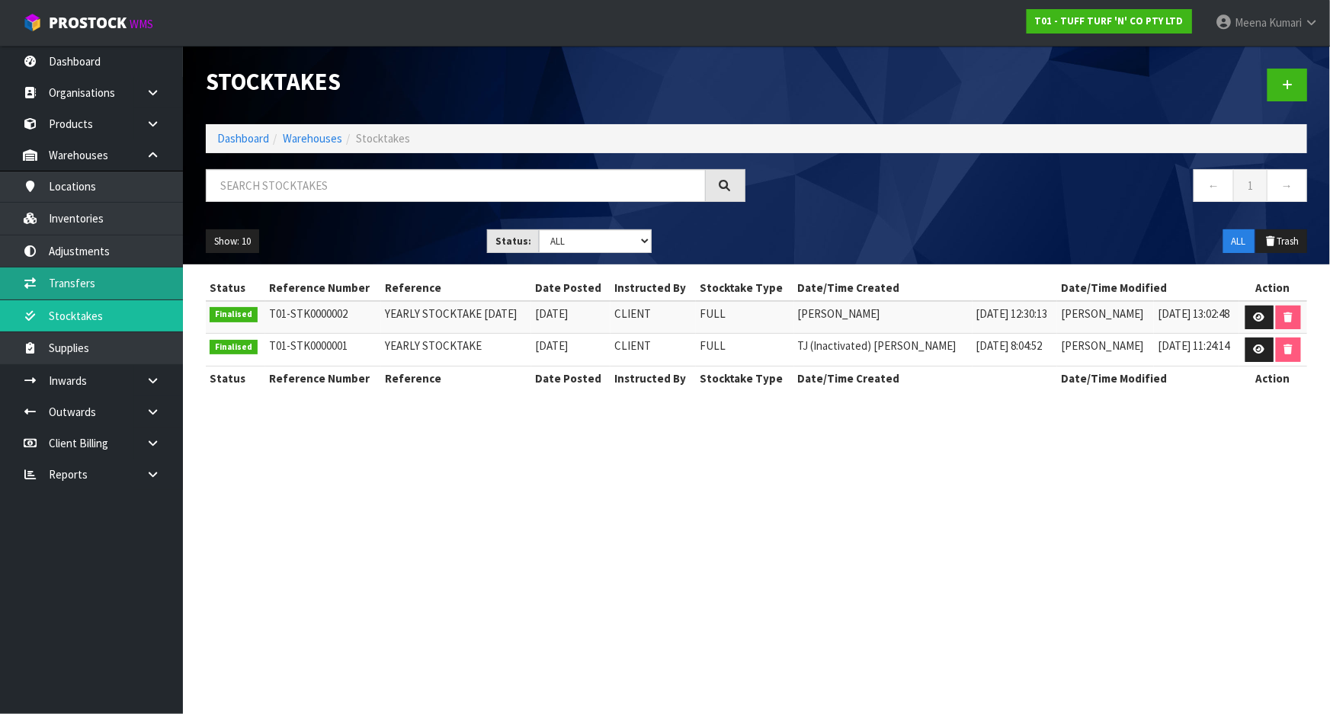
click at [50, 289] on body "Toggle navigation ProStock WMS T01 - TUFF TURF 'N' CO PTY LTD [PERSON_NAME] Log…" at bounding box center [665, 357] width 1330 height 714
click at [81, 284] on link "Transfers" at bounding box center [91, 283] width 183 height 31
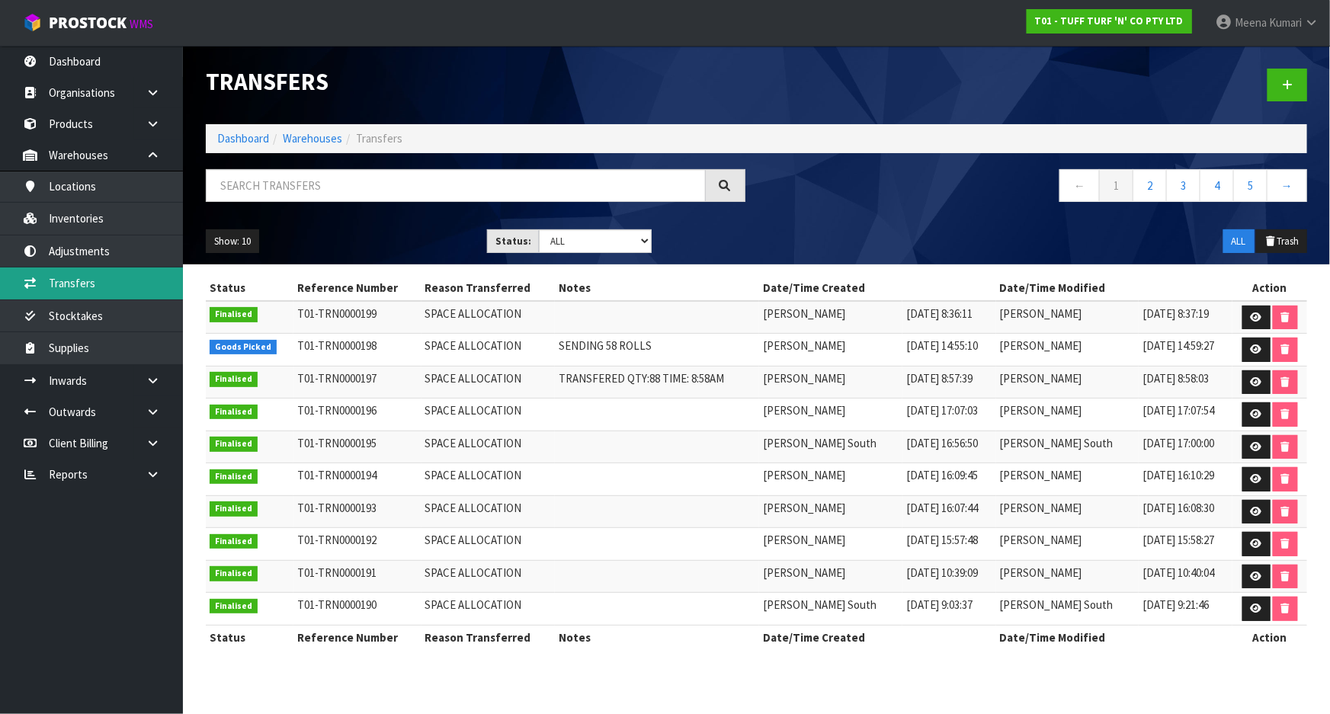
click at [117, 286] on link "Transfers" at bounding box center [91, 283] width 183 height 31
click at [1288, 75] on link at bounding box center [1288, 85] width 40 height 33
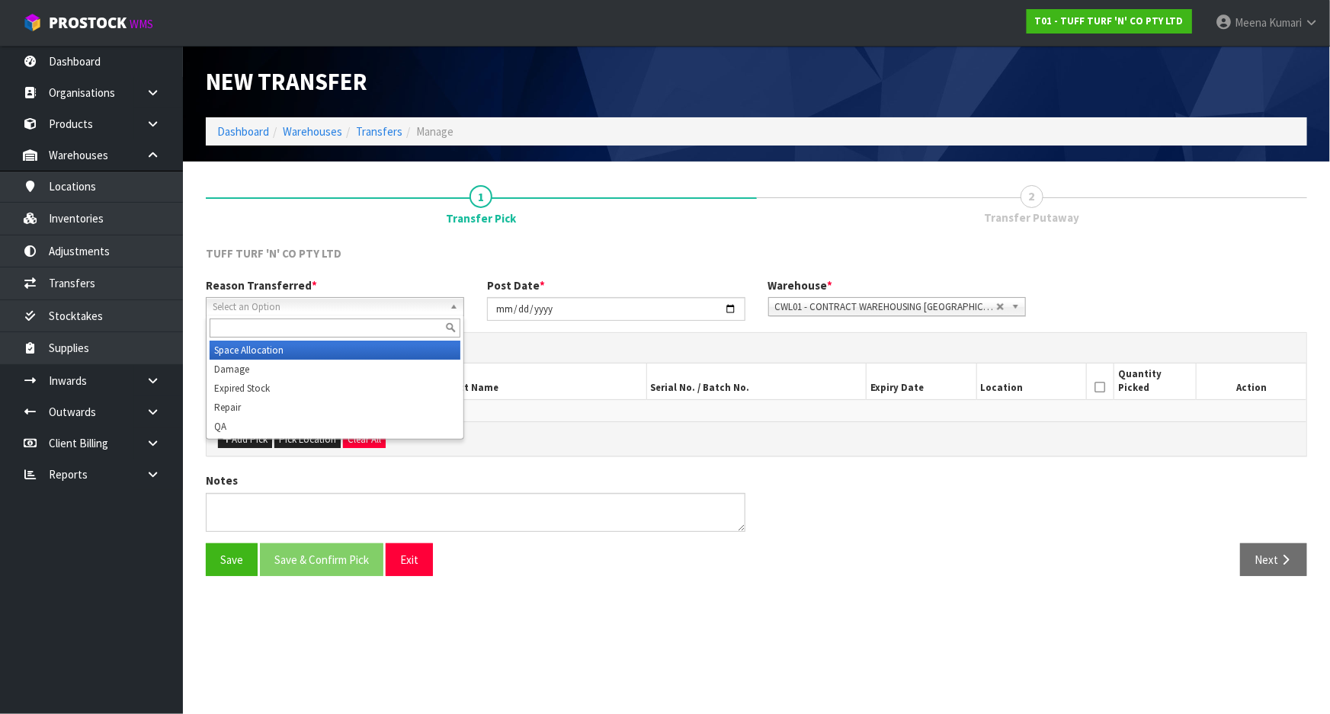
click at [339, 307] on span "Select an Option" at bounding box center [328, 307] width 231 height 18
click at [319, 349] on li "Space Allocation" at bounding box center [335, 350] width 251 height 19
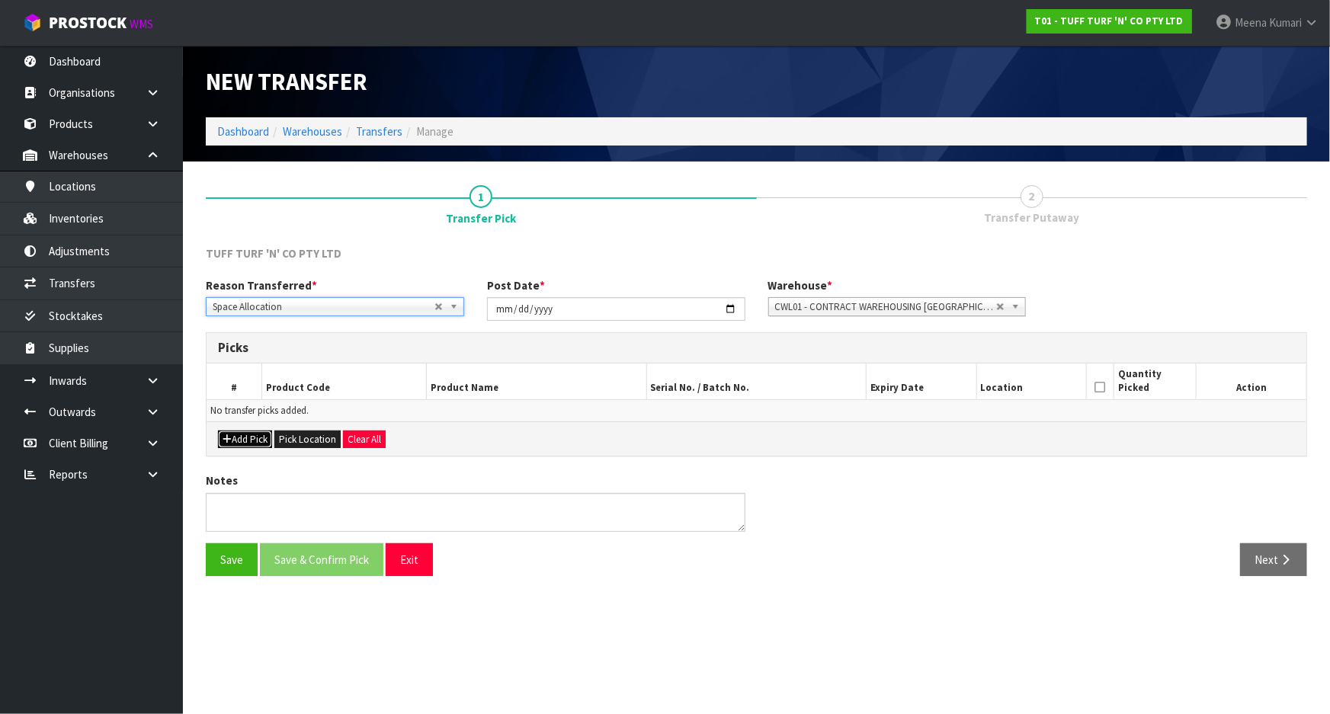
click at [226, 438] on icon "button" at bounding box center [227, 440] width 9 height 10
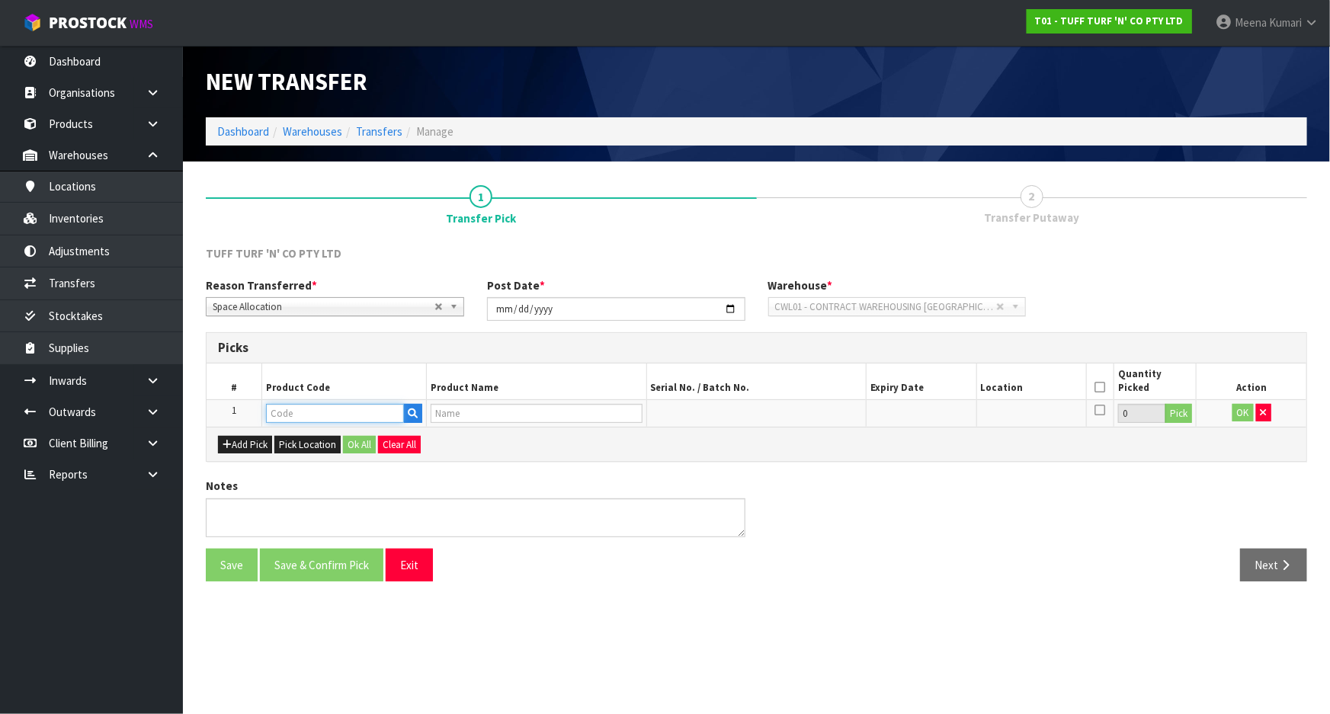
click at [340, 416] on input "text" at bounding box center [335, 413] width 138 height 19
paste input "0077694"
type input "0077694"
type input "REAL TUFF 1.8X10M (METRE)"
type input "0077694"
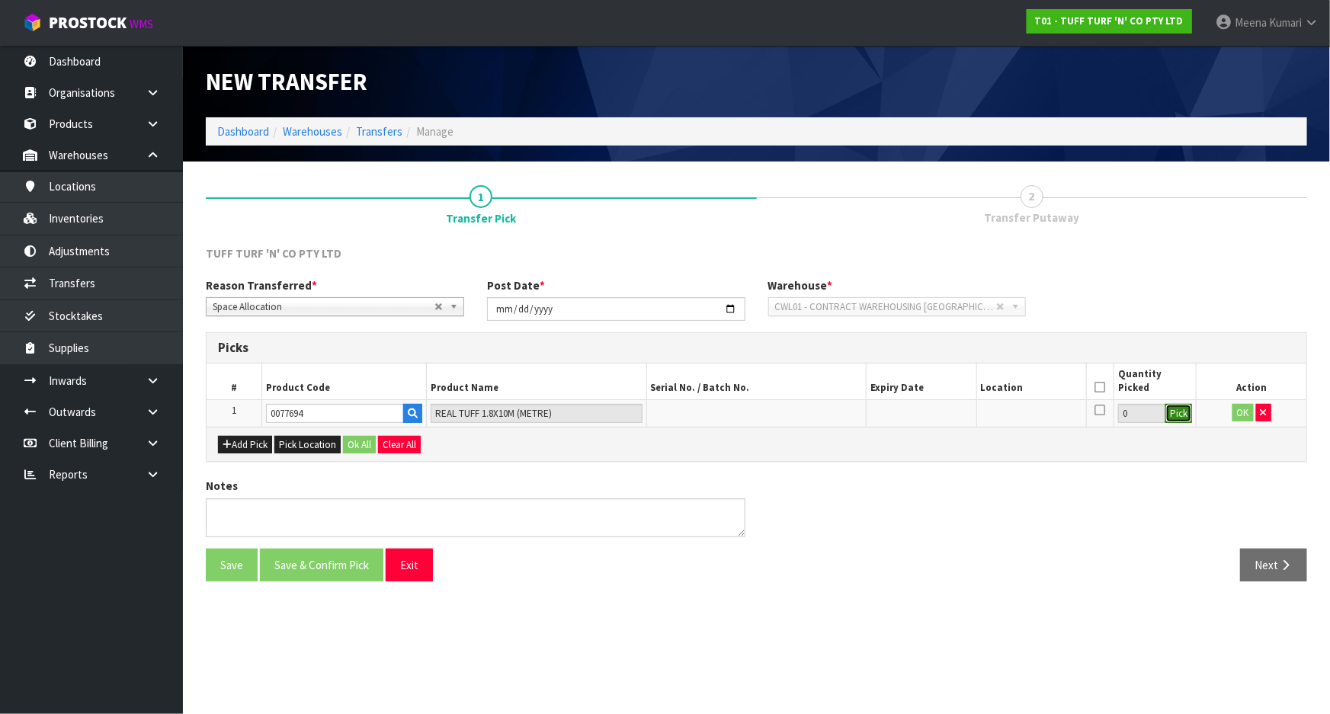
click at [1185, 419] on button "Pick" at bounding box center [1179, 414] width 27 height 20
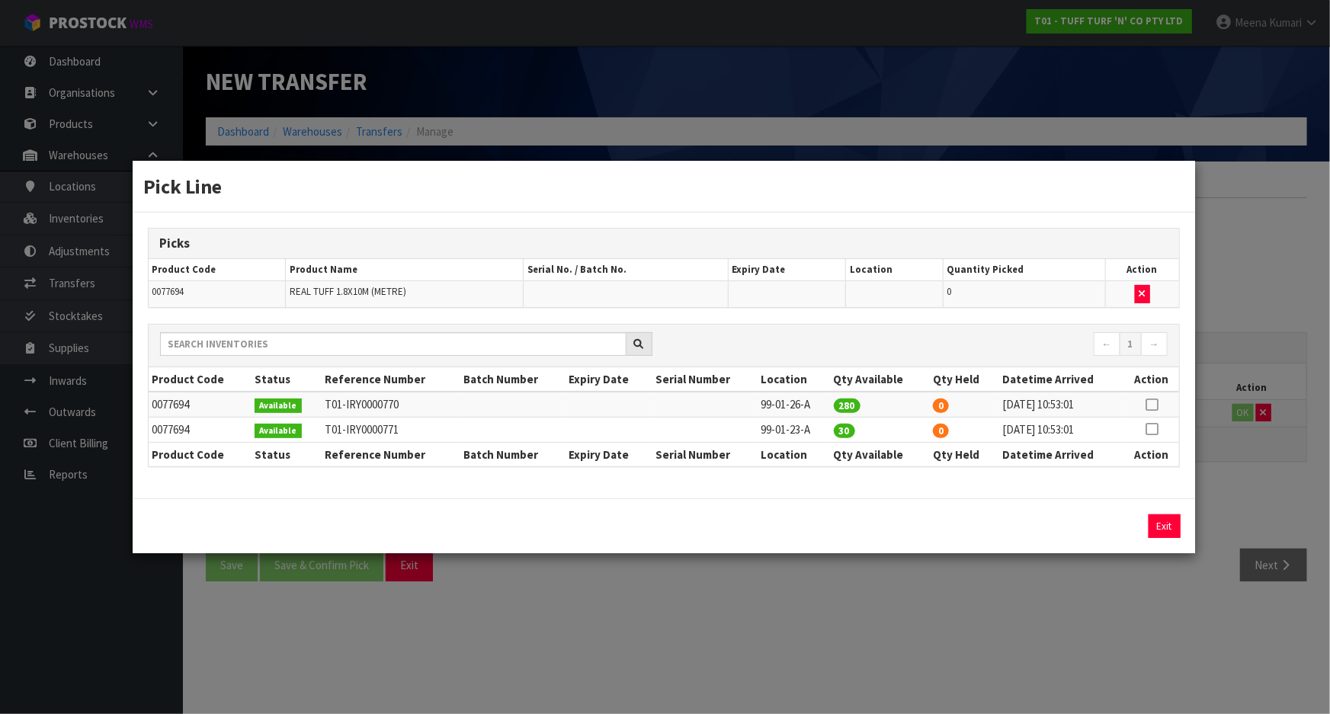
click at [914, 643] on div "Pick Line Picks Product Code Product Name Serial No. / Batch No. Expiry Date Lo…" at bounding box center [665, 357] width 1330 height 714
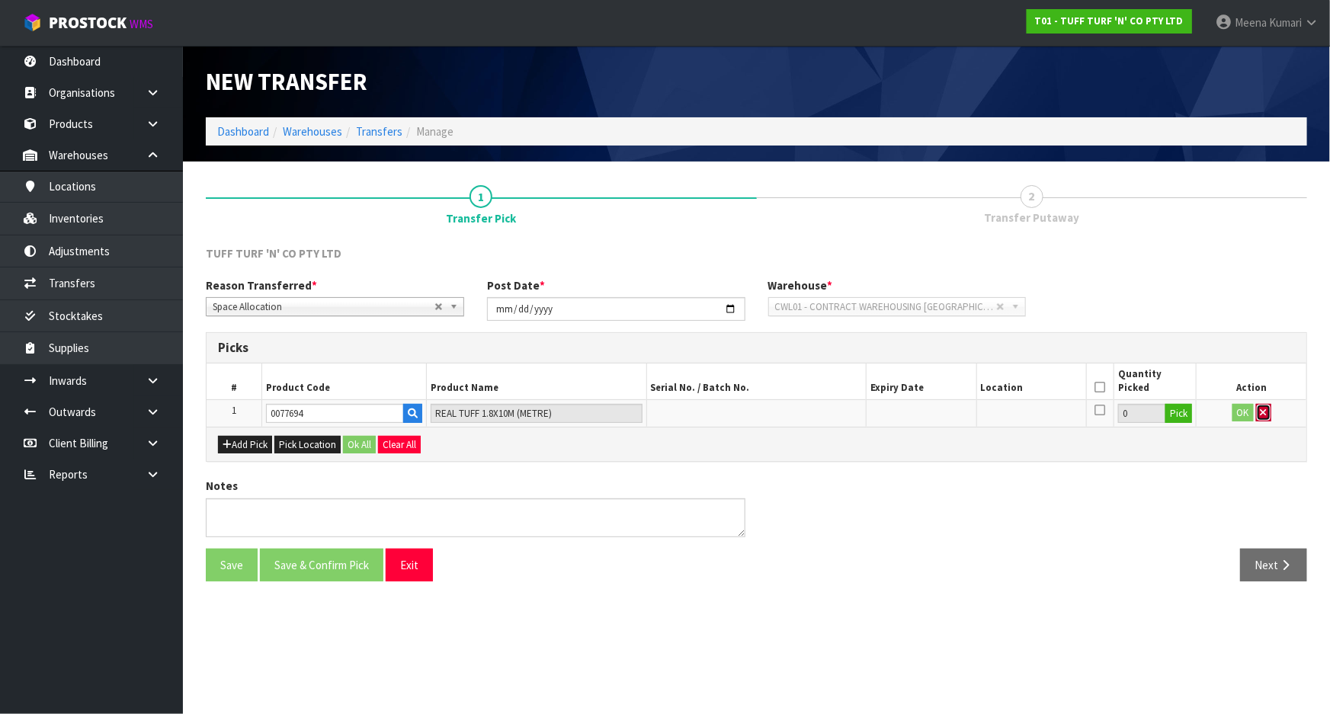
click at [1270, 412] on button "button" at bounding box center [1263, 413] width 15 height 18
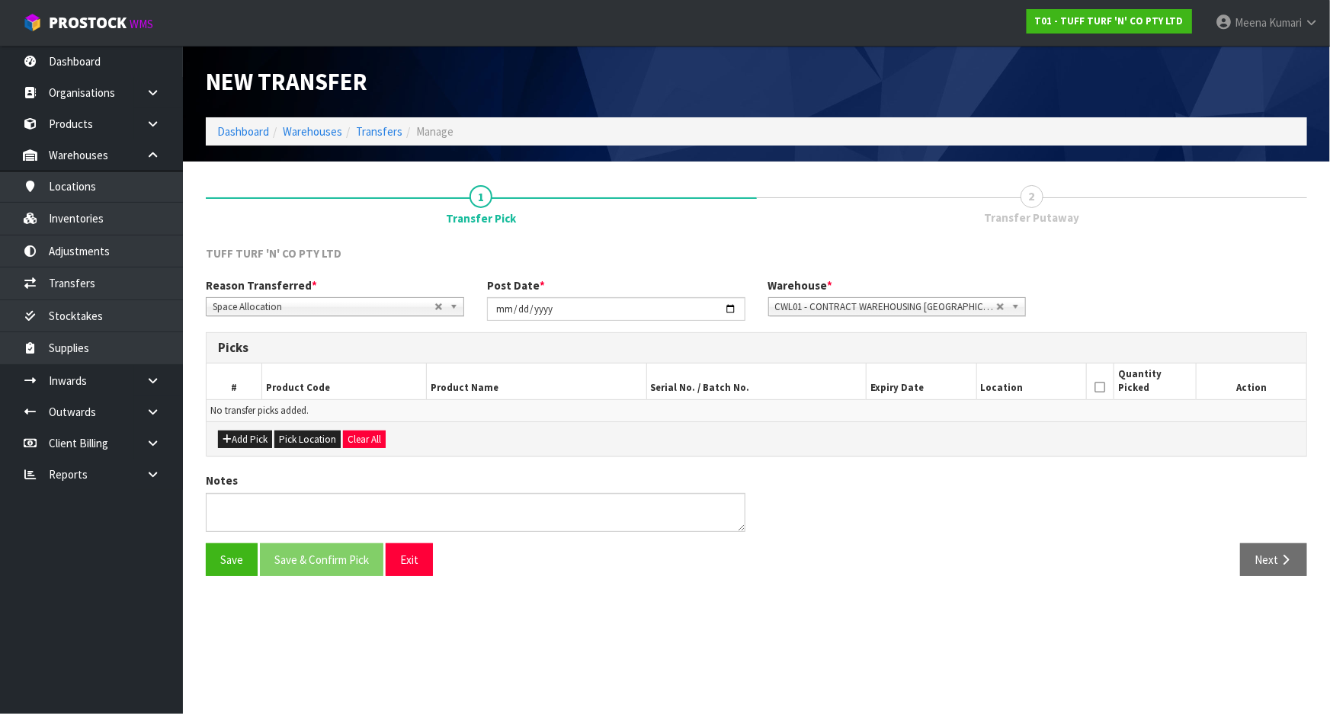
click at [906, 306] on span "CWL01 - CONTRACT WAREHOUSING [GEOGRAPHIC_DATA]" at bounding box center [886, 307] width 222 height 18
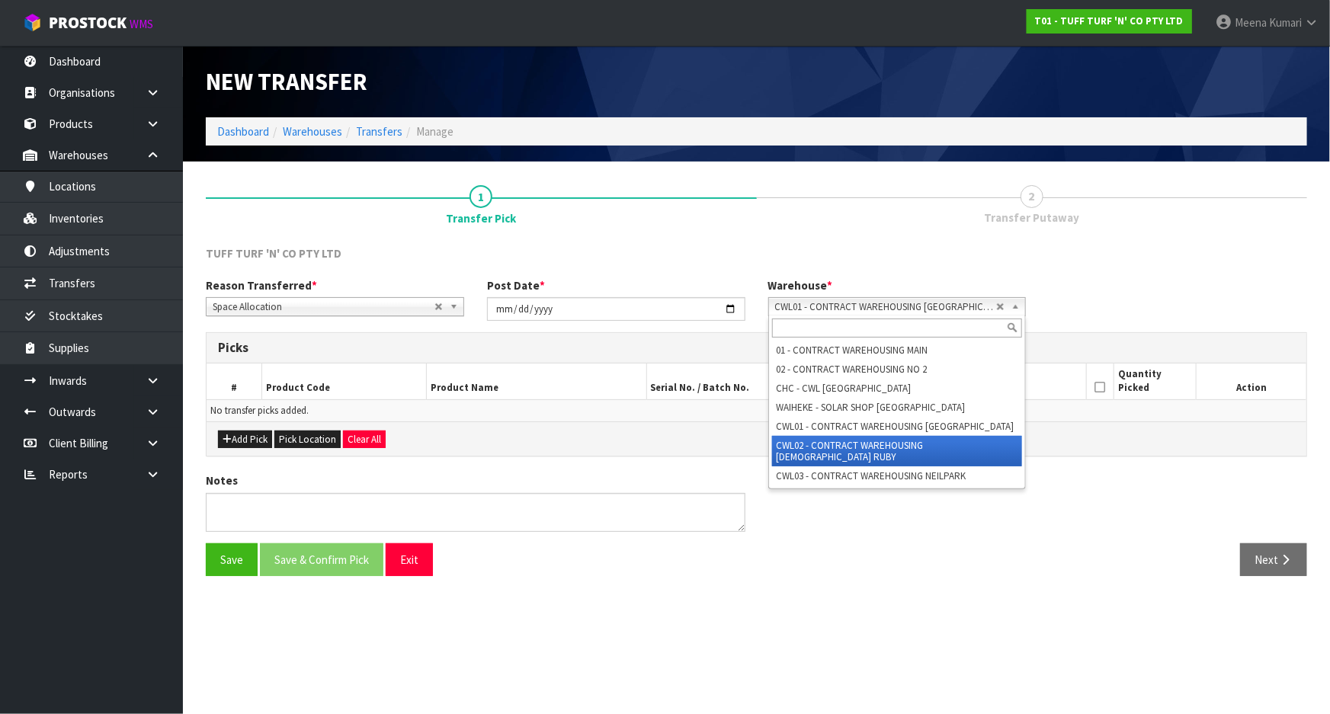
click at [884, 448] on li "CWL02 - CONTRACT WAREHOUSING [DEMOGRAPHIC_DATA] RUBY" at bounding box center [897, 451] width 251 height 30
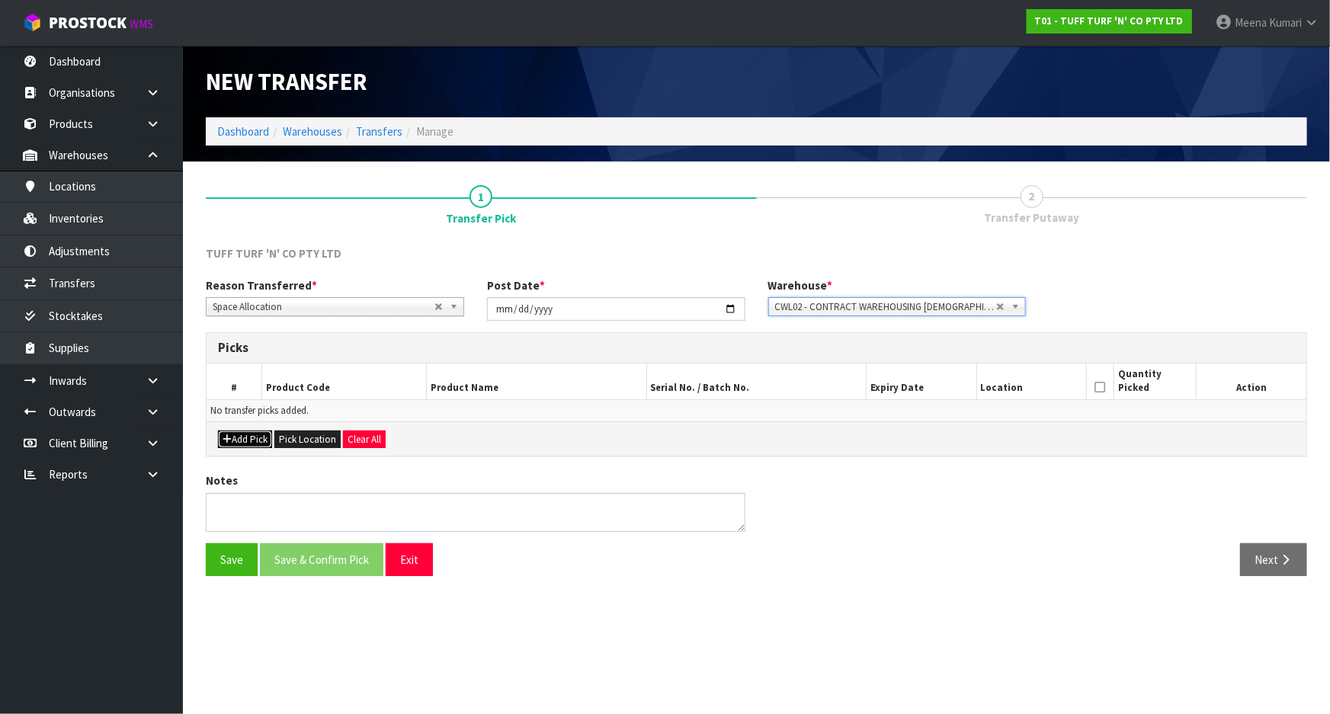
click at [237, 438] on button "Add Pick" at bounding box center [245, 440] width 54 height 18
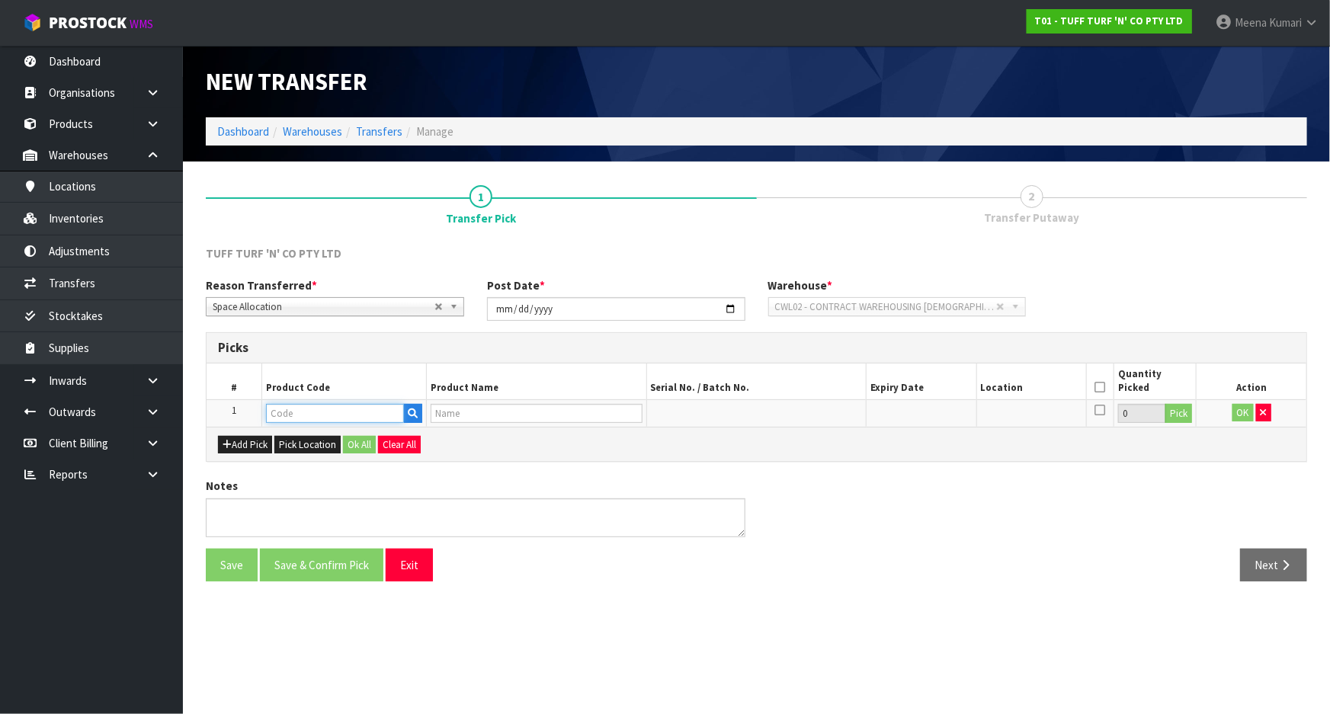
click at [284, 413] on input "text" at bounding box center [335, 413] width 138 height 19
paste input "0077694"
type input "0077694"
type input "REAL TUFF 1.8X10M (METRE)"
type input "0077694"
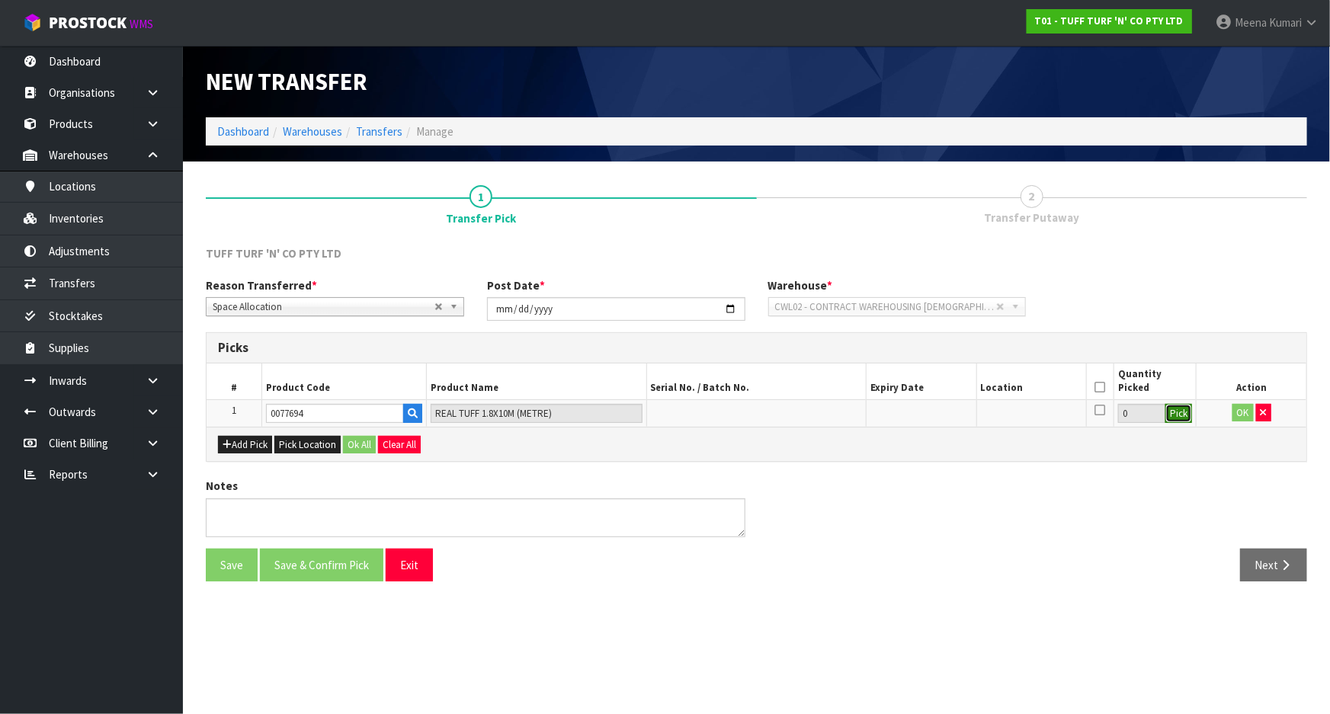
click at [1184, 412] on button "Pick" at bounding box center [1179, 414] width 27 height 20
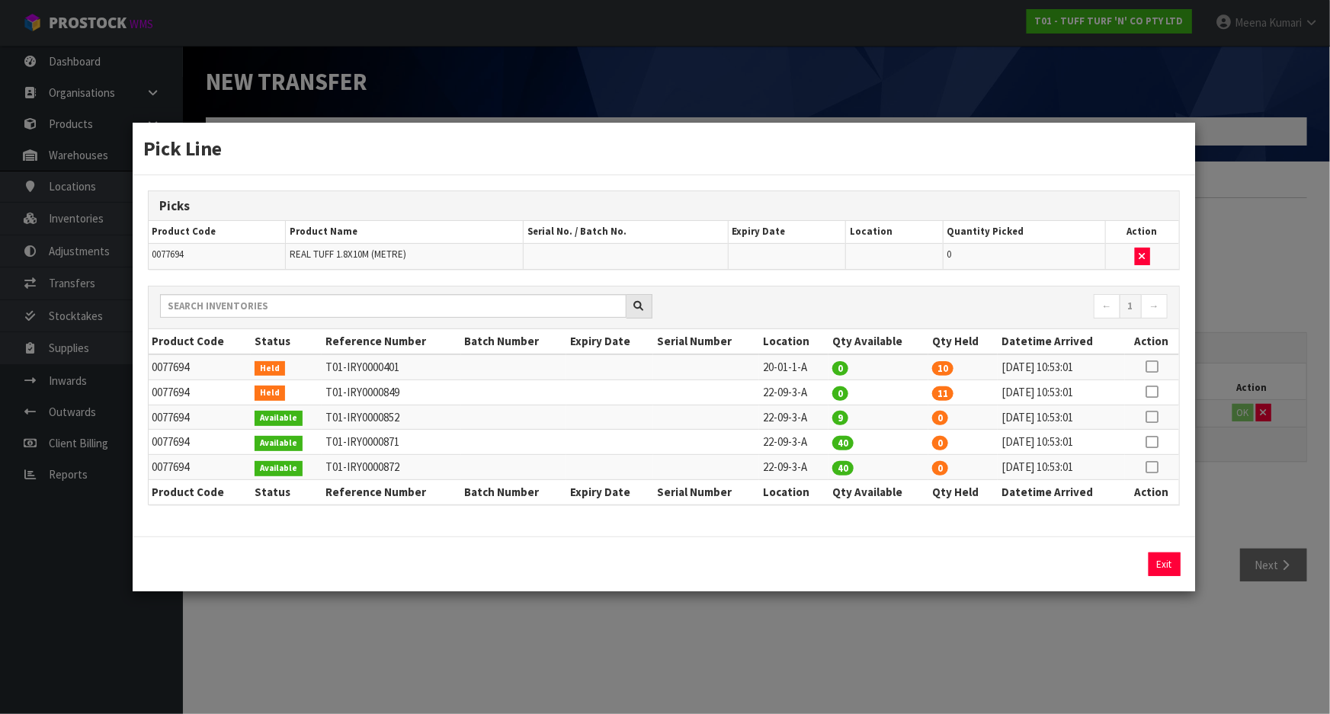
click at [1152, 367] on icon at bounding box center [1152, 367] width 12 height 1
click at [1119, 553] on button "Assign Pick" at bounding box center [1113, 565] width 63 height 24
type input "10"
click at [1016, 631] on div "Pick Line Picks Product Code Product Name Serial No. / Batch No. Expiry Date Lo…" at bounding box center [665, 357] width 1330 height 714
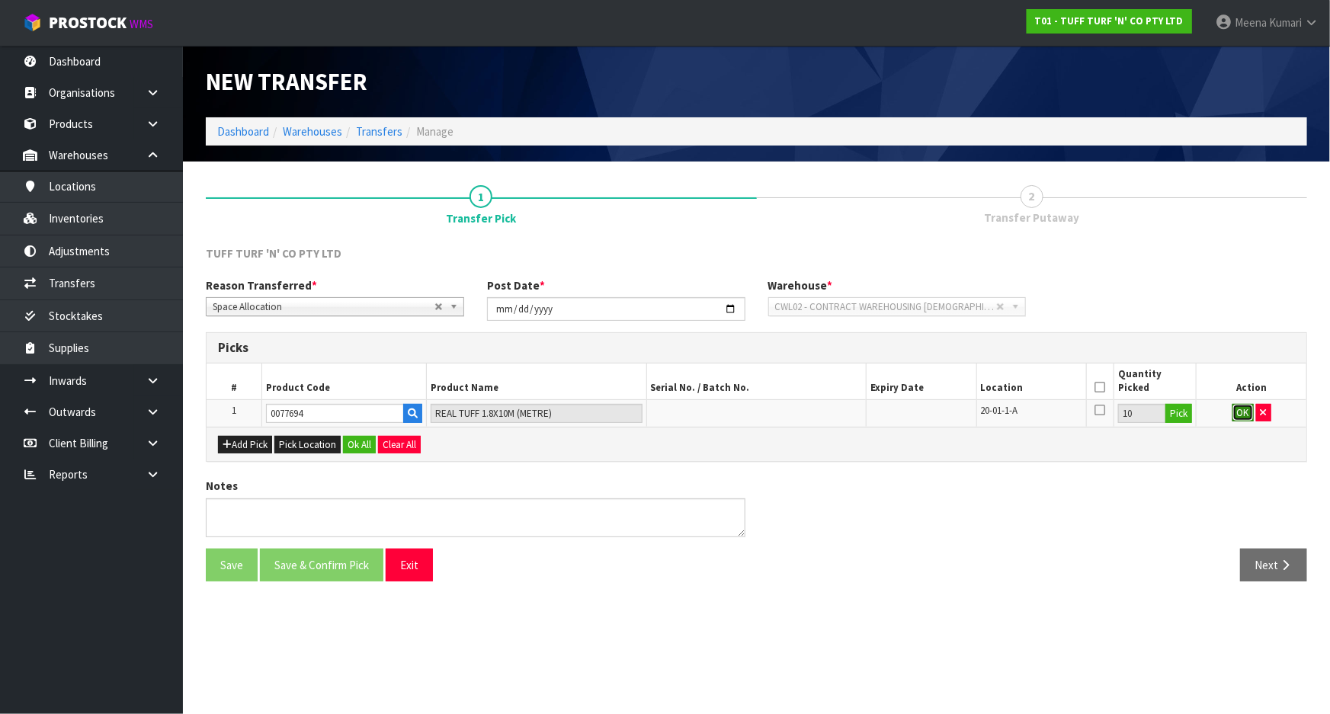
click at [1235, 410] on button "OK" at bounding box center [1243, 413] width 21 height 18
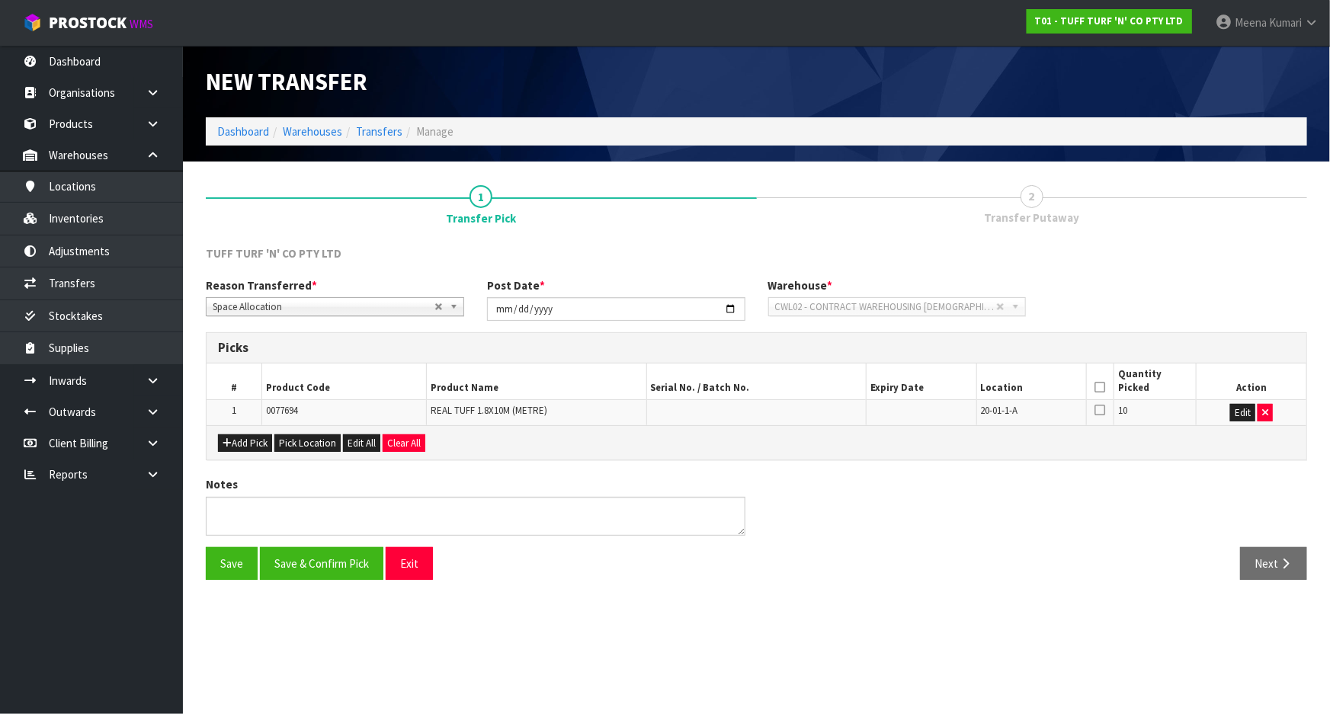
click at [1097, 387] on icon at bounding box center [1100, 387] width 11 height 1
click at [320, 557] on button "Save & Confirm Pick" at bounding box center [322, 563] width 124 height 33
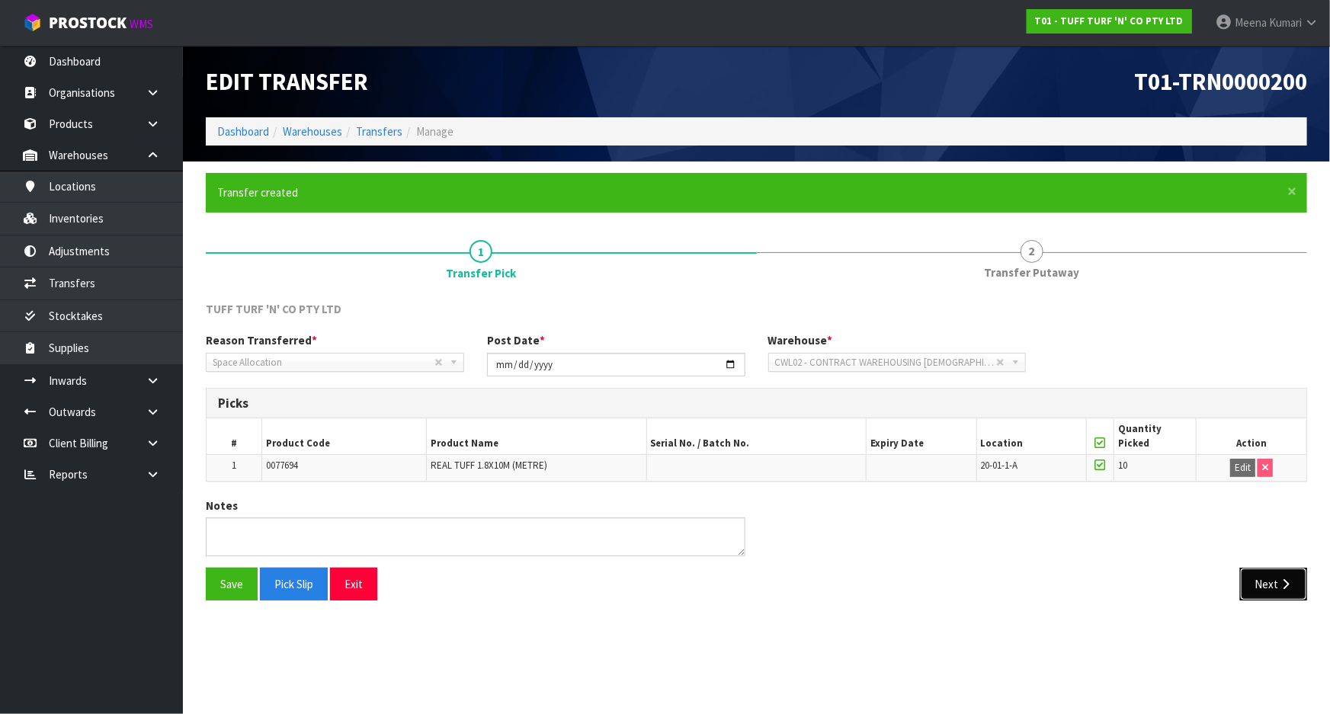
click at [1299, 584] on button "Next" at bounding box center [1273, 584] width 67 height 33
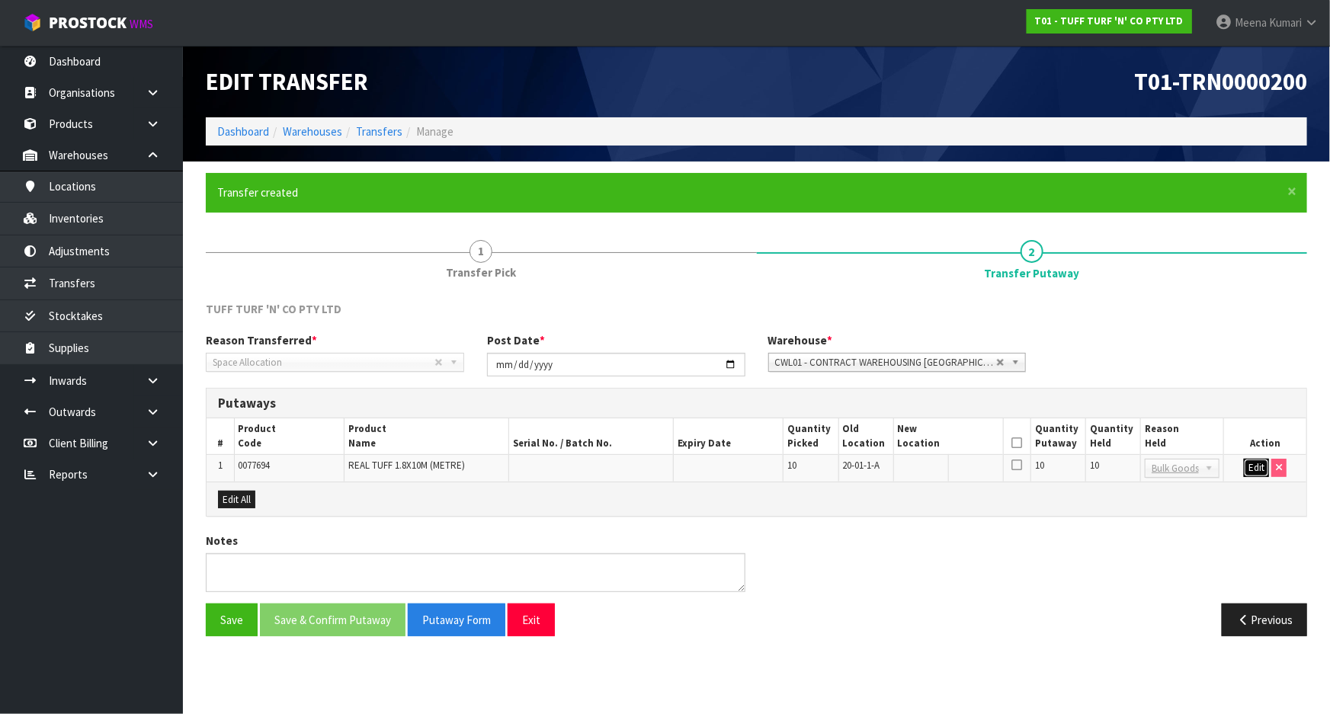
click at [1250, 464] on button "Edit" at bounding box center [1256, 468] width 25 height 18
click at [920, 464] on input "text" at bounding box center [939, 468] width 83 height 19
type input "22-09-3-A"
click at [1110, 471] on input "10" at bounding box center [1113, 468] width 47 height 19
type input "0"
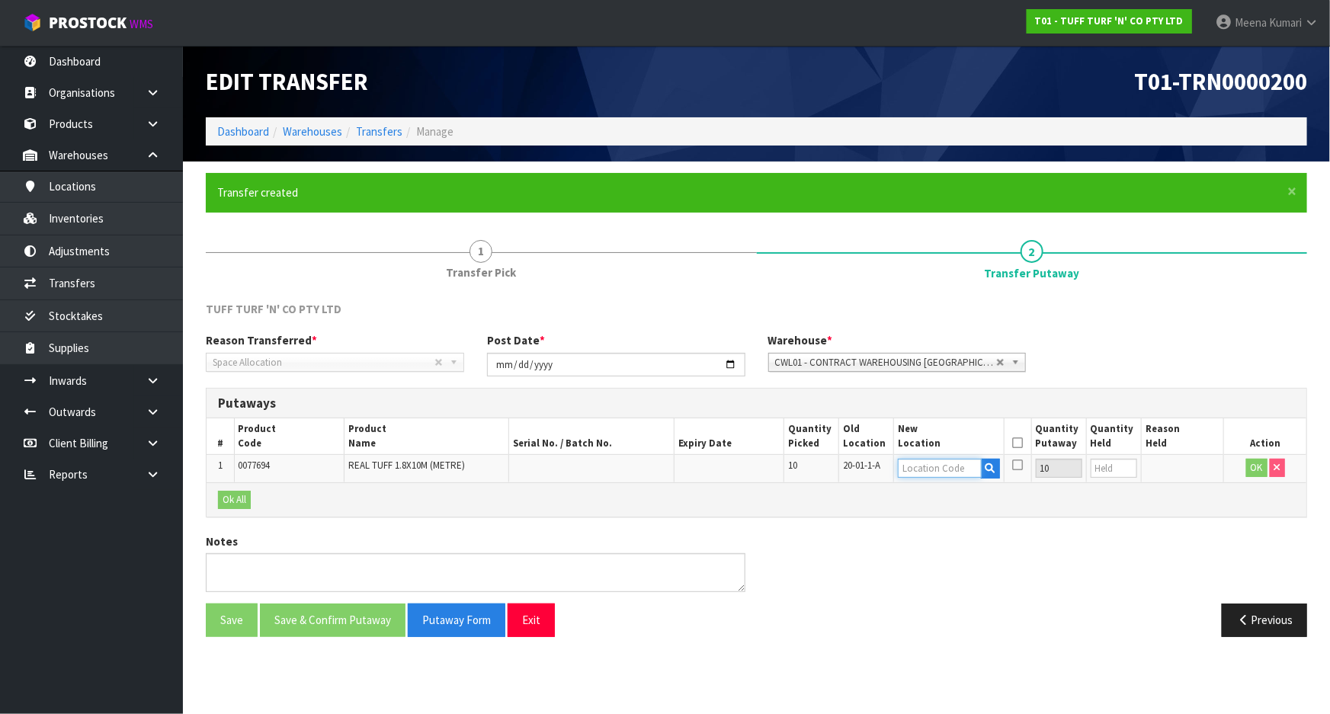
click at [927, 473] on input "text" at bounding box center [939, 468] width 83 height 19
click at [944, 361] on span "CWL01 - CONTRACT WAREHOUSING [GEOGRAPHIC_DATA]" at bounding box center [886, 363] width 222 height 18
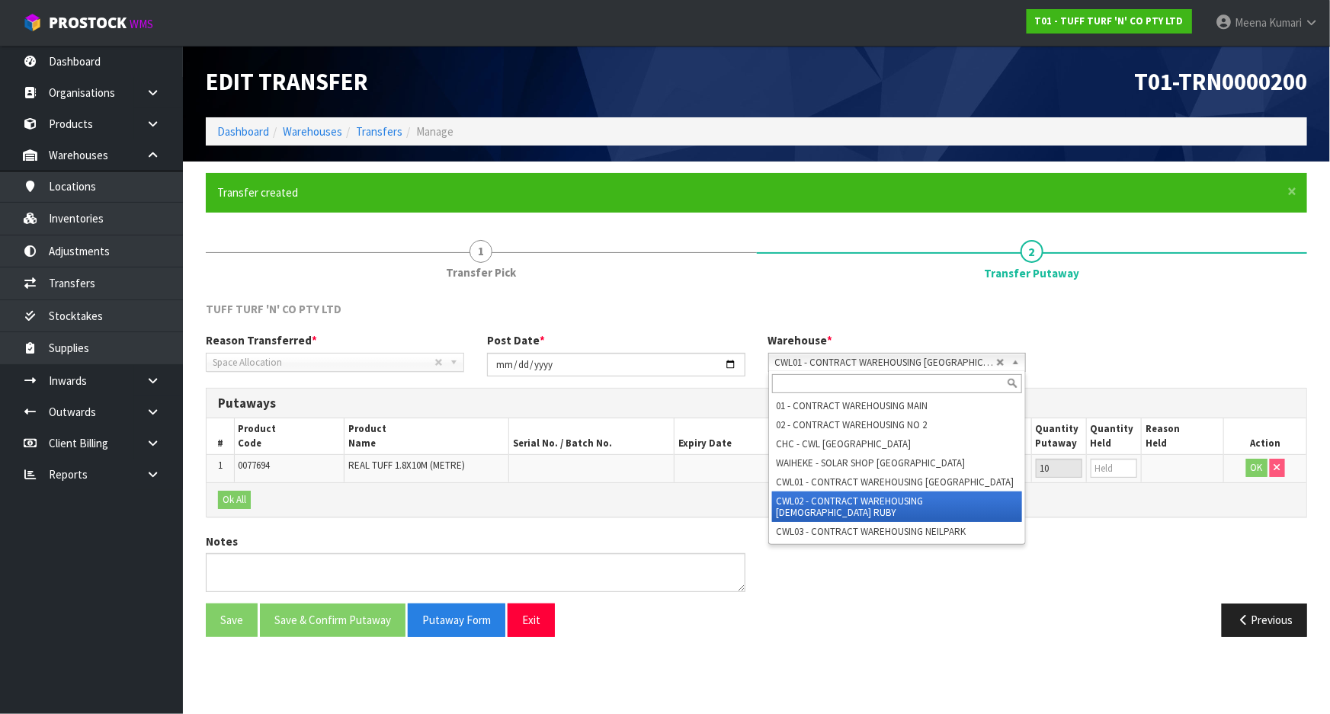
click at [967, 499] on li "CWL02 - CONTRACT WAREHOUSING [DEMOGRAPHIC_DATA] RUBY" at bounding box center [897, 507] width 251 height 30
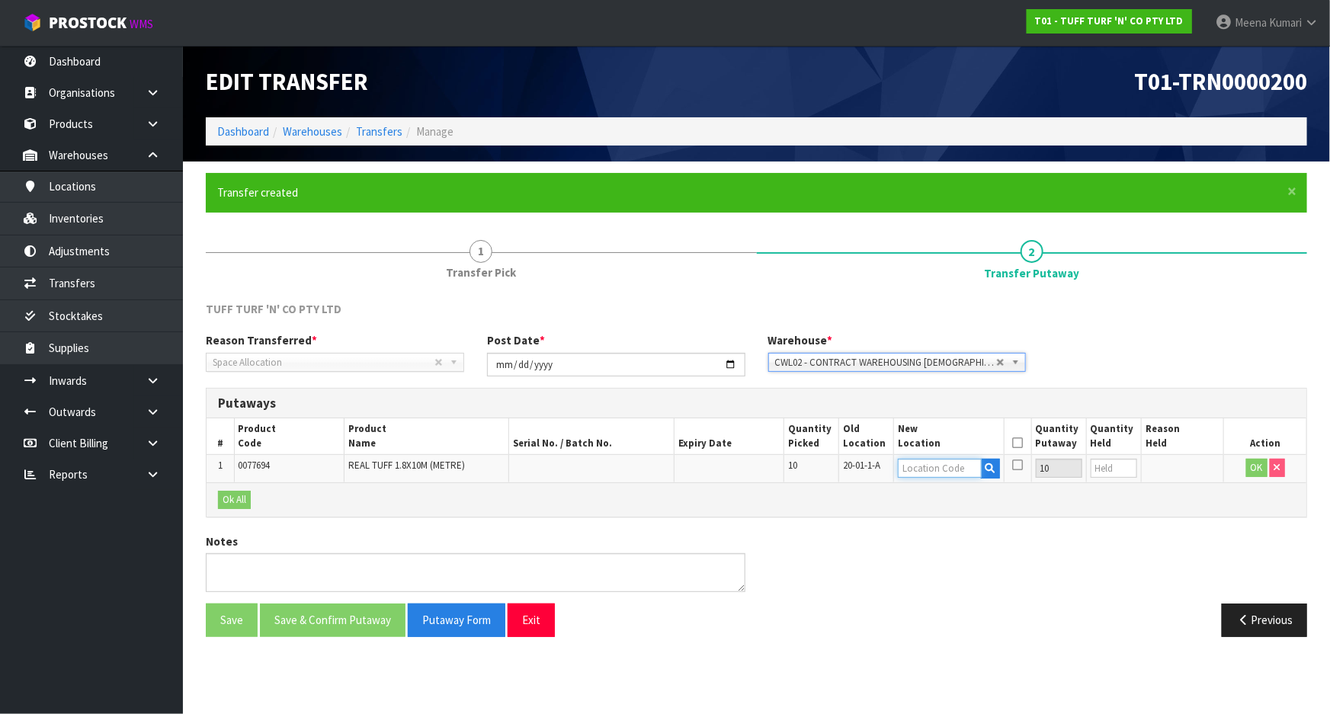
click at [935, 468] on input "text" at bounding box center [939, 468] width 83 height 19
type input "22-09-3-A"
click at [1205, 496] on div "Ok All" at bounding box center [757, 500] width 1100 height 34
click at [1020, 443] on icon at bounding box center [1017, 443] width 11 height 1
click at [1258, 471] on button "OK" at bounding box center [1257, 468] width 21 height 18
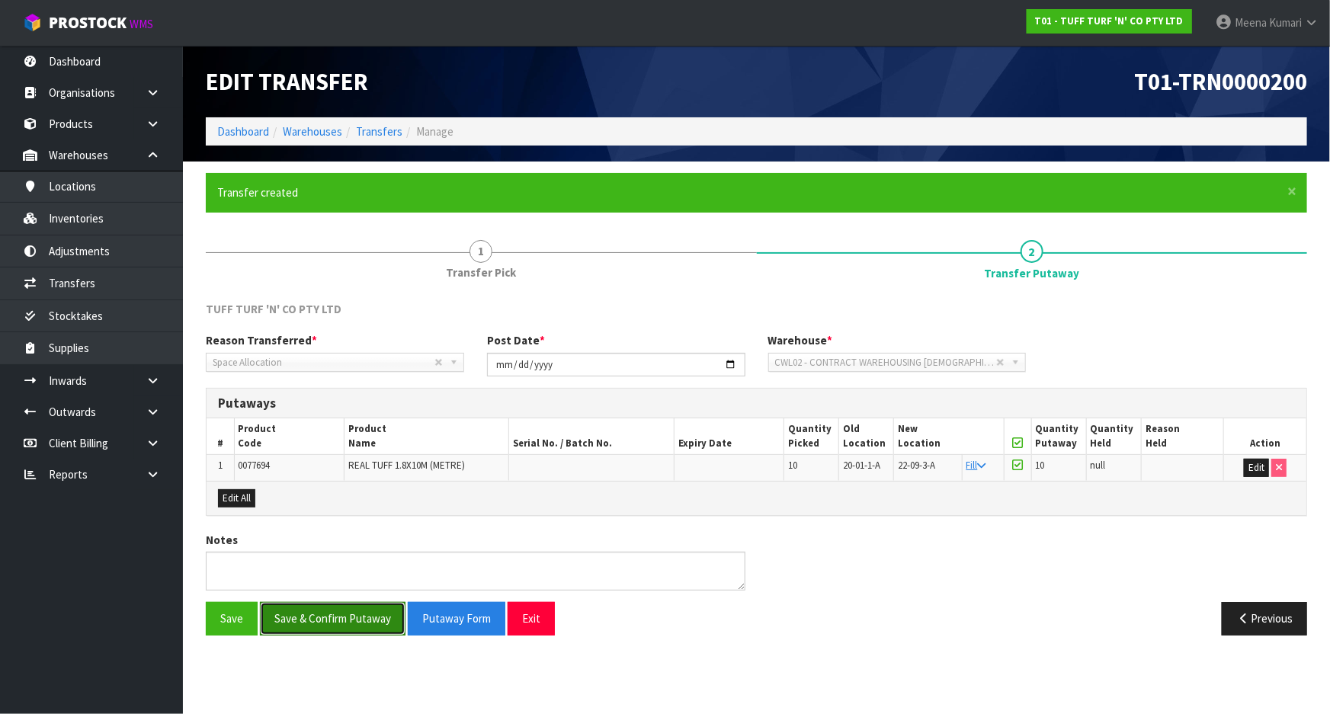
click at [356, 613] on button "Save & Confirm Putaway" at bounding box center [333, 618] width 146 height 33
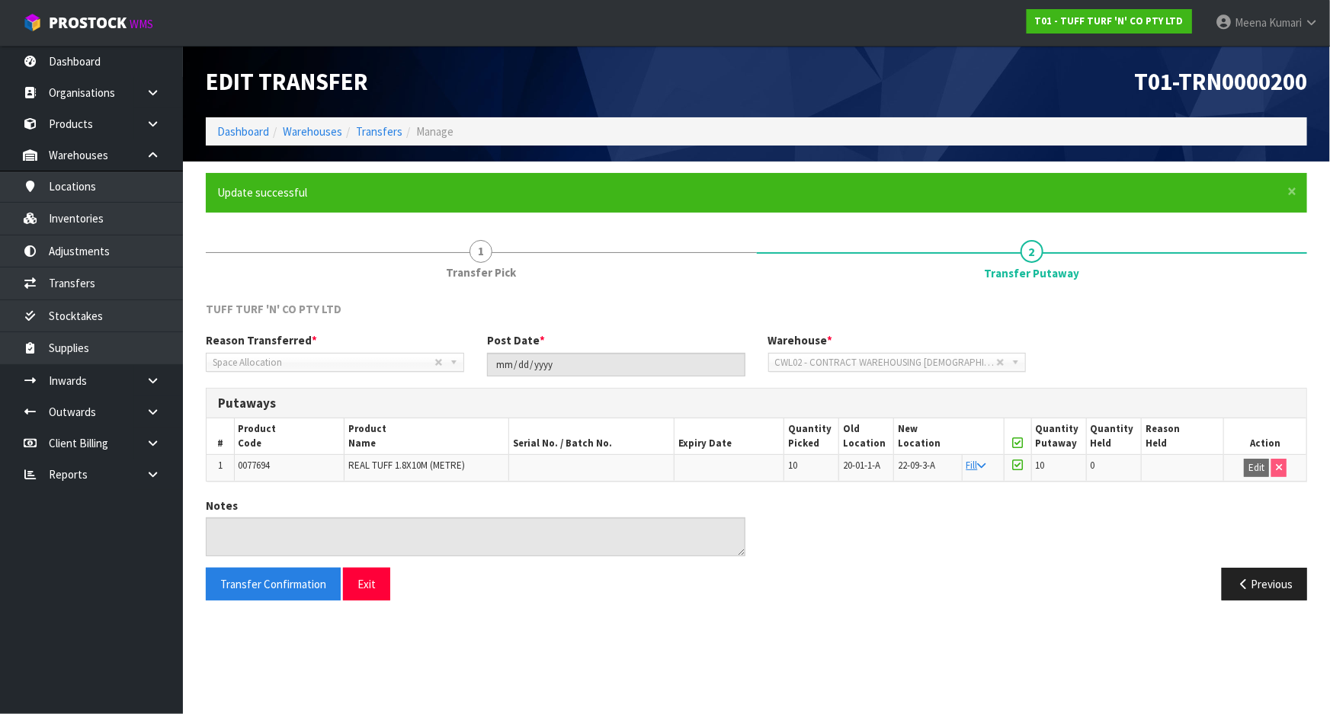
click at [269, 464] on span "0077694" at bounding box center [255, 465] width 32 height 13
click at [160, 215] on link "Inventories" at bounding box center [91, 218] width 183 height 31
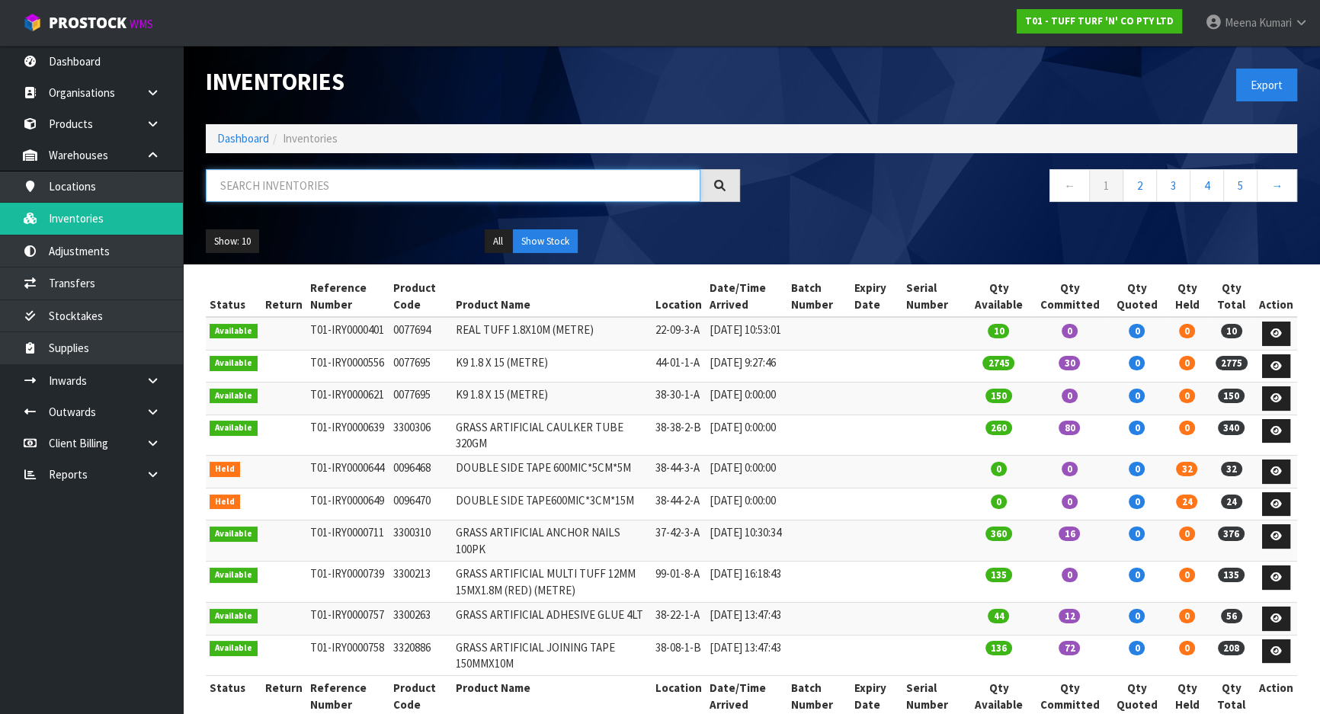
click at [358, 201] on input "text" at bounding box center [453, 185] width 495 height 33
paste input "0077694"
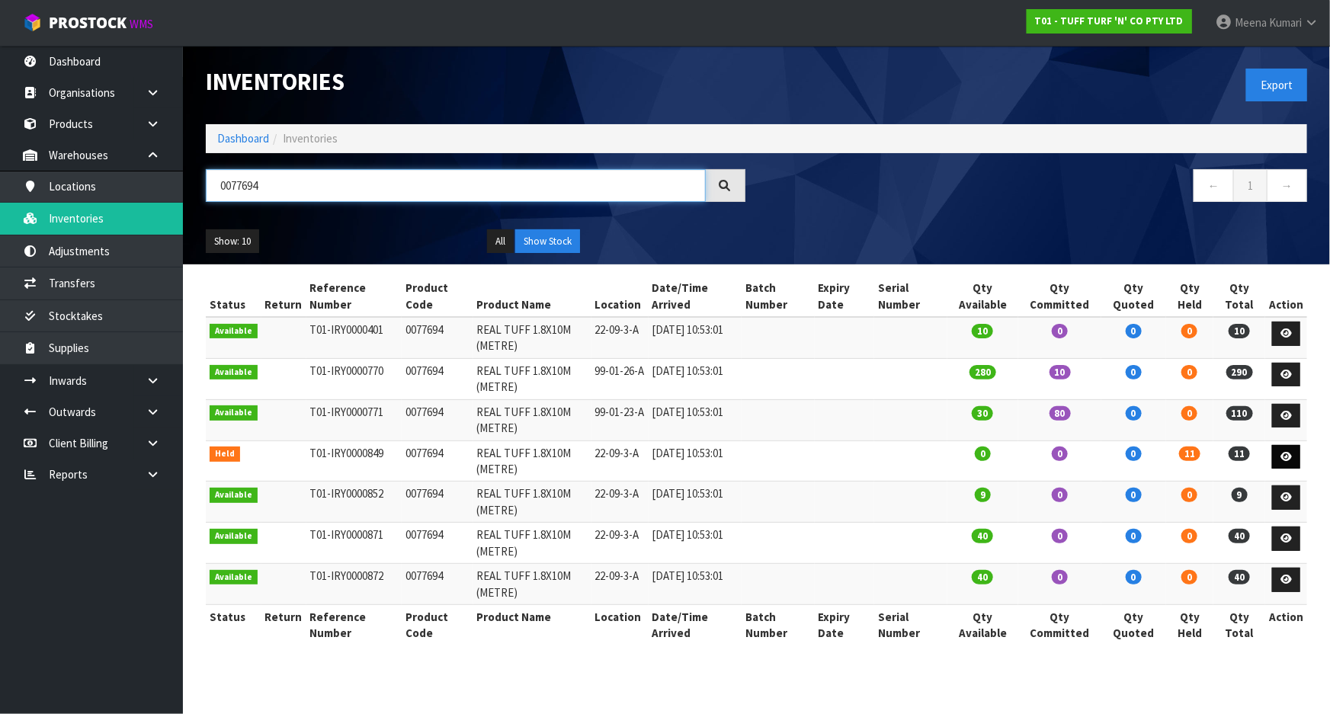
type input "0077694"
click at [1288, 460] on icon at bounding box center [1286, 457] width 11 height 10
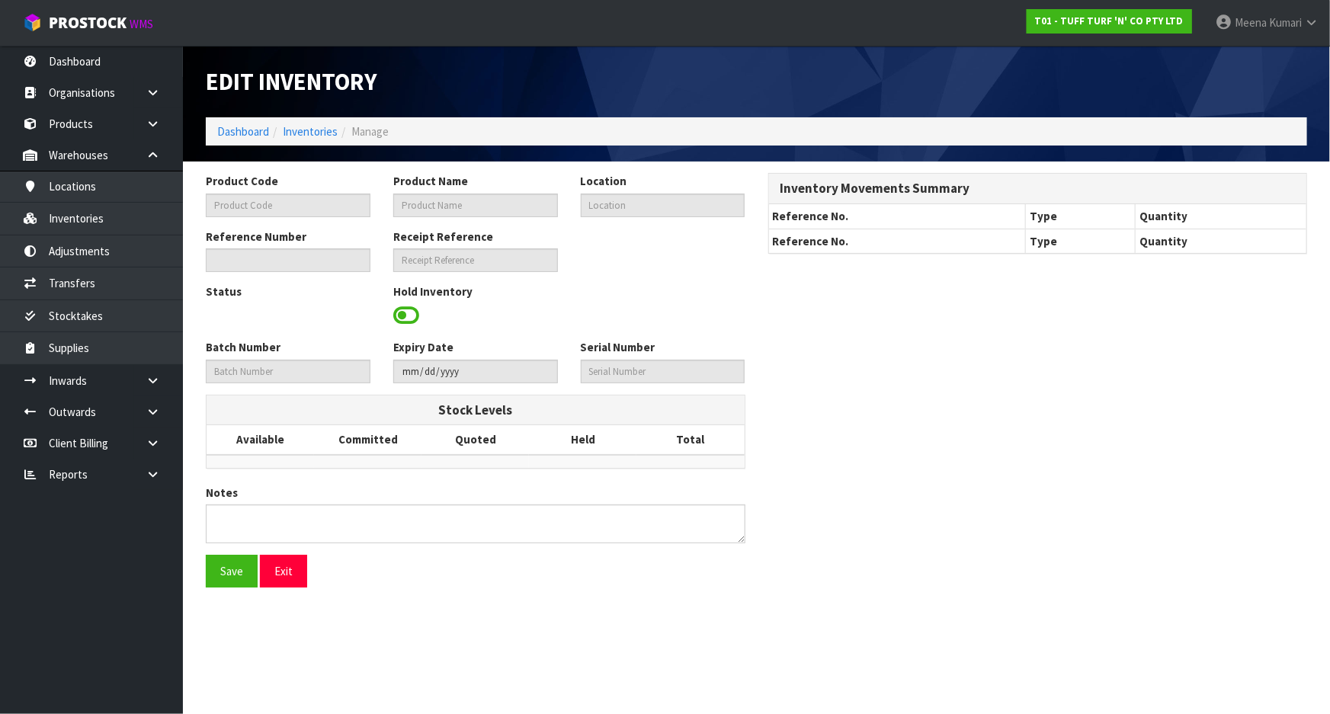
type input "0077694"
type input "REAL TUFF 1.8X10M (METRE)"
type input "22-09-3-A"
type input "T01-IRY0000849"
type textarea "BOOKED WRONG UOM"
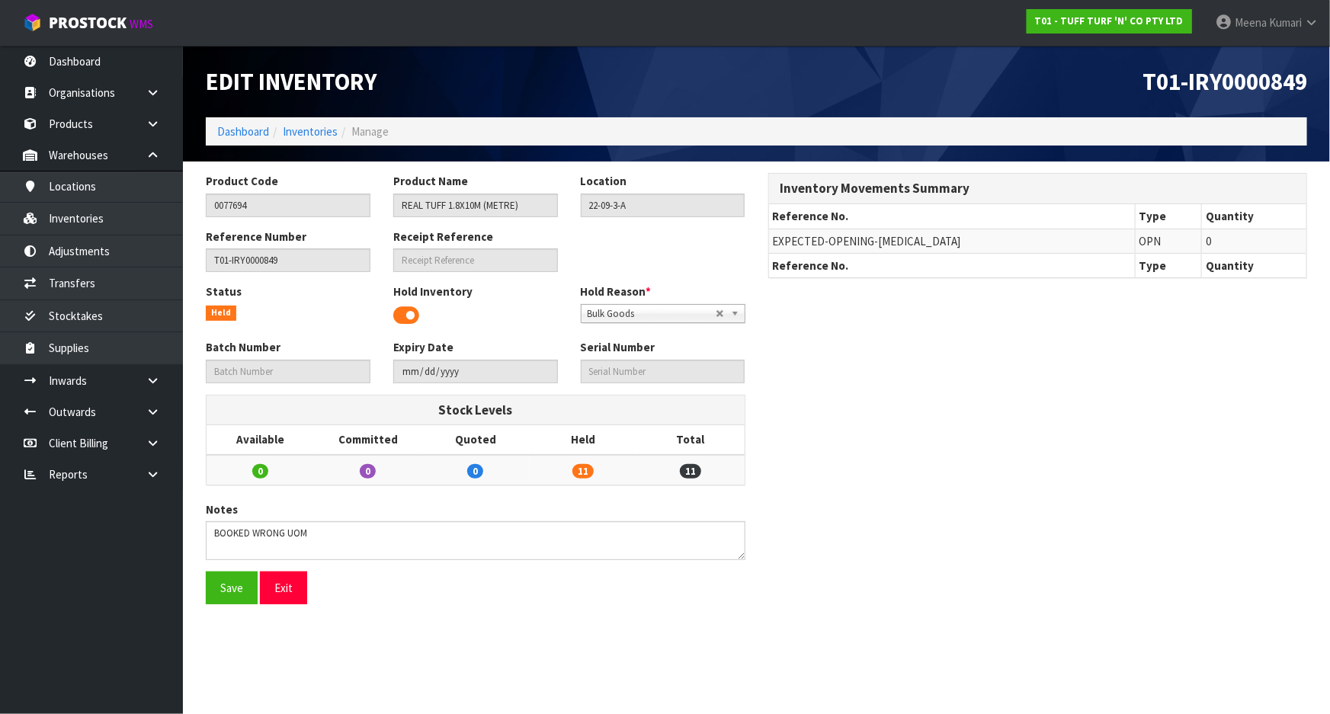
click at [393, 312] on span at bounding box center [406, 315] width 26 height 23
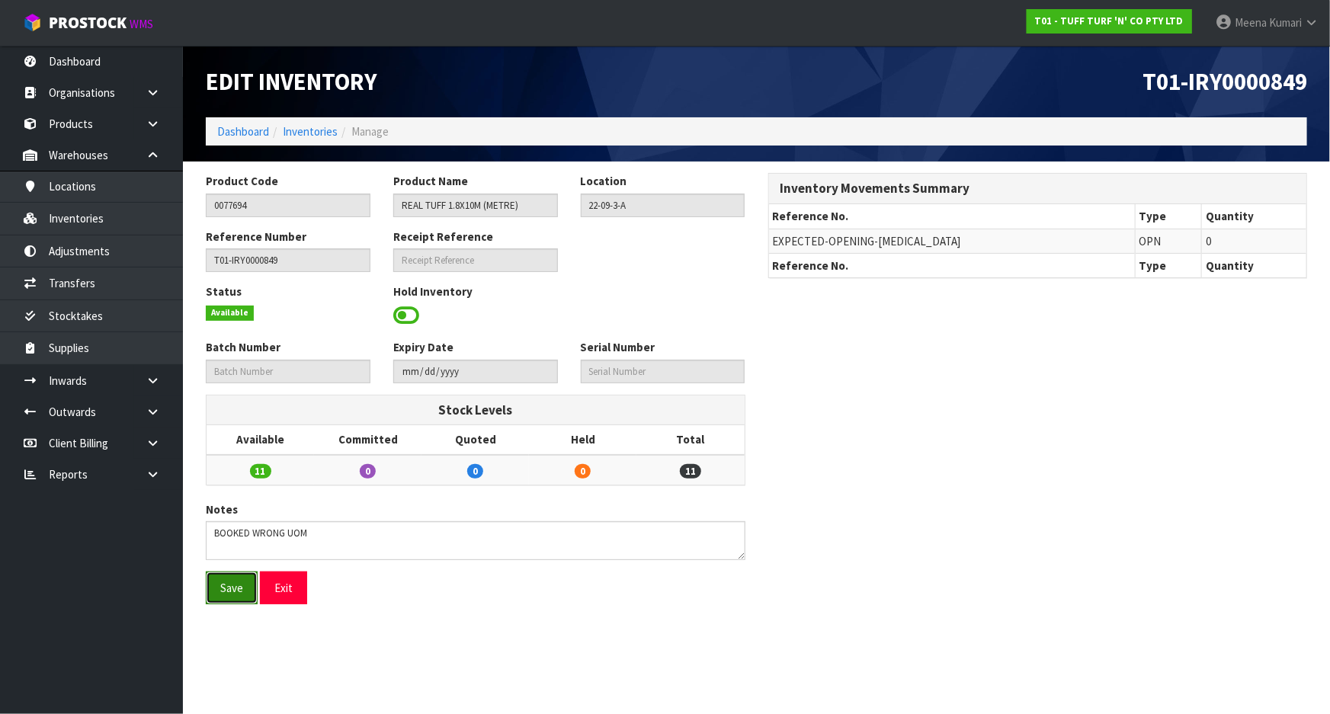
click at [250, 577] on button "Save" at bounding box center [232, 588] width 52 height 33
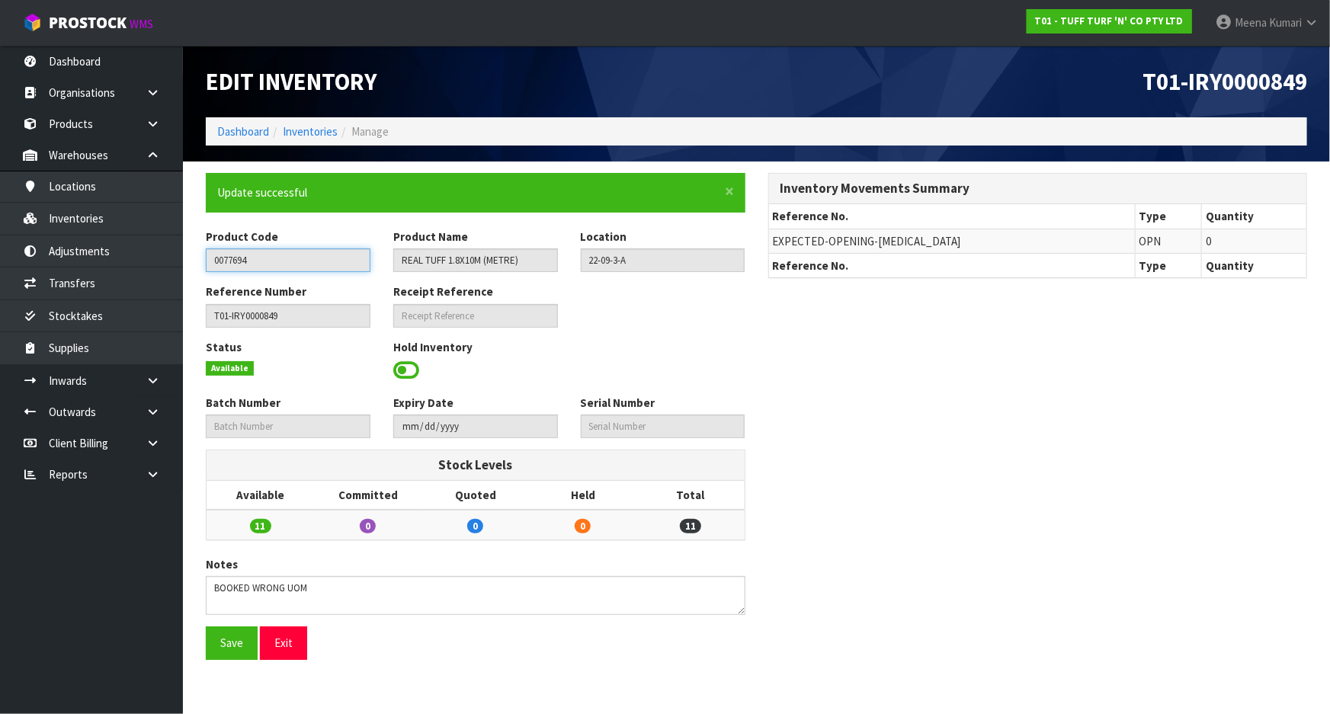
click at [266, 270] on input "0077694" at bounding box center [288, 261] width 165 height 24
click at [308, 131] on link "Inventories" at bounding box center [310, 131] width 55 height 14
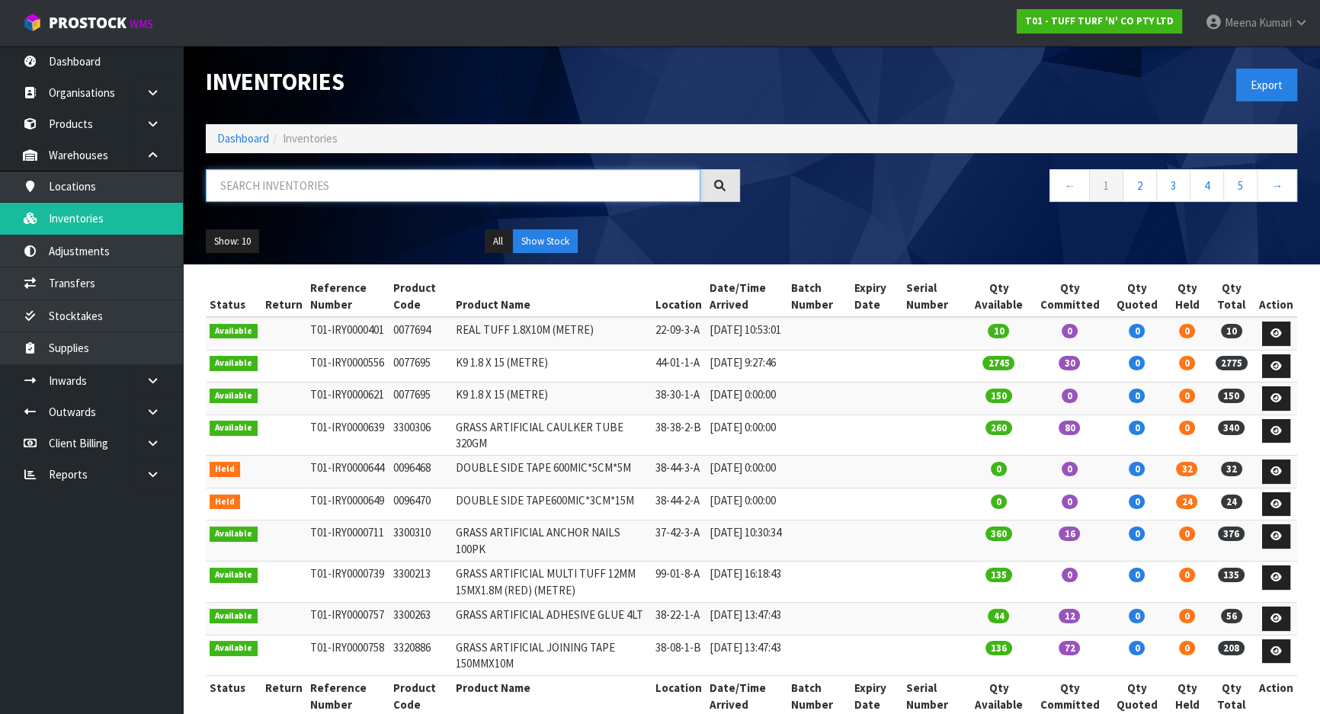
click at [321, 195] on input "text" at bounding box center [453, 185] width 495 height 33
paste input "0077694"
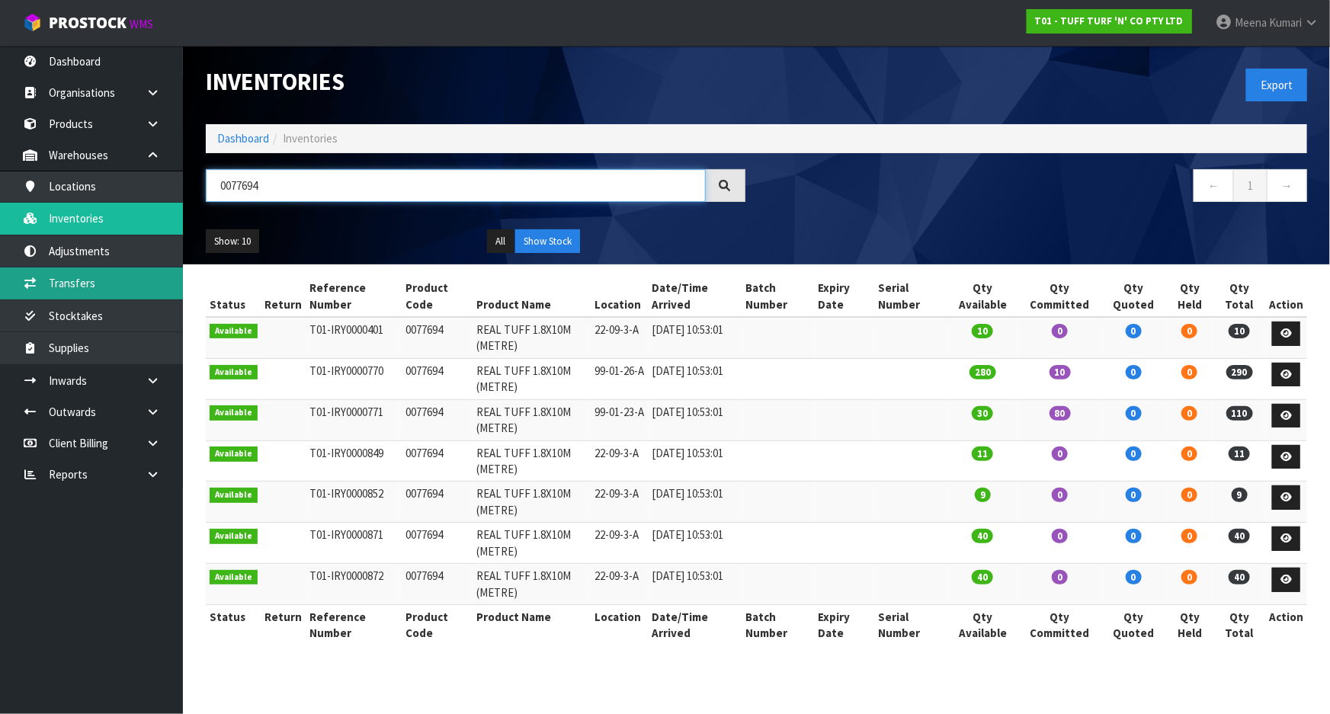
type input "0077694"
click at [38, 290] on link "Transfers" at bounding box center [91, 283] width 183 height 31
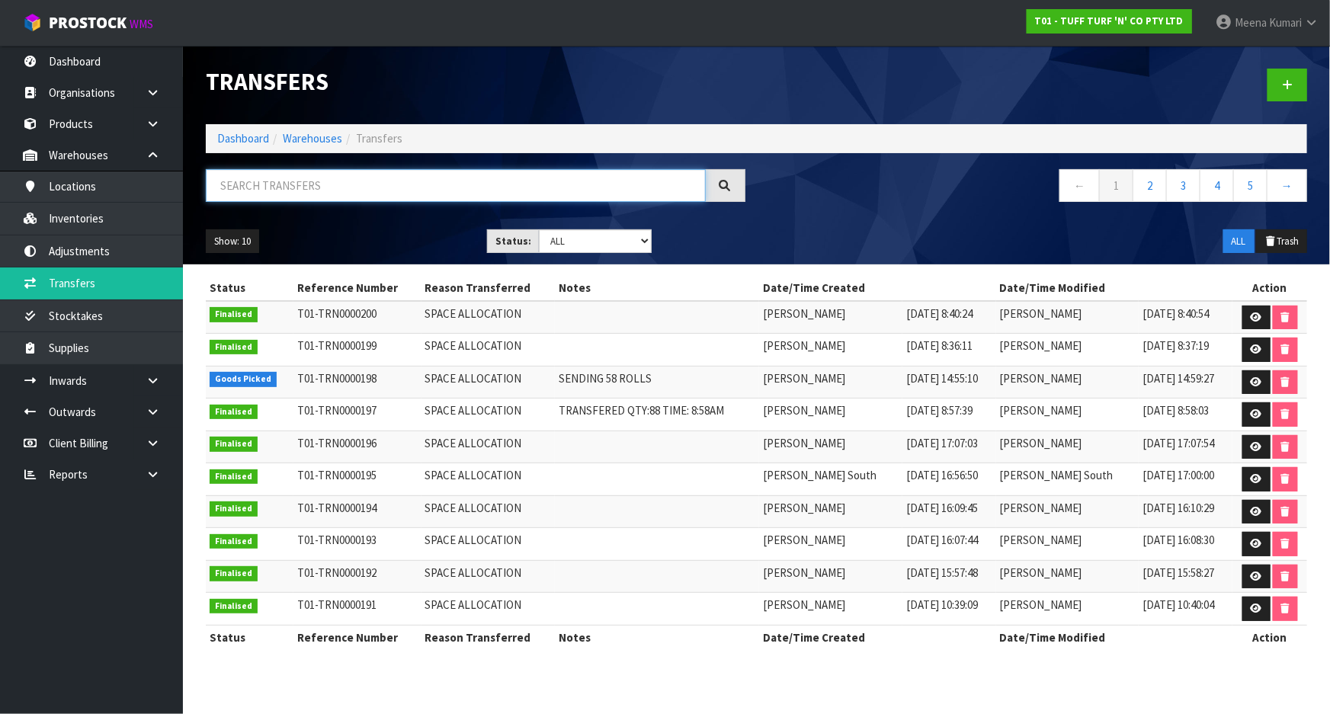
click at [488, 187] on input "text" at bounding box center [456, 185] width 500 height 33
paste input "0077694"
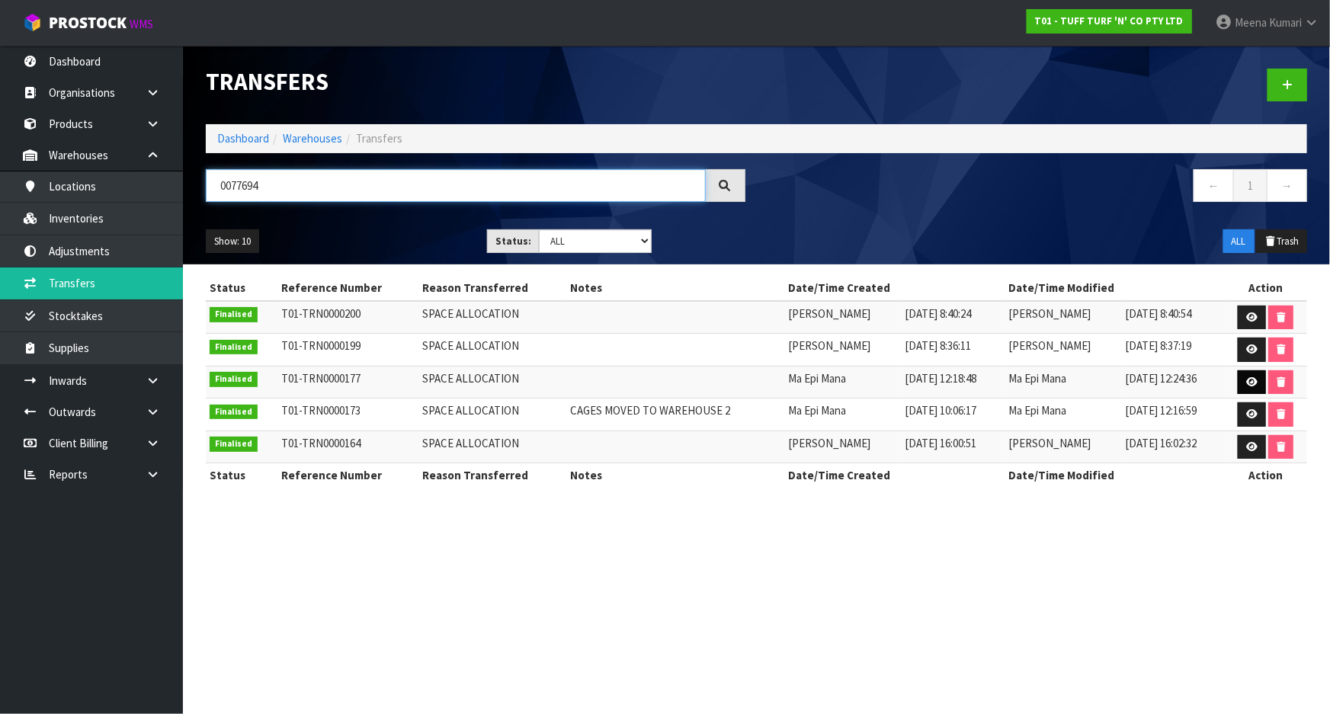
type input "0077694"
click at [1250, 380] on icon at bounding box center [1252, 382] width 11 height 10
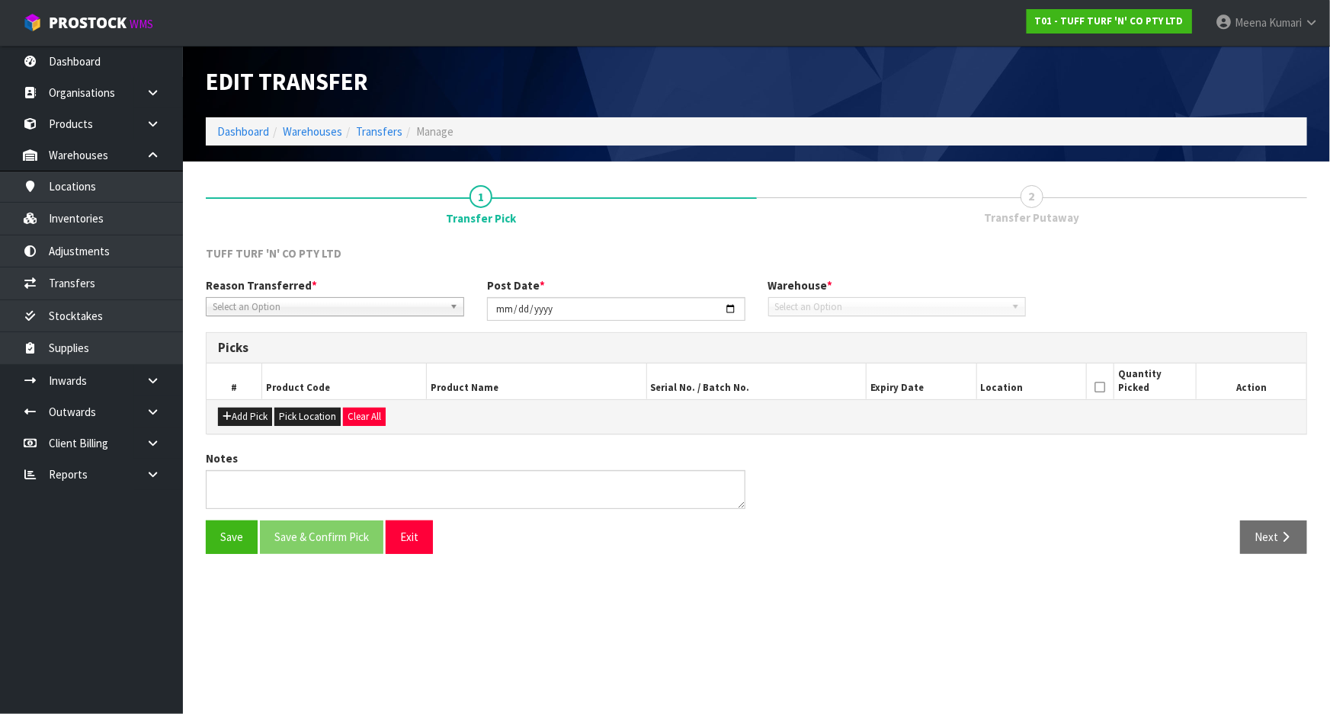
type input "[DATE]"
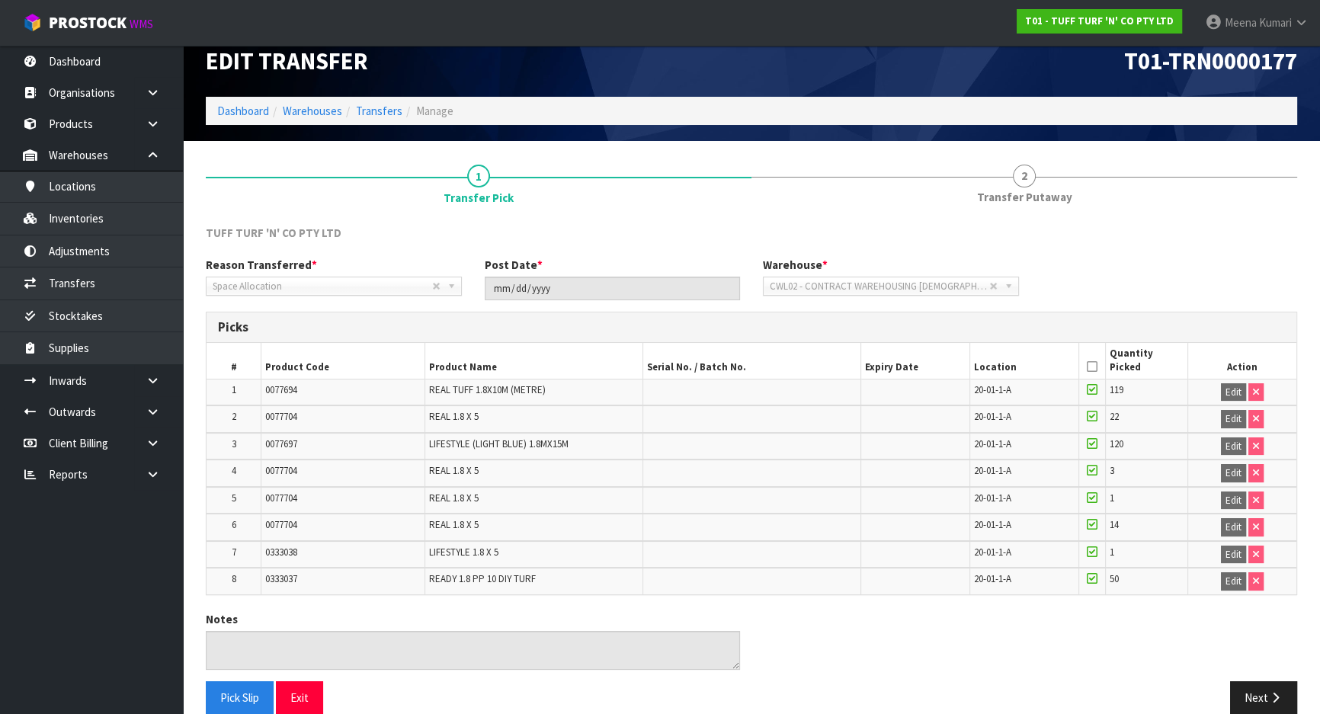
scroll to position [40, 0]
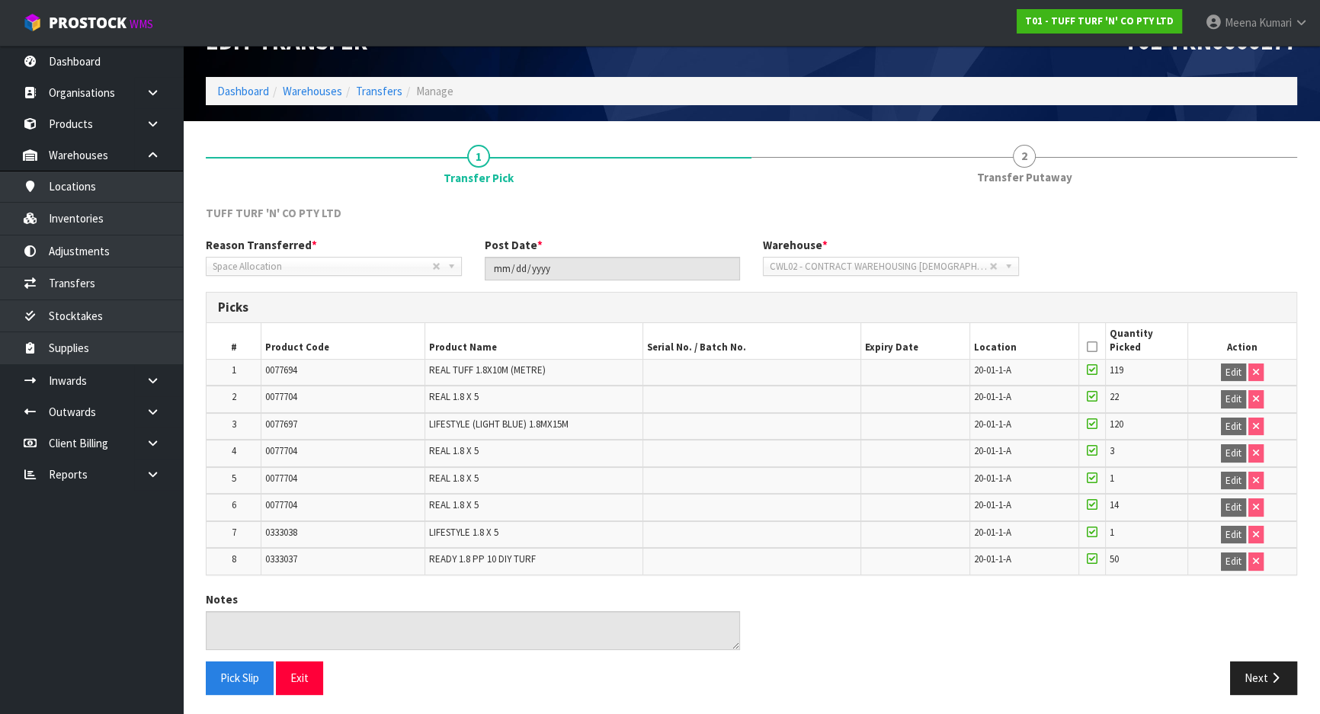
click at [306, 371] on td "0077694" at bounding box center [344, 372] width 164 height 27
copy tr "0077694"
click at [371, 84] on link "Transfers" at bounding box center [379, 91] width 47 height 14
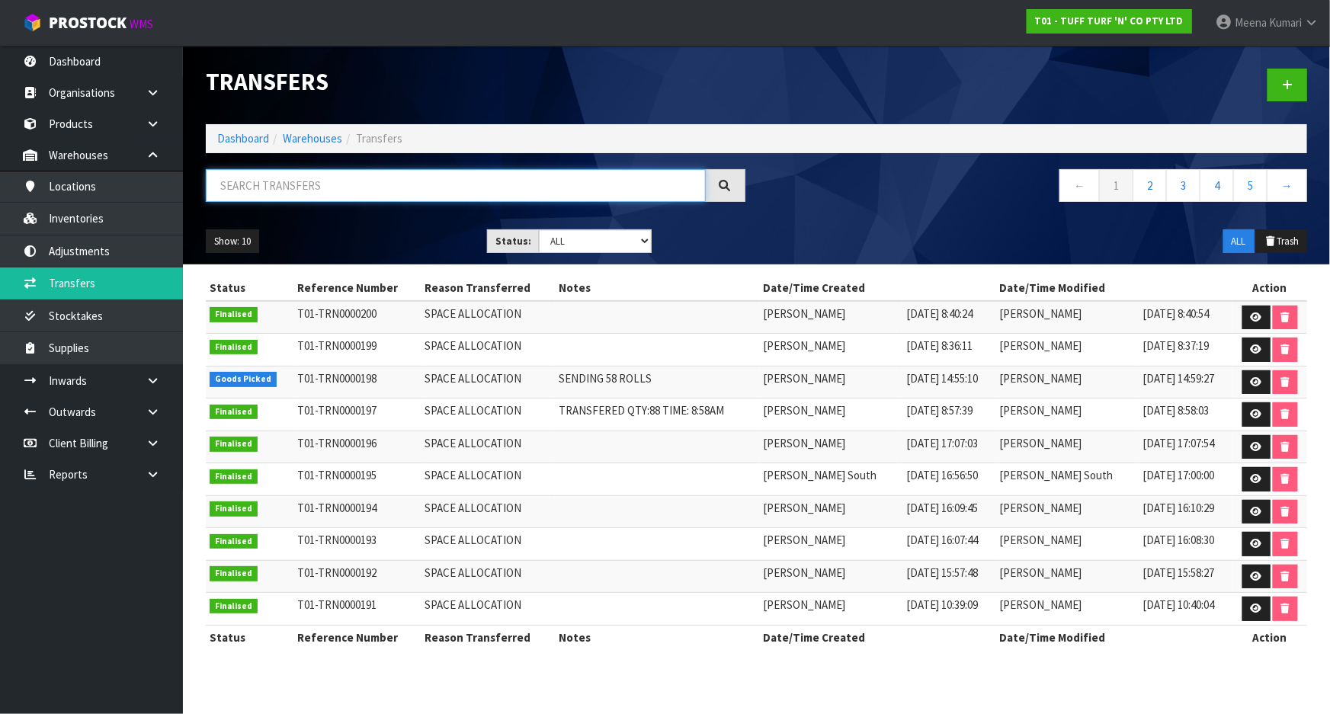
click at [360, 190] on input "text" at bounding box center [456, 185] width 500 height 33
paste input "0077694"
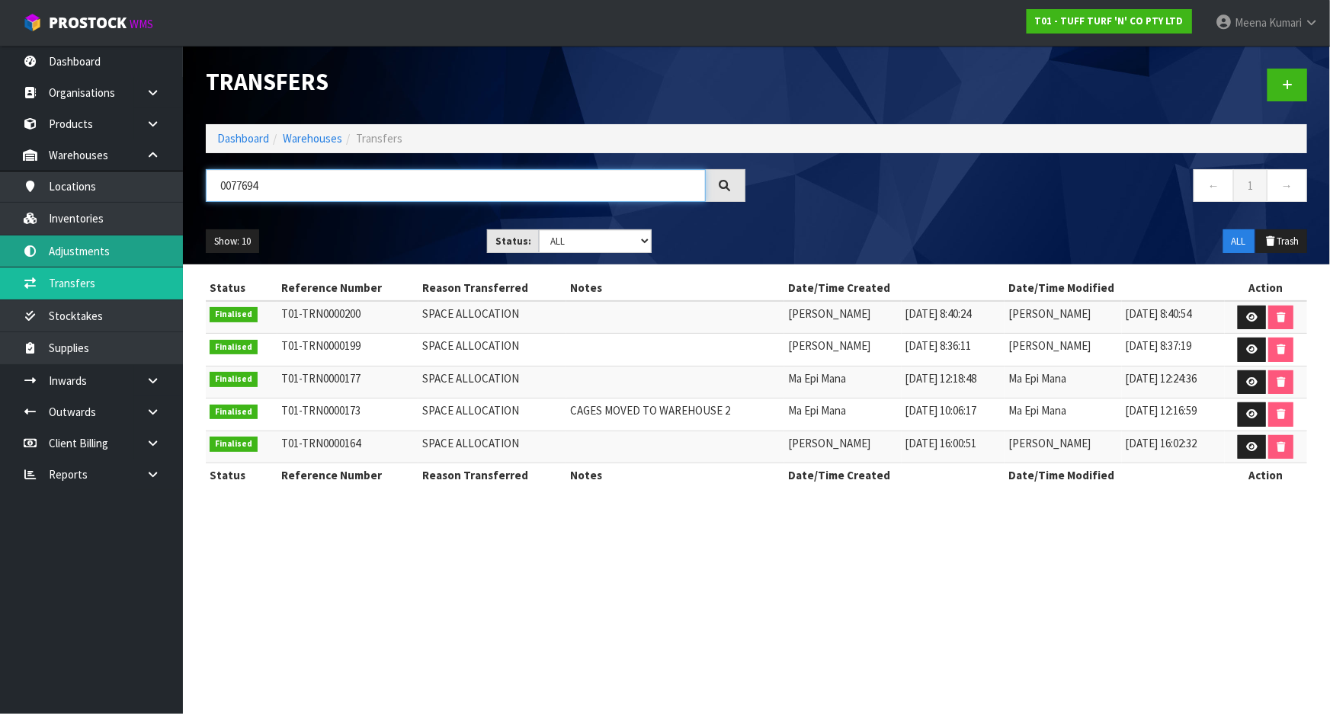
type input "0077694"
